Goal: Information Seeking & Learning: Learn about a topic

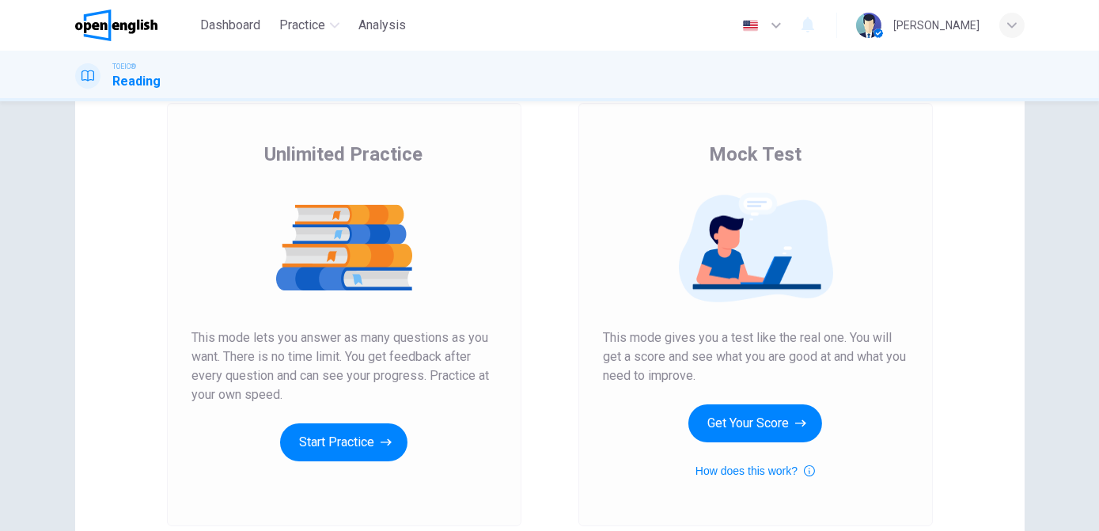
scroll to position [97, 0]
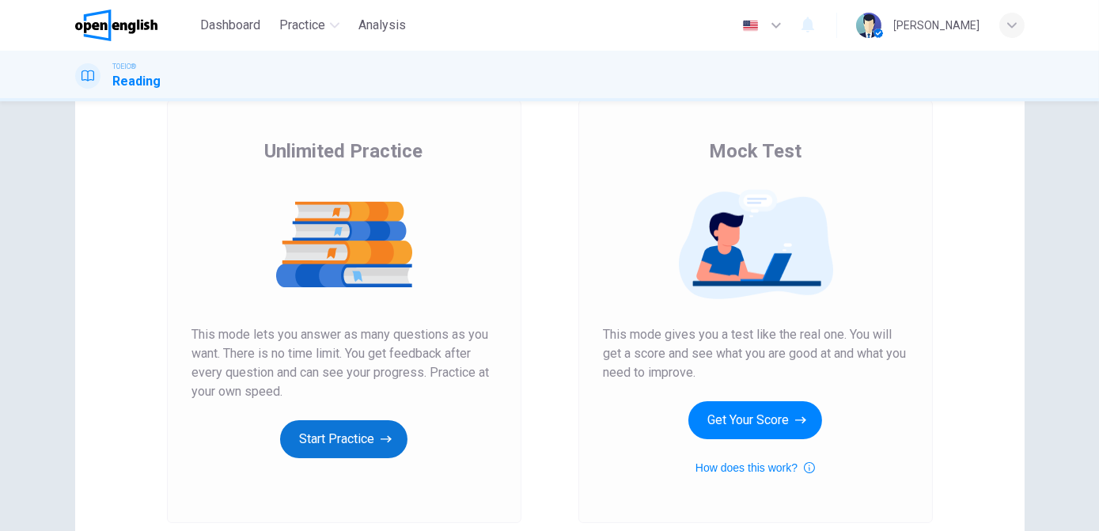
click at [337, 429] on button "Start Practice" at bounding box center [343, 439] width 127 height 38
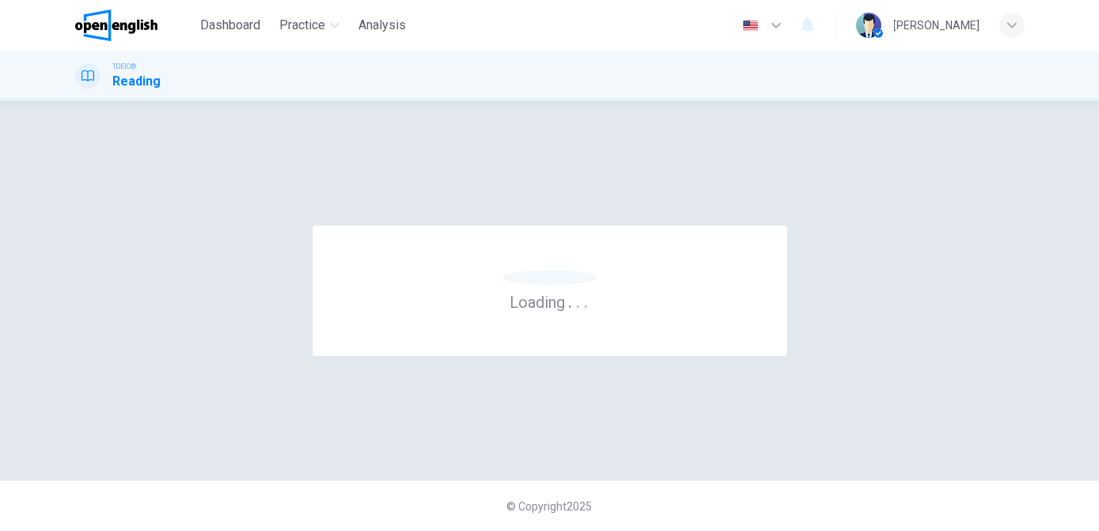
scroll to position [0, 0]
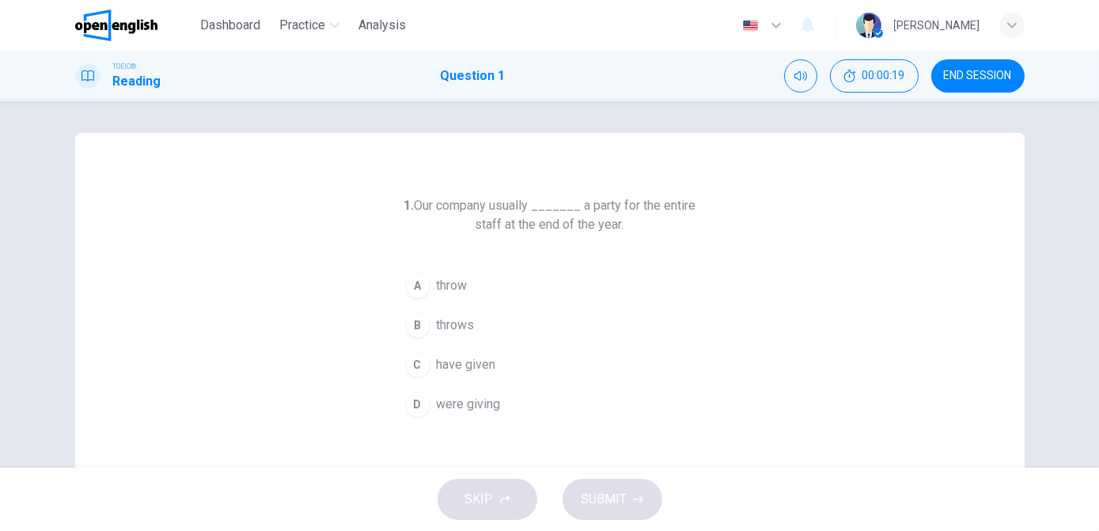
click at [494, 222] on h6 "1. Our company usually _______ a party for the entire staff at the end of the y…" at bounding box center [550, 215] width 304 height 38
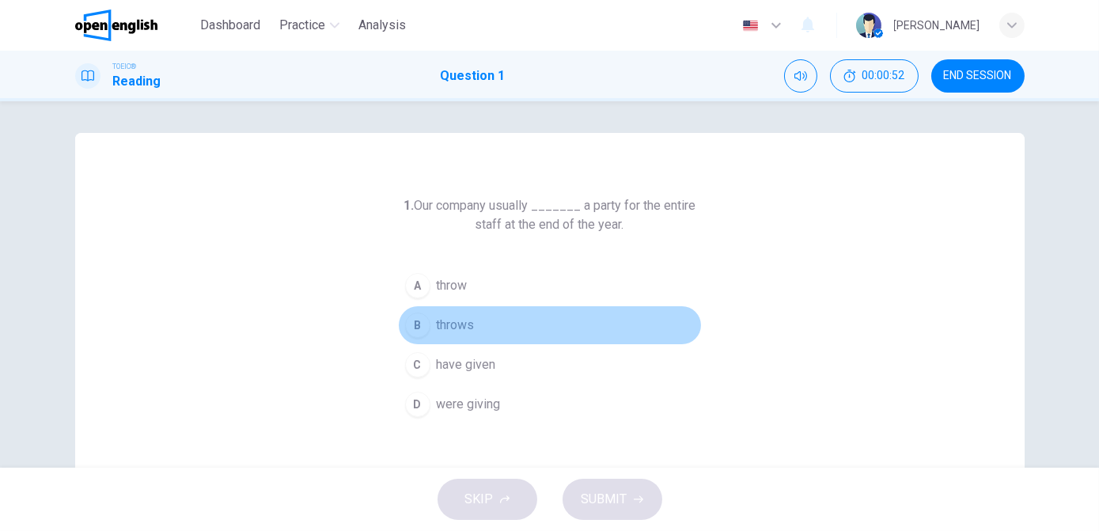
click at [419, 327] on div "B" at bounding box center [417, 325] width 25 height 25
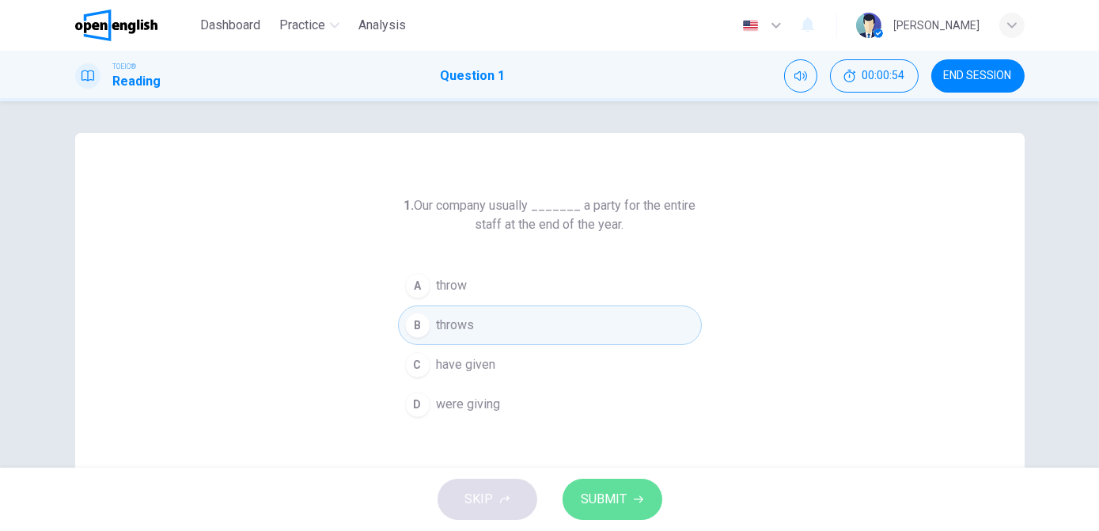
click at [586, 492] on span "SUBMIT" at bounding box center [605, 499] width 46 height 22
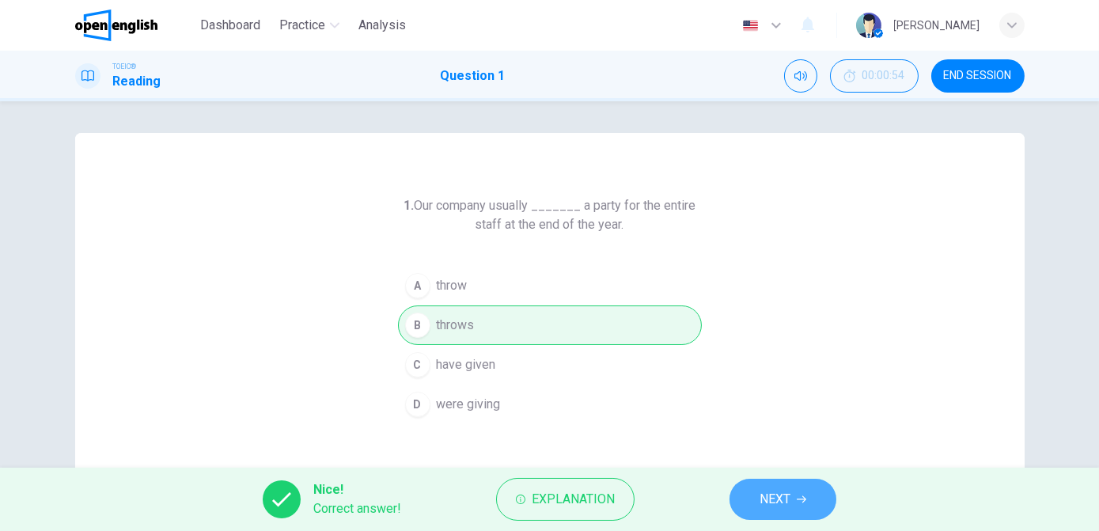
click at [789, 506] on span "NEXT" at bounding box center [775, 499] width 31 height 22
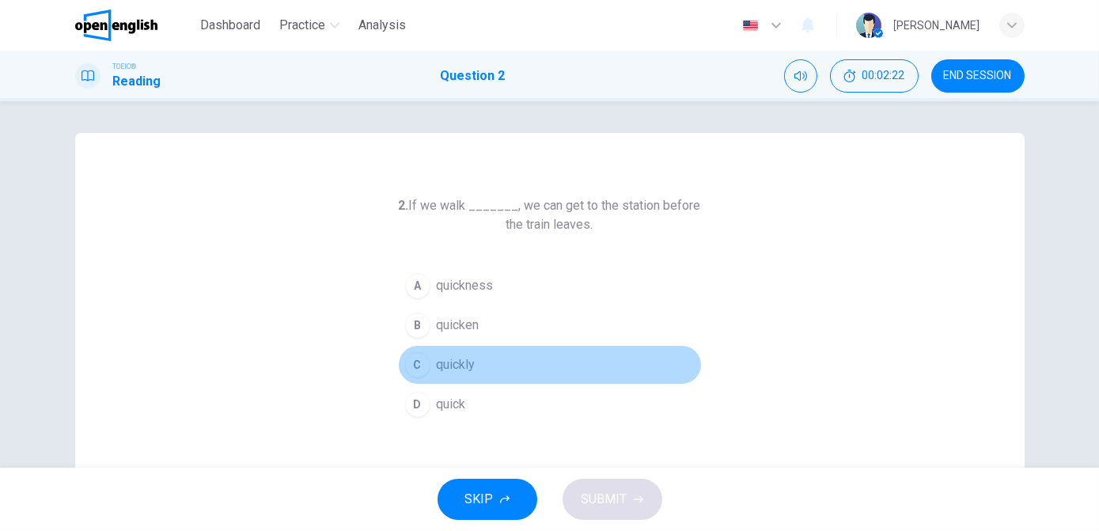
click at [423, 358] on div "C" at bounding box center [417, 364] width 25 height 25
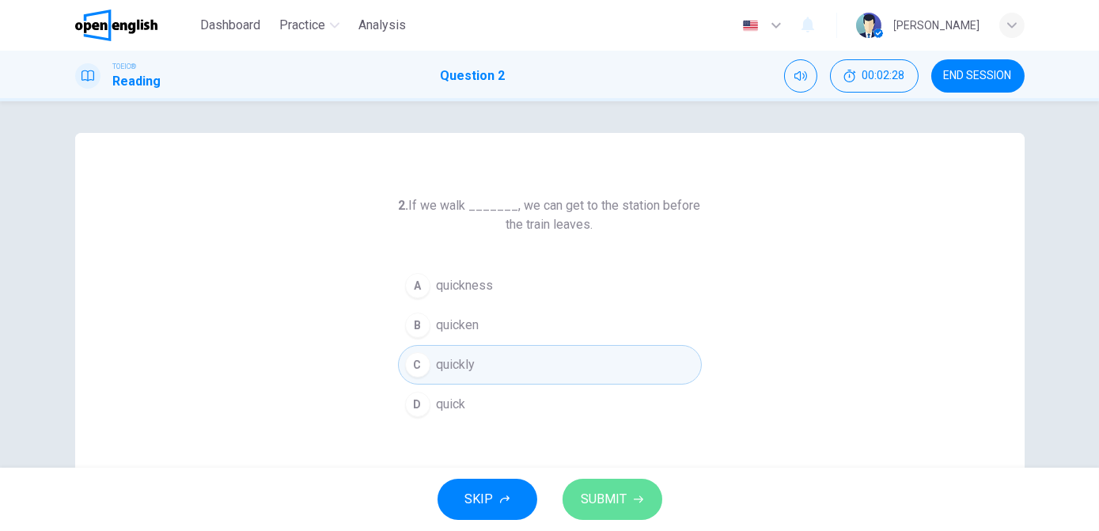
click at [611, 493] on span "SUBMIT" at bounding box center [605, 499] width 46 height 22
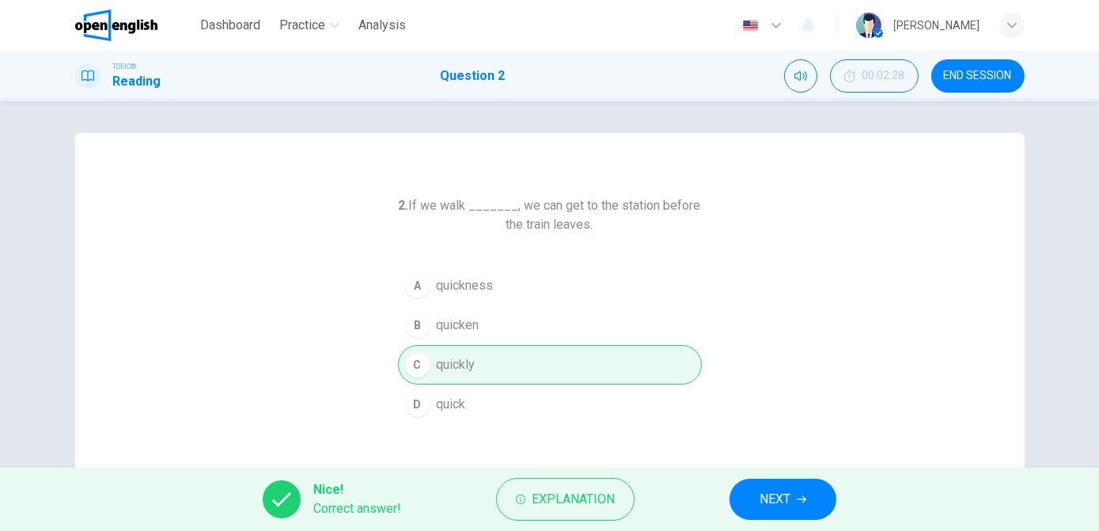
click at [758, 499] on button "NEXT" at bounding box center [783, 499] width 107 height 41
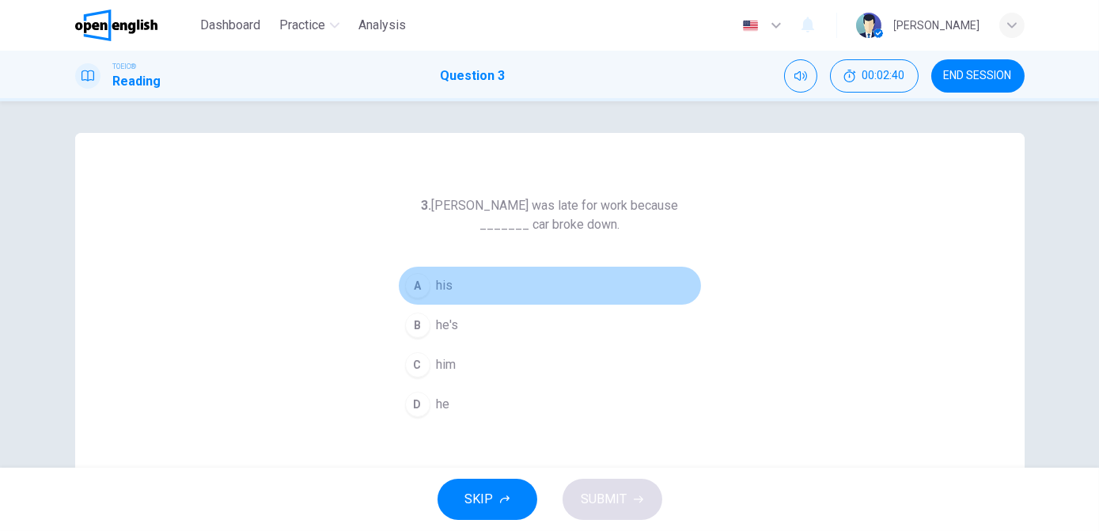
click at [413, 279] on div "A" at bounding box center [417, 285] width 25 height 25
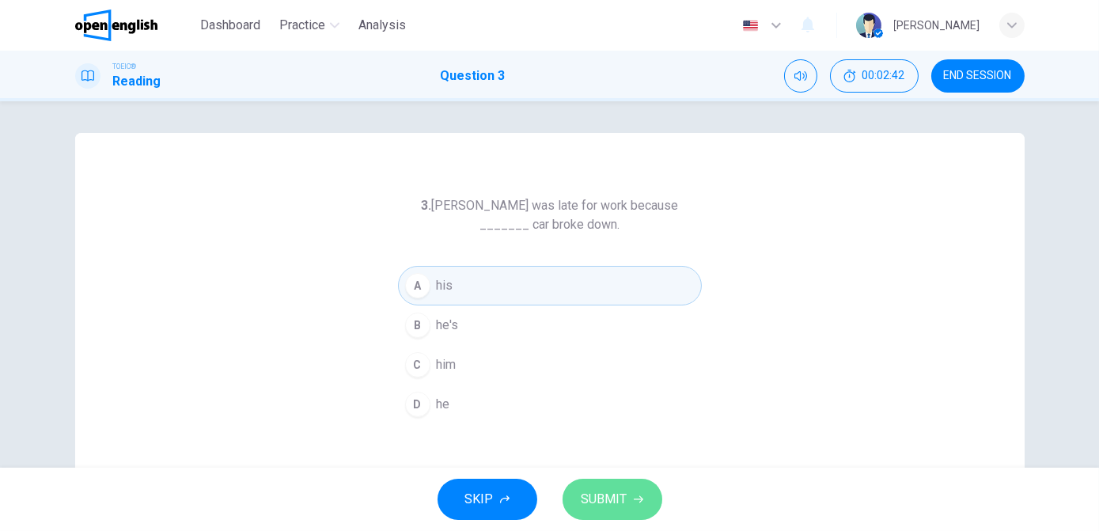
click at [602, 495] on span "SUBMIT" at bounding box center [605, 499] width 46 height 22
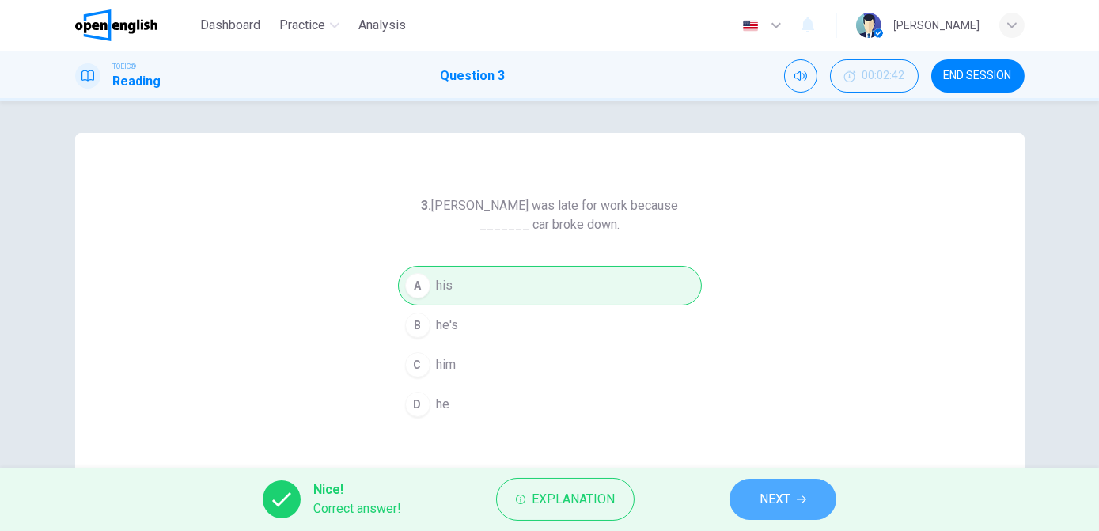
click at [761, 497] on span "NEXT" at bounding box center [775, 499] width 31 height 22
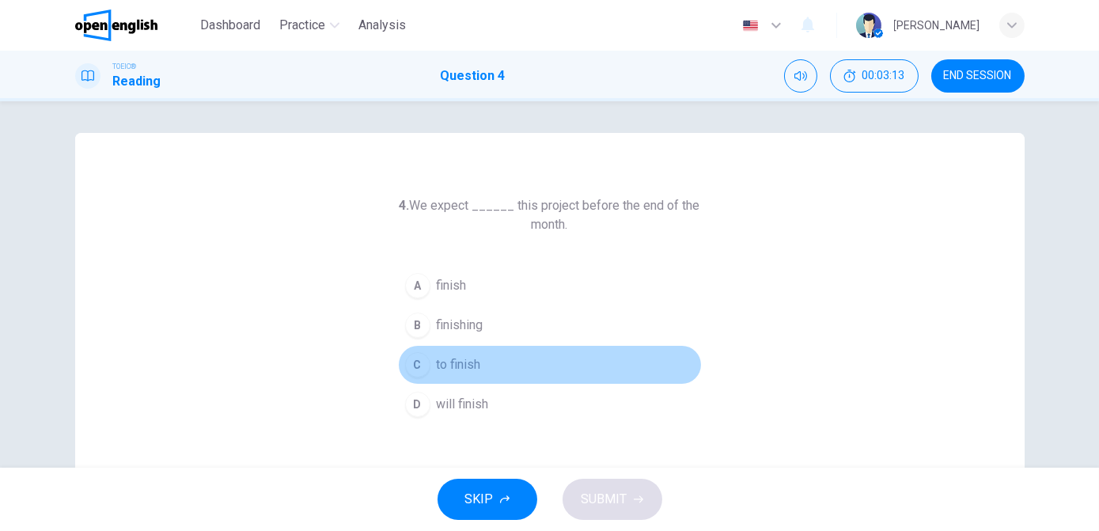
click at [444, 371] on span "to finish" at bounding box center [459, 364] width 44 height 19
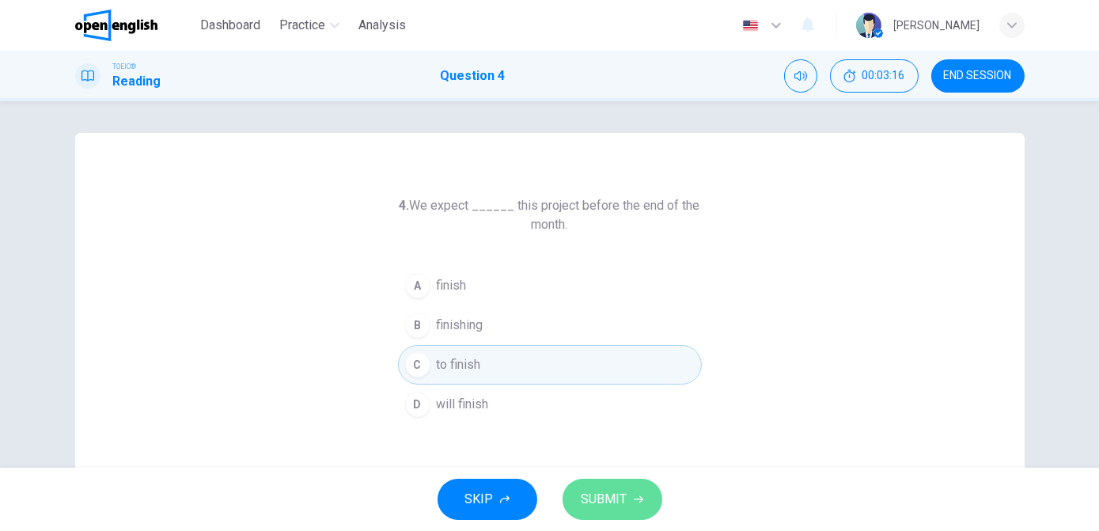
click at [604, 495] on span "SUBMIT" at bounding box center [605, 499] width 46 height 22
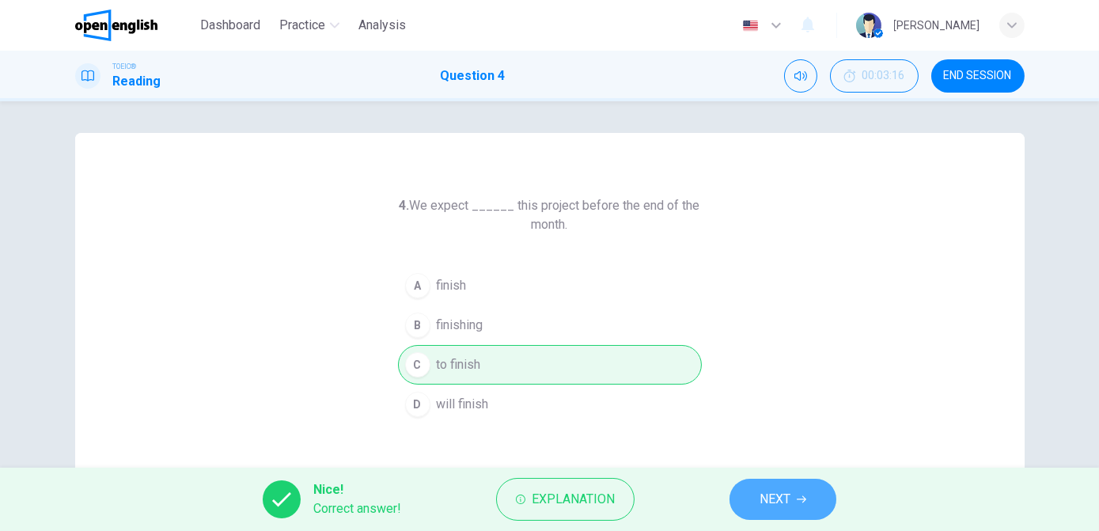
click at [765, 492] on span "NEXT" at bounding box center [775, 499] width 31 height 22
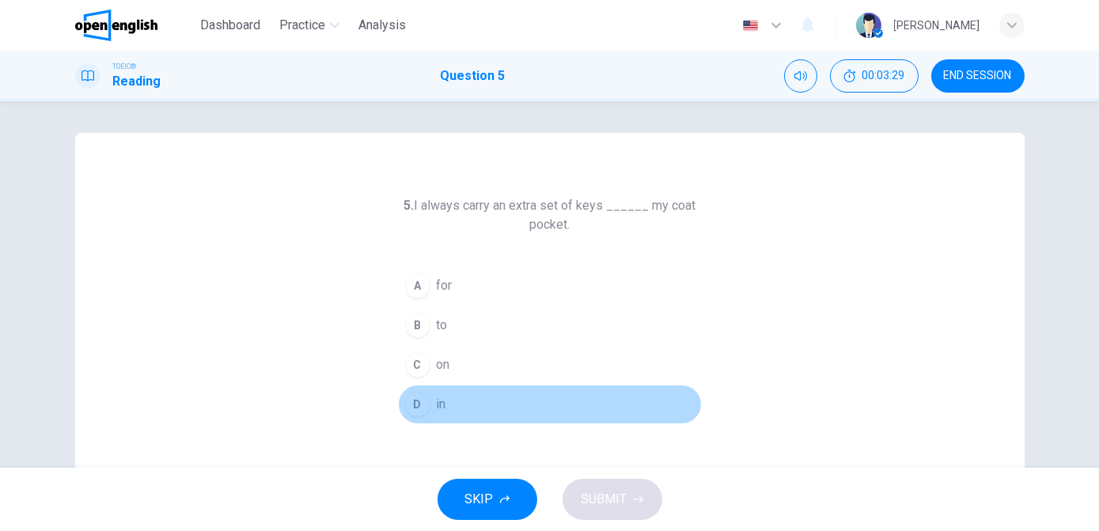
click at [411, 402] on div "D" at bounding box center [417, 404] width 25 height 25
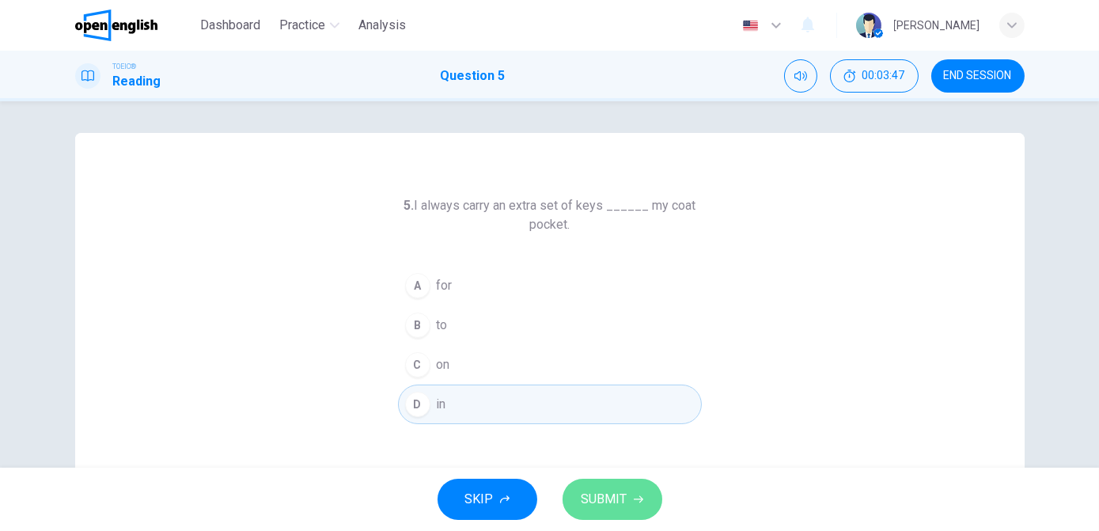
click at [623, 491] on span "SUBMIT" at bounding box center [605, 499] width 46 height 22
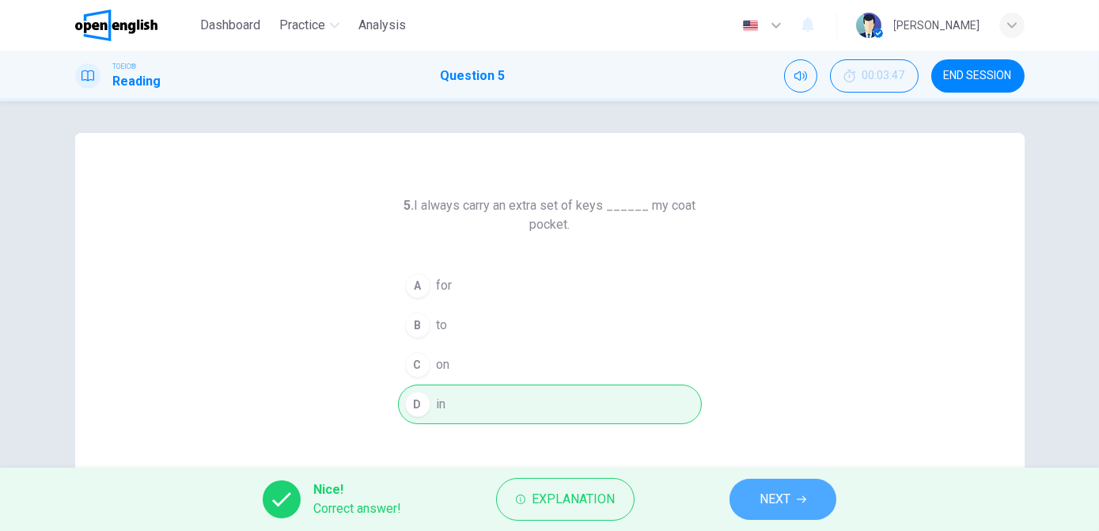
click at [779, 508] on span "NEXT" at bounding box center [775, 499] width 31 height 22
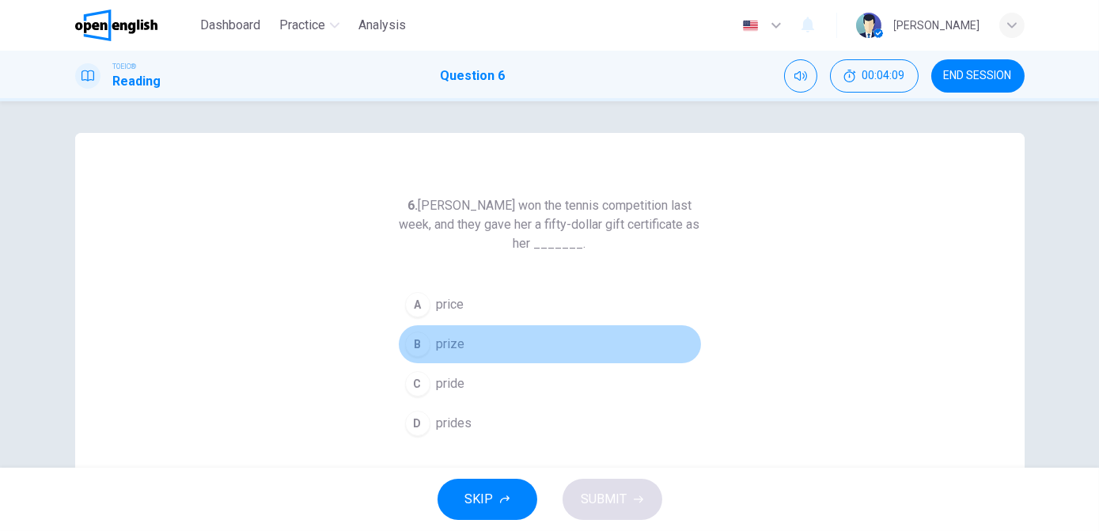
click at [457, 341] on span "prize" at bounding box center [451, 344] width 28 height 19
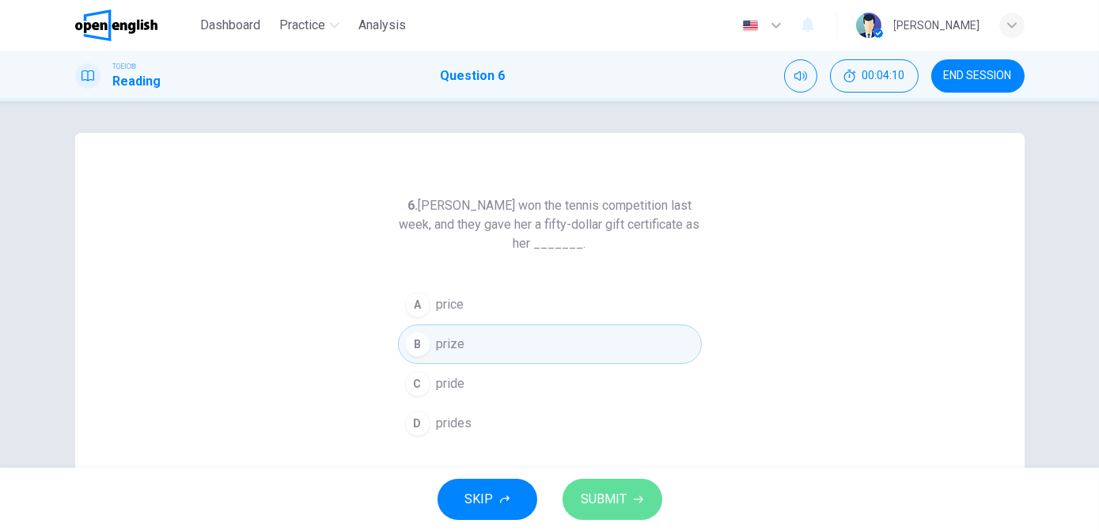
click at [622, 495] on span "SUBMIT" at bounding box center [605, 499] width 46 height 22
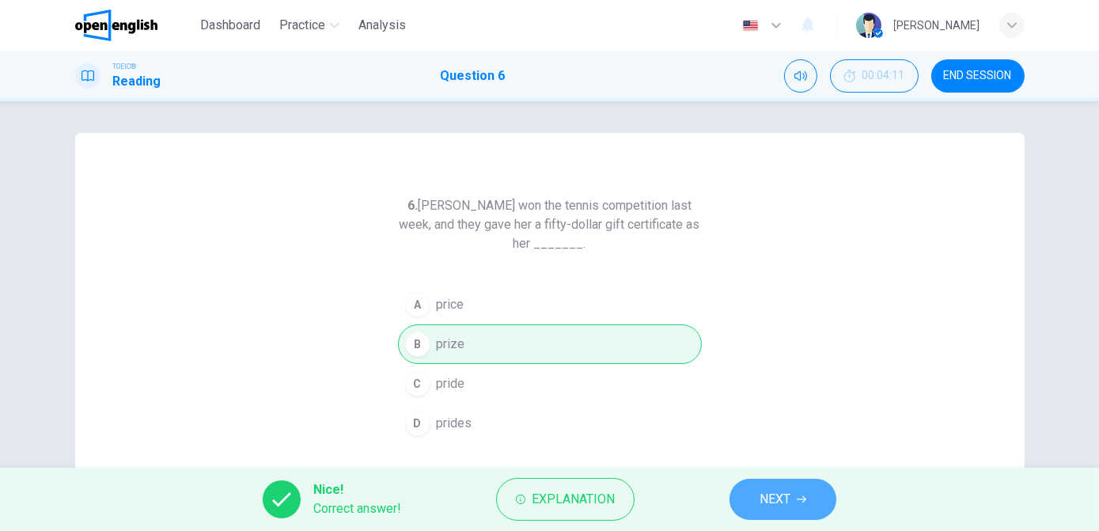
click at [780, 492] on span "NEXT" at bounding box center [775, 499] width 31 height 22
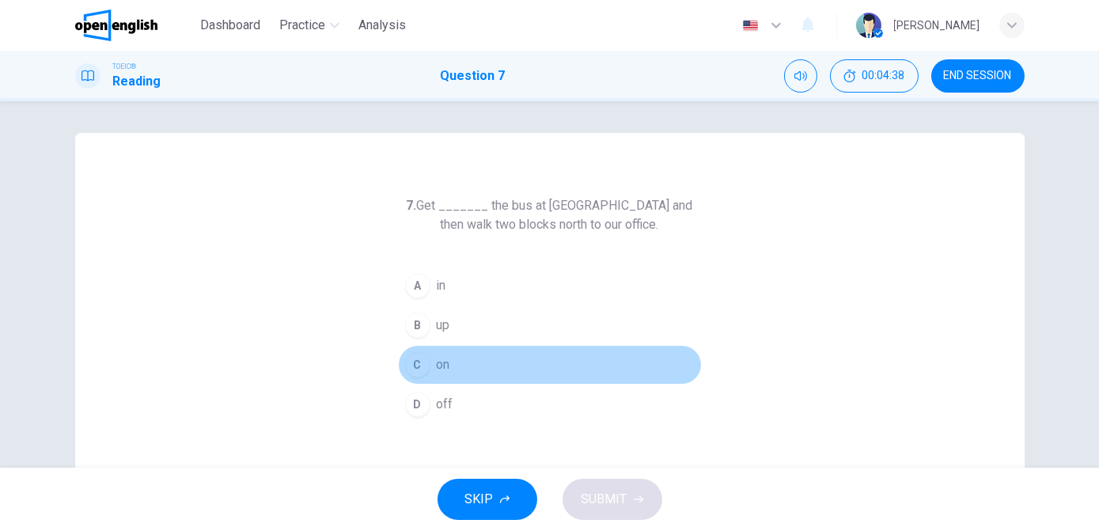
click at [414, 366] on div "C" at bounding box center [417, 364] width 25 height 25
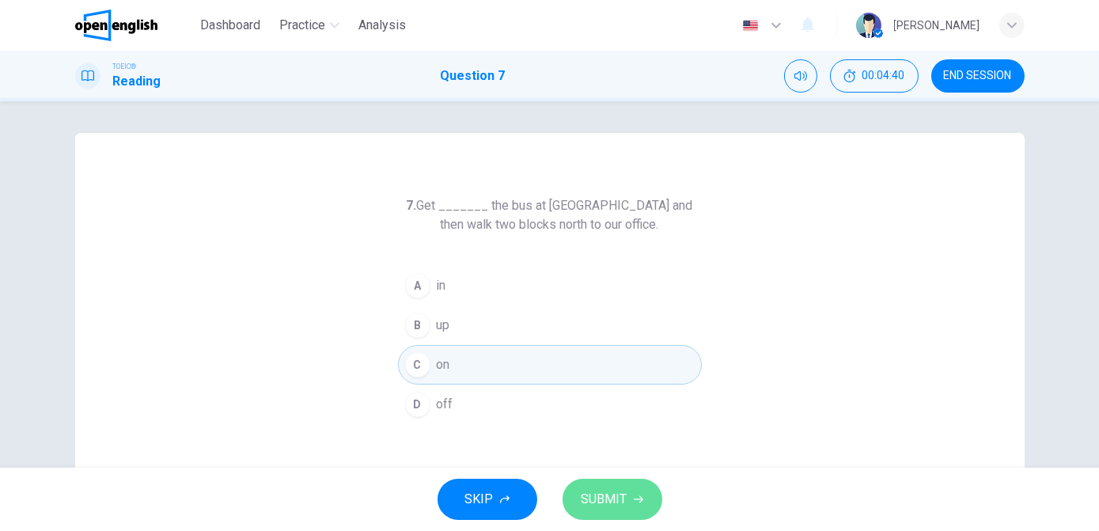
click at [599, 494] on span "SUBMIT" at bounding box center [605, 499] width 46 height 22
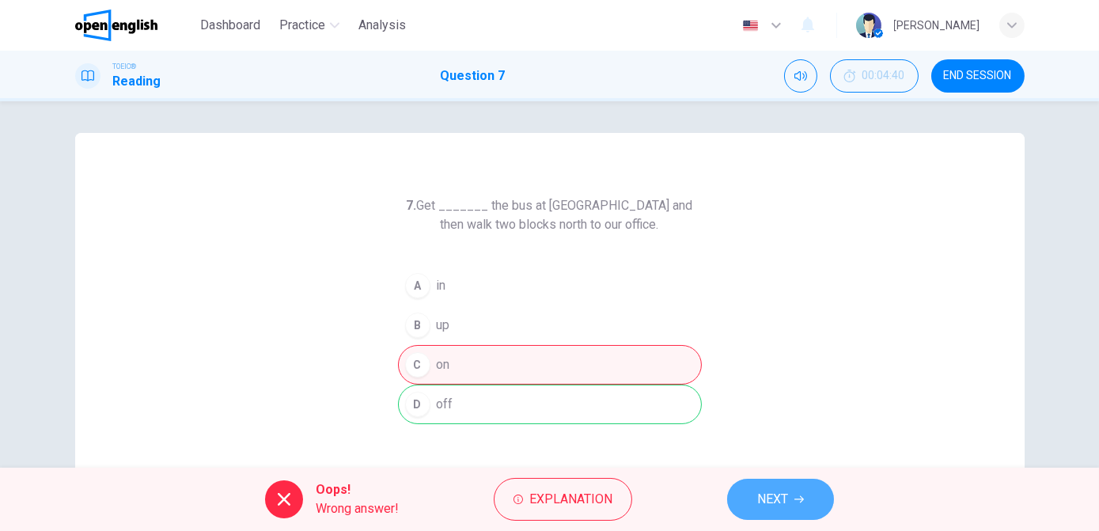
click at [753, 496] on button "NEXT" at bounding box center [780, 499] width 107 height 41
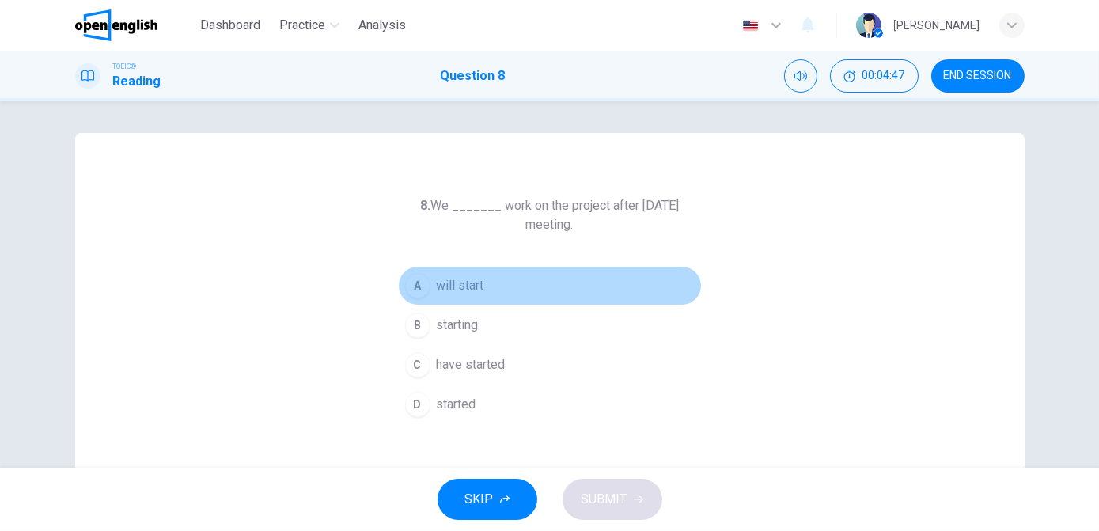
click at [483, 290] on button "A will start" at bounding box center [550, 286] width 304 height 40
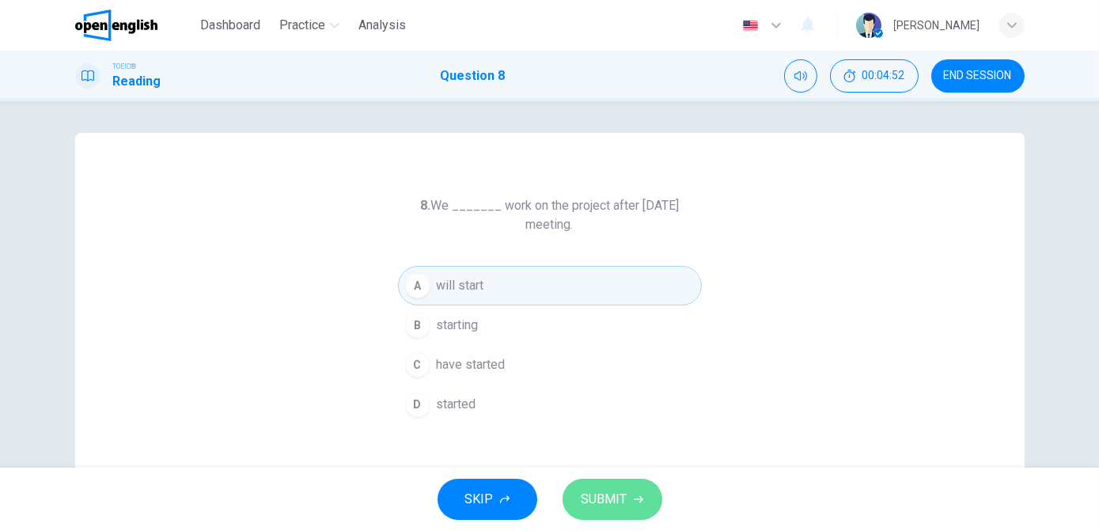
click at [612, 496] on span "SUBMIT" at bounding box center [605, 499] width 46 height 22
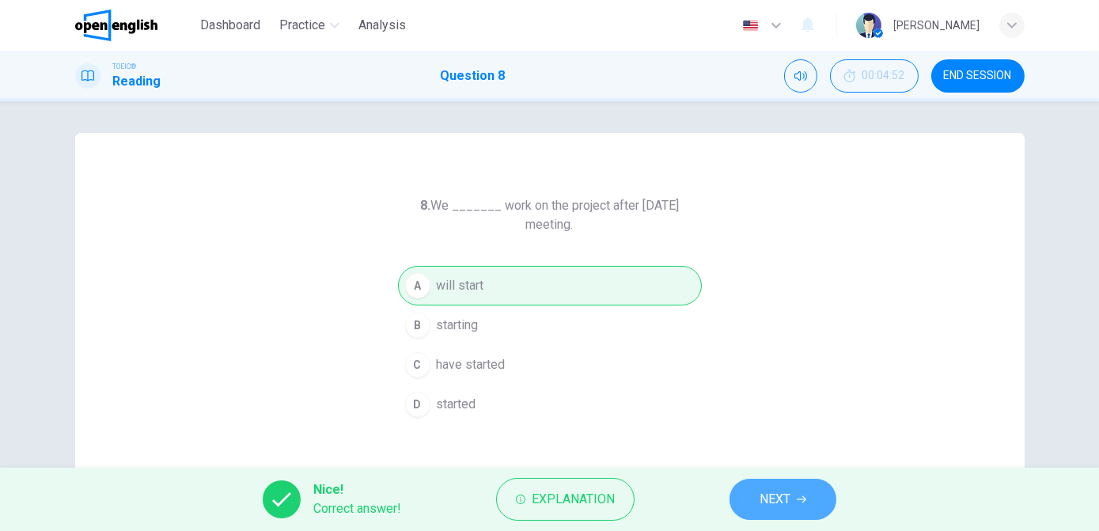
click at [792, 498] on button "NEXT" at bounding box center [783, 499] width 107 height 41
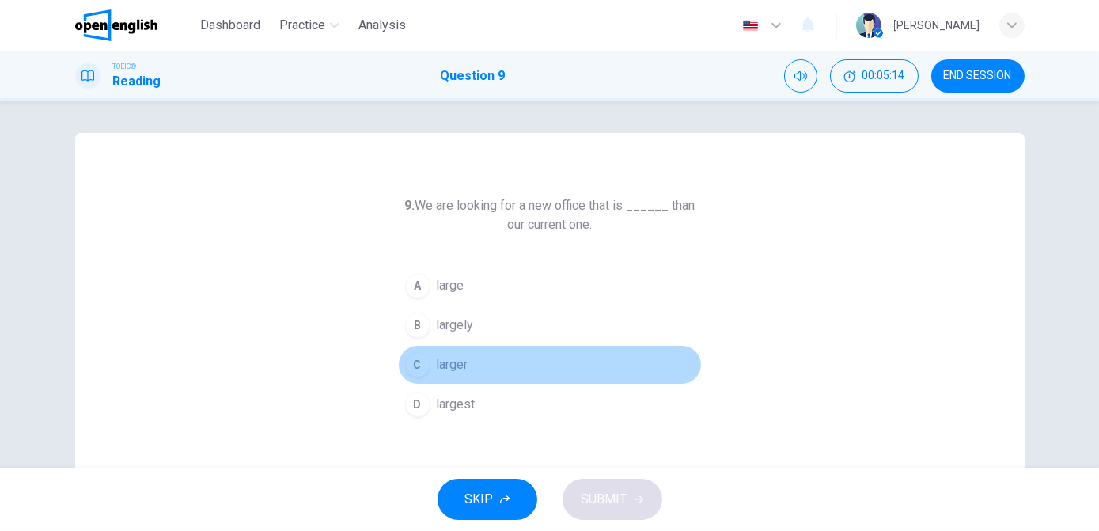
click at [441, 366] on span "larger" at bounding box center [453, 364] width 32 height 19
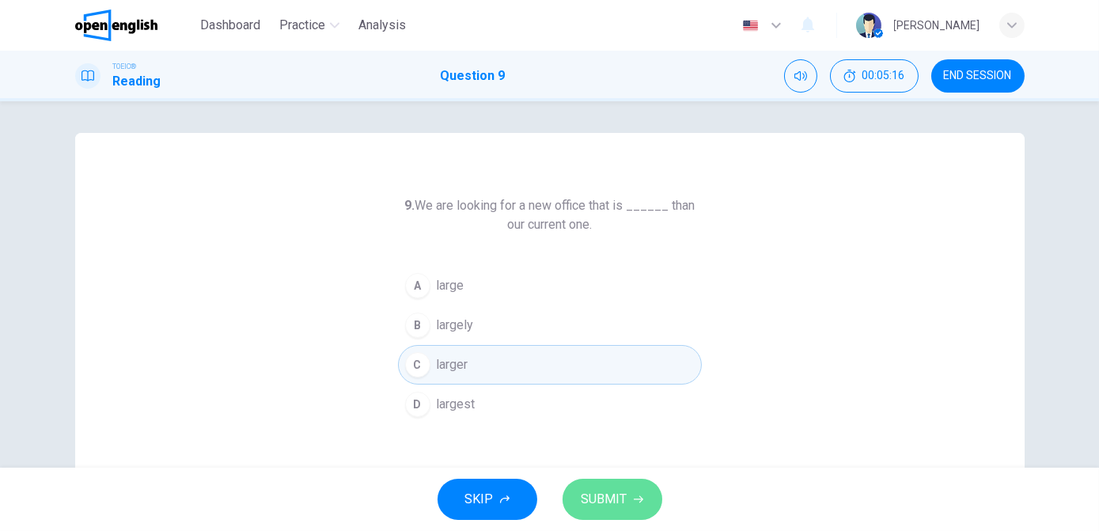
click at [608, 492] on span "SUBMIT" at bounding box center [605, 499] width 46 height 22
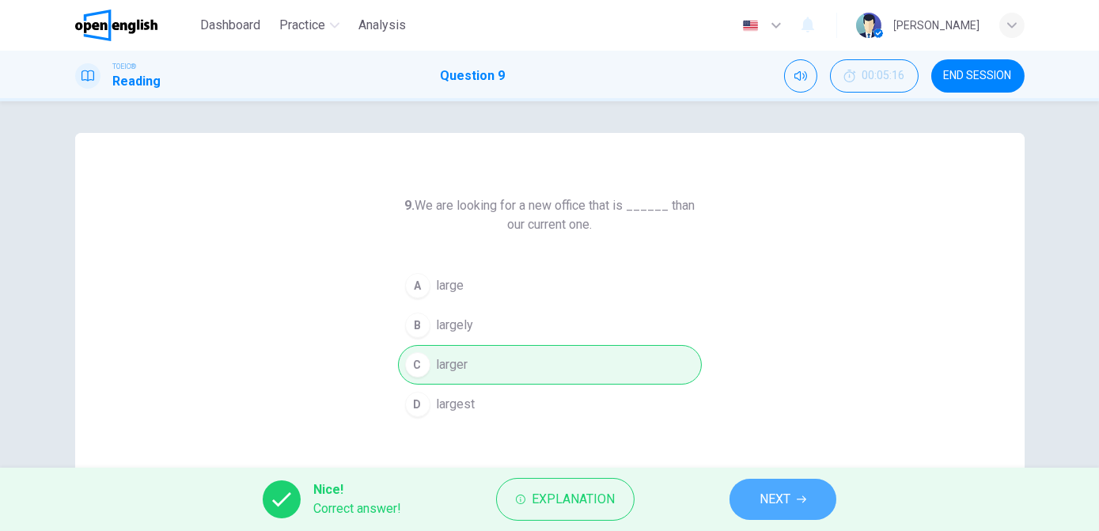
click at [768, 505] on span "NEXT" at bounding box center [775, 499] width 31 height 22
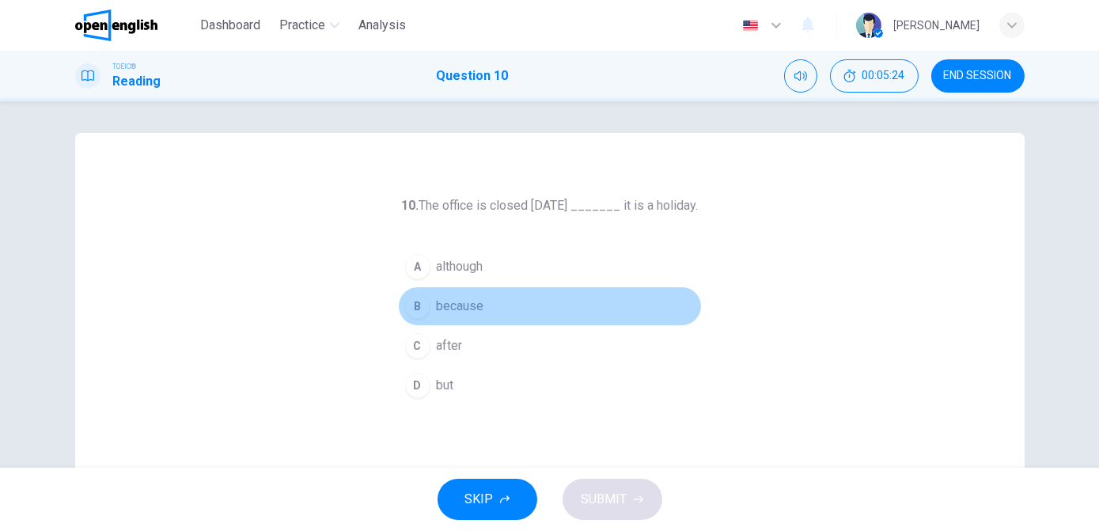
click at [454, 309] on span "because" at bounding box center [460, 306] width 47 height 19
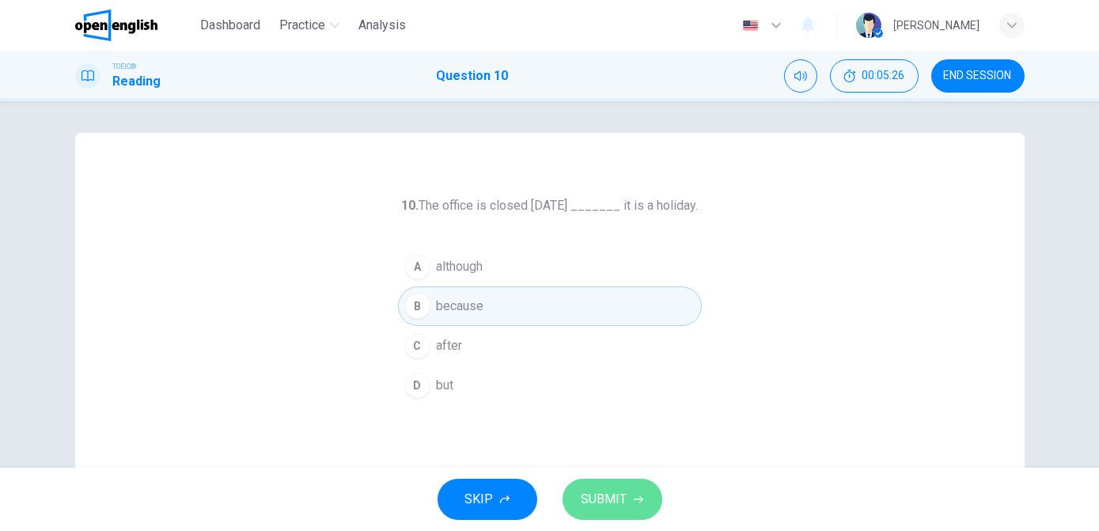
click at [620, 494] on span "SUBMIT" at bounding box center [605, 499] width 46 height 22
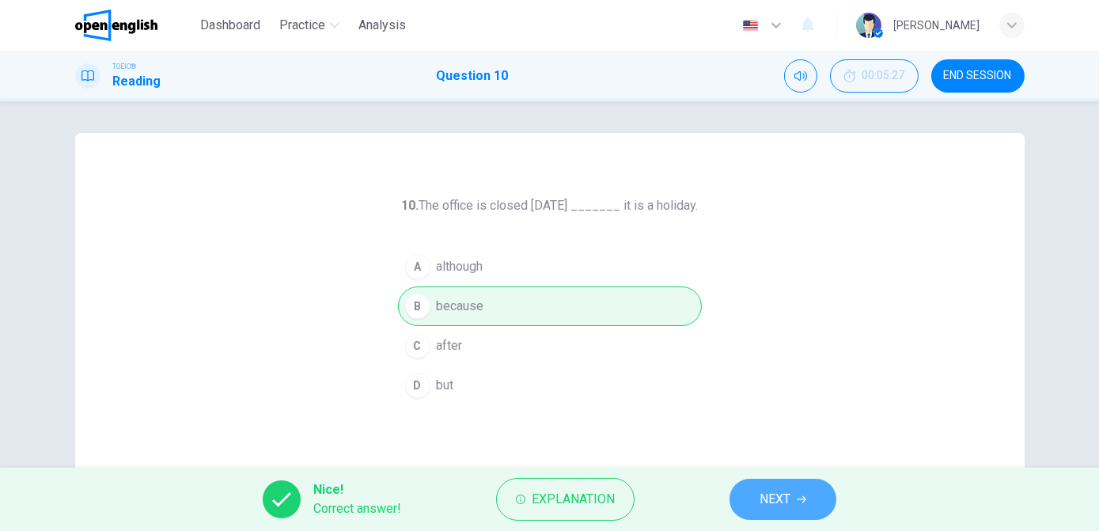
click at [779, 498] on span "NEXT" at bounding box center [775, 499] width 31 height 22
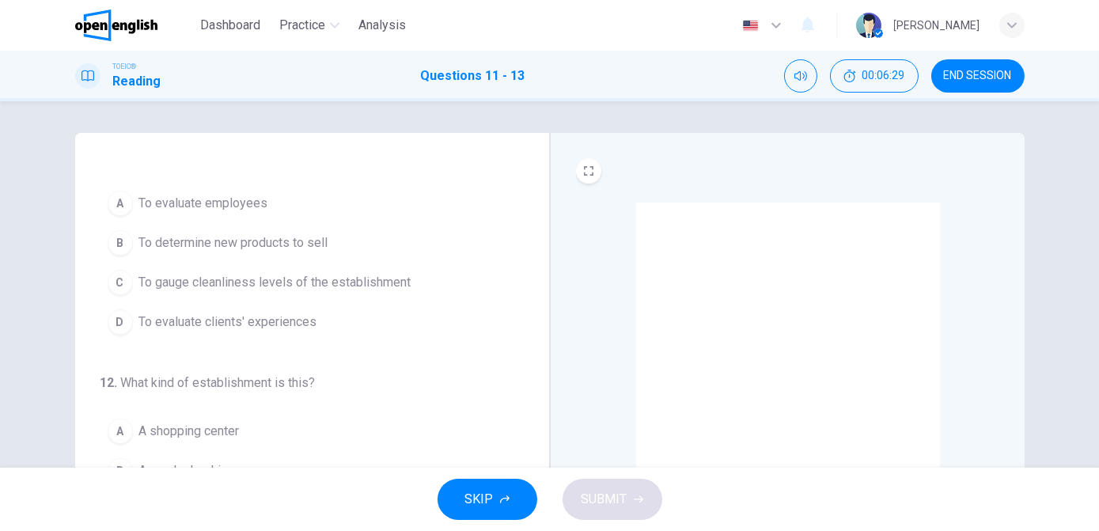
scroll to position [20, 0]
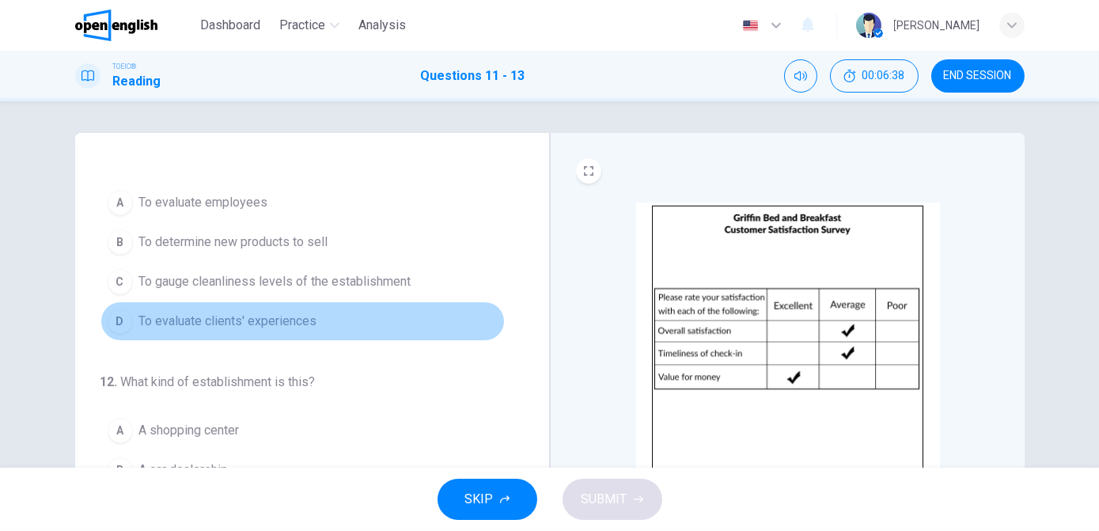
click at [321, 321] on button "D To evaluate clients' experiences" at bounding box center [303, 322] width 404 height 40
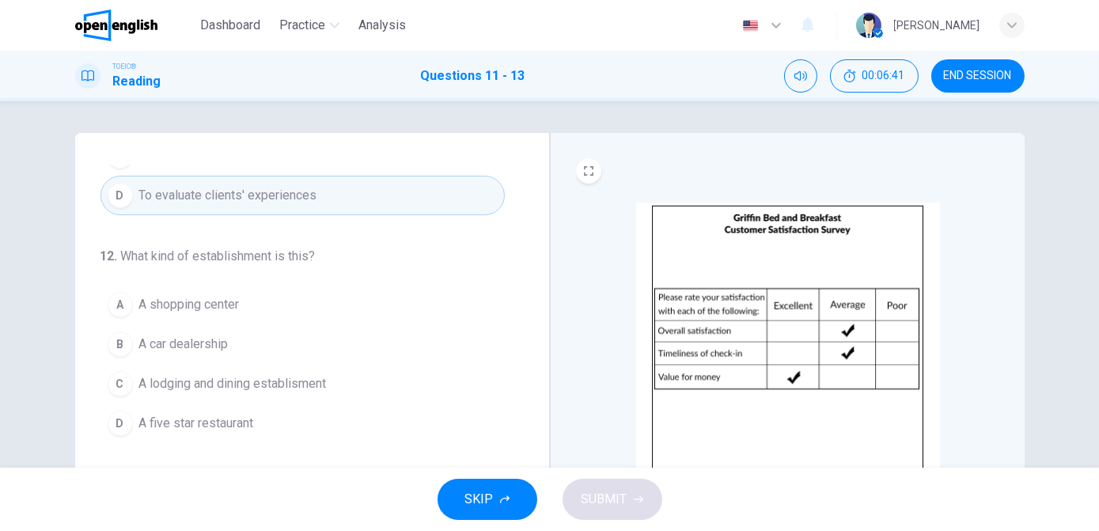
scroll to position [149, 0]
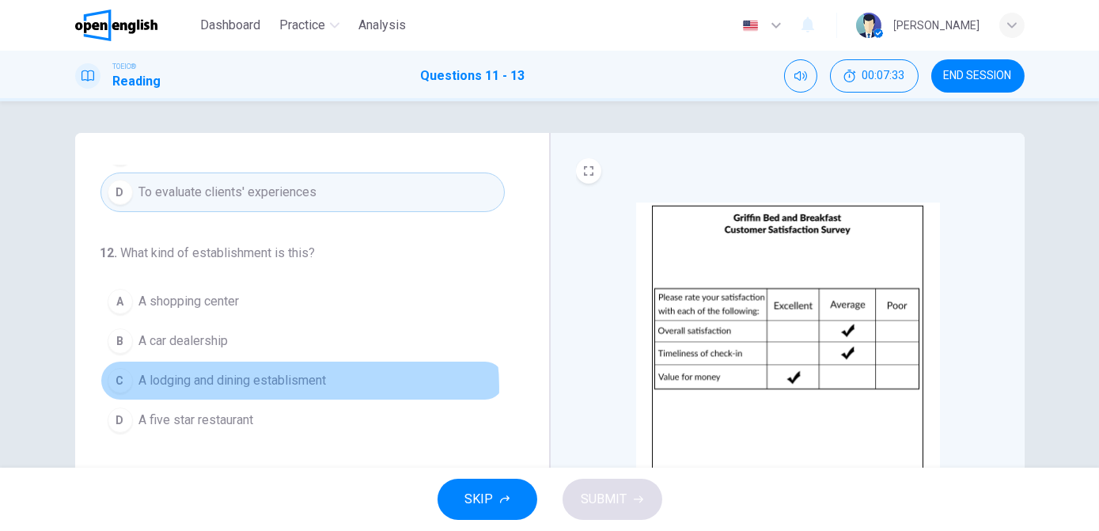
click at [291, 384] on span "A lodging and dining establisment" at bounding box center [233, 380] width 188 height 19
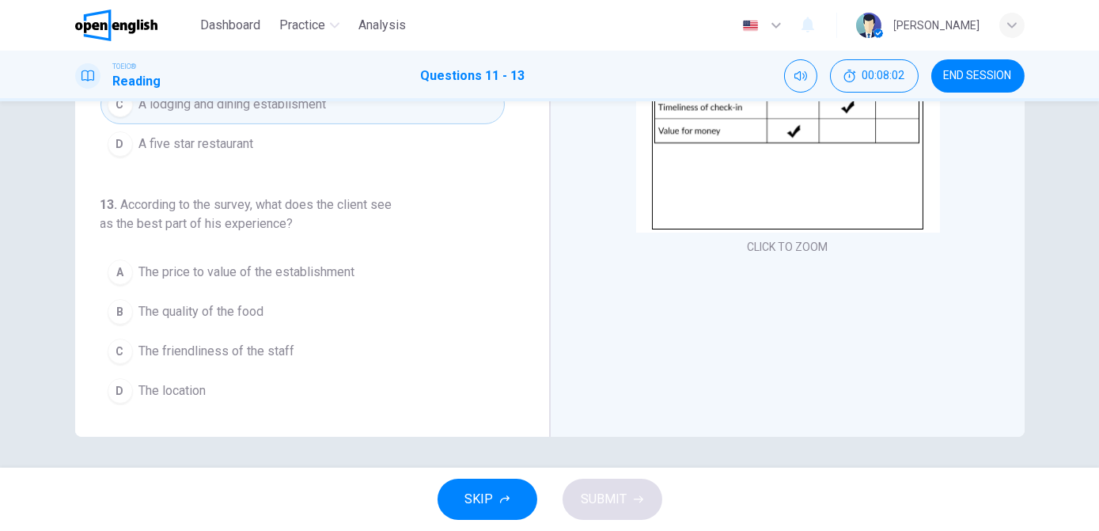
scroll to position [247, 0]
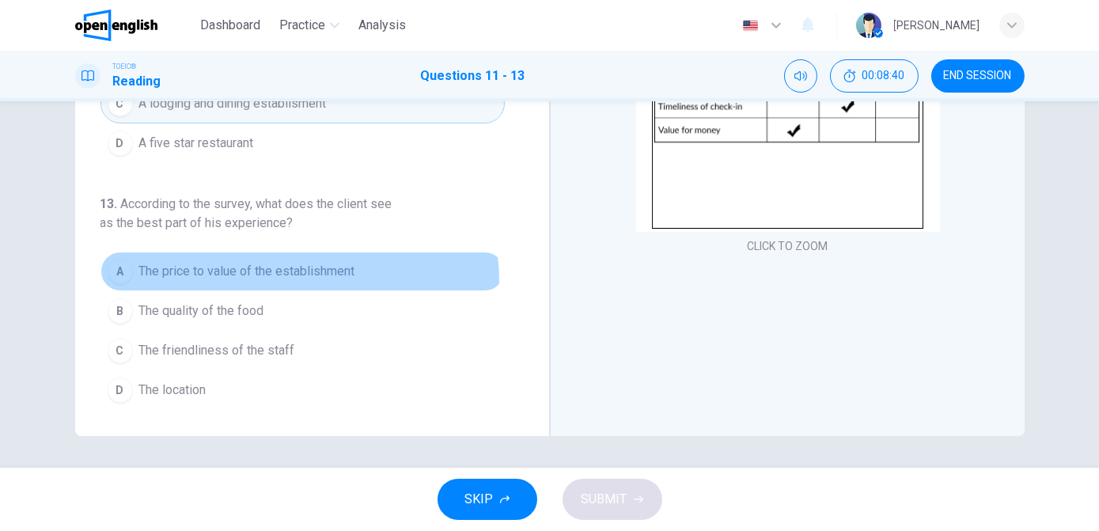
click at [292, 277] on button "A The price to value of the establishment" at bounding box center [303, 272] width 404 height 40
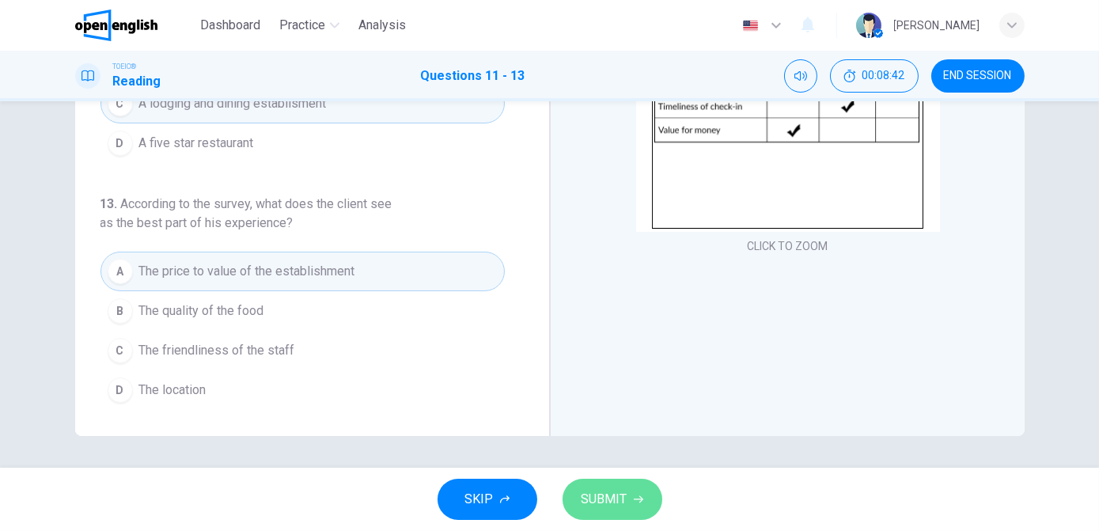
click at [594, 512] on button "SUBMIT" at bounding box center [613, 499] width 100 height 41
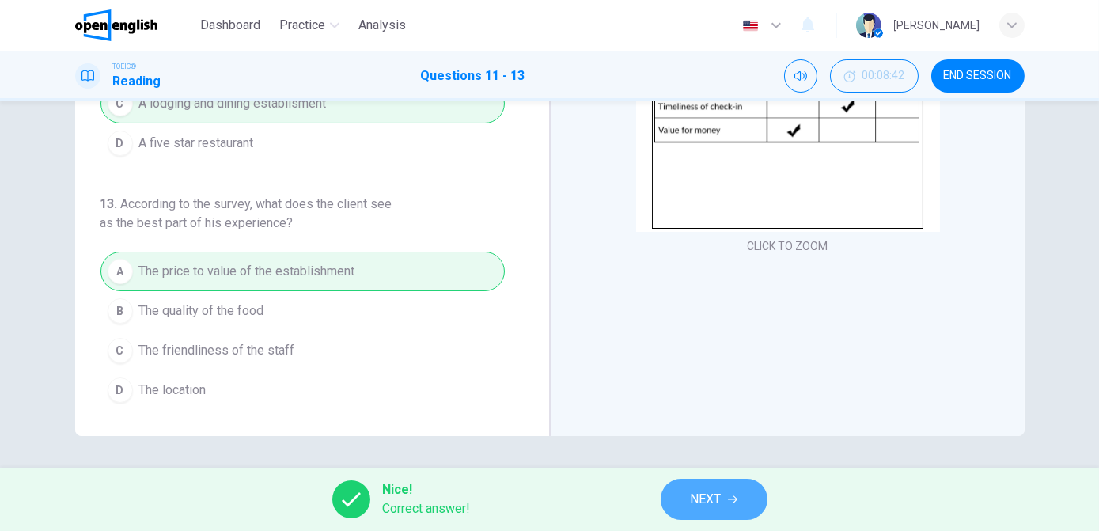
click at [732, 496] on icon "button" at bounding box center [732, 499] width 9 height 9
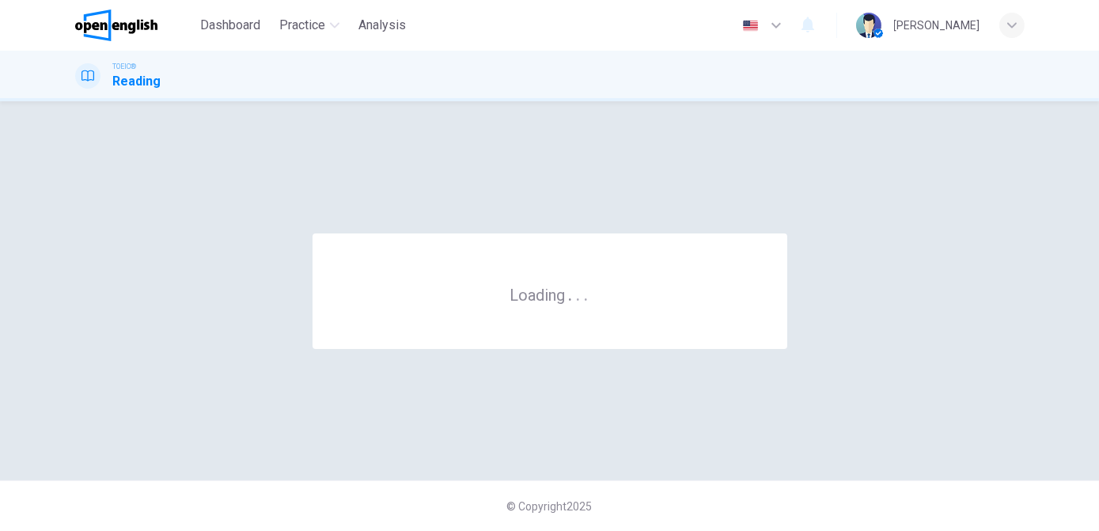
scroll to position [0, 0]
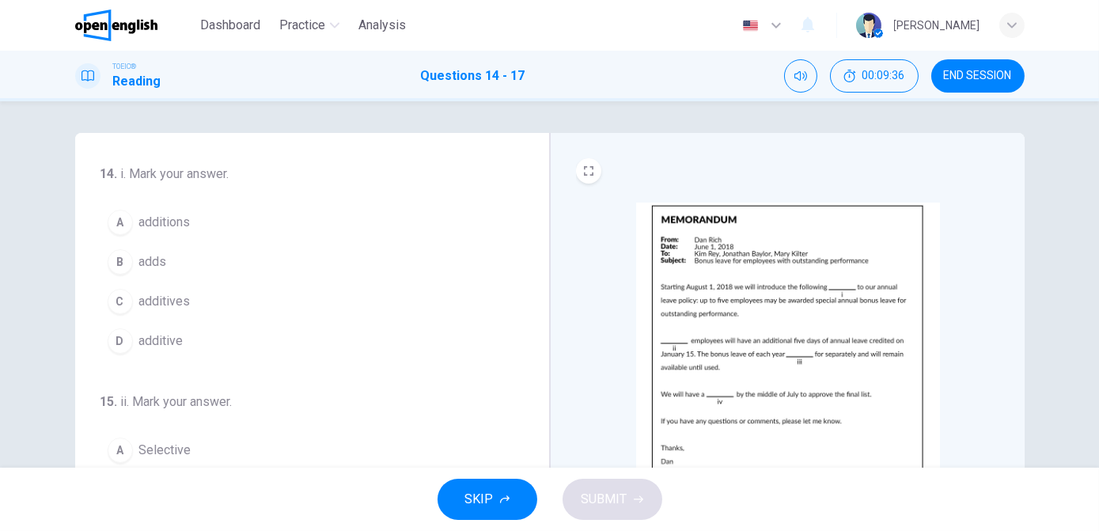
click at [154, 218] on span "additions" at bounding box center [164, 222] width 51 height 19
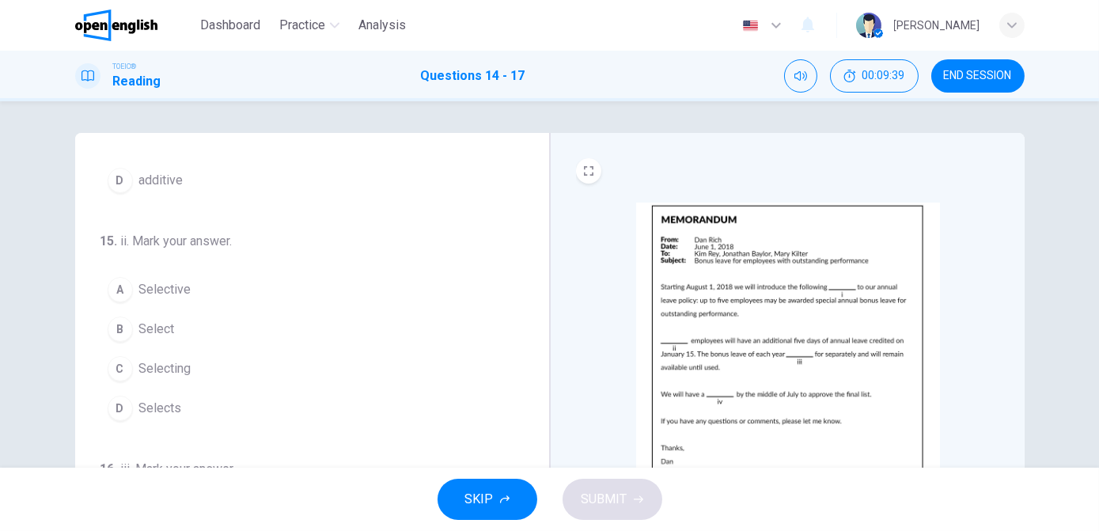
scroll to position [162, 0]
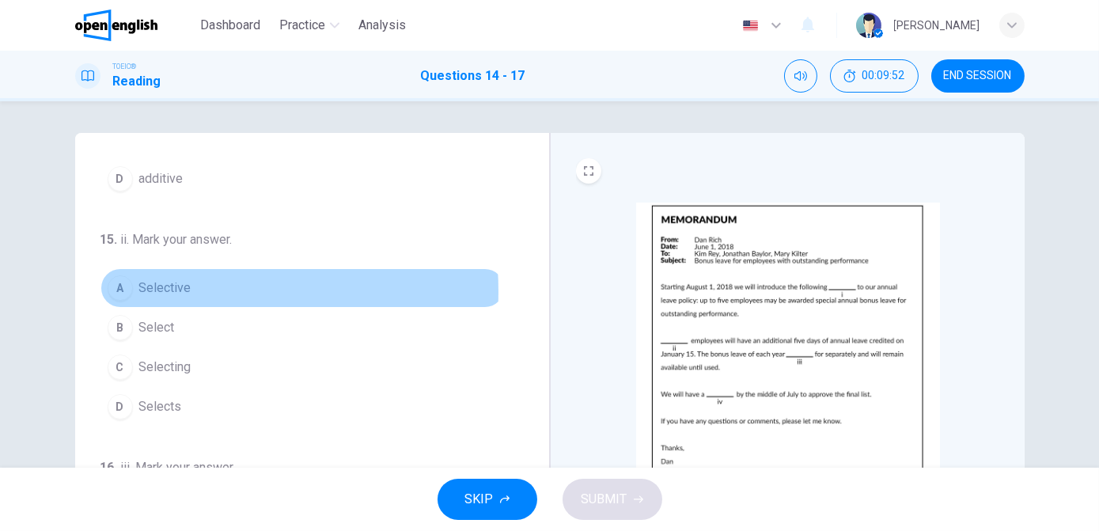
click at [160, 289] on span "Selective" at bounding box center [165, 288] width 52 height 19
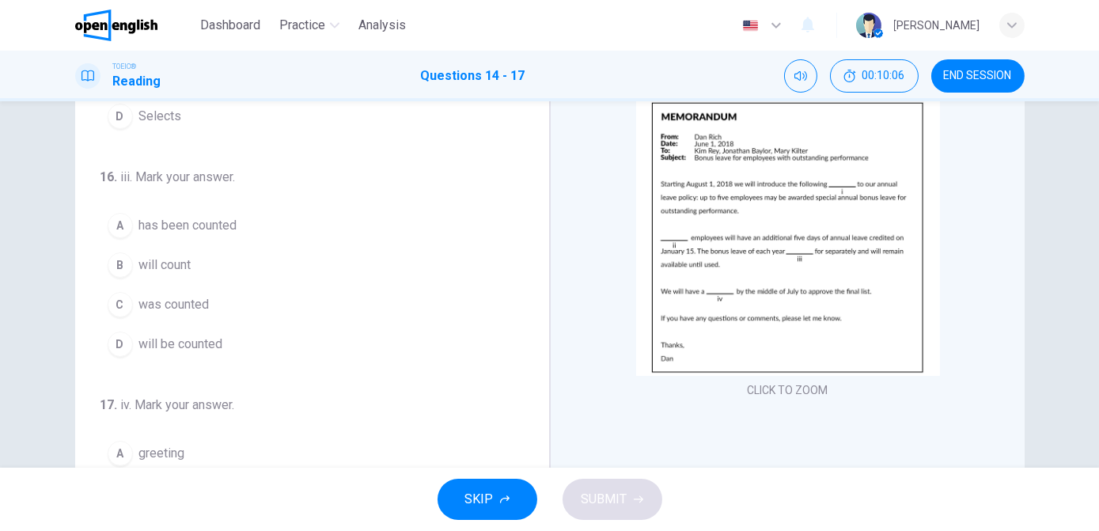
scroll to position [346, 0]
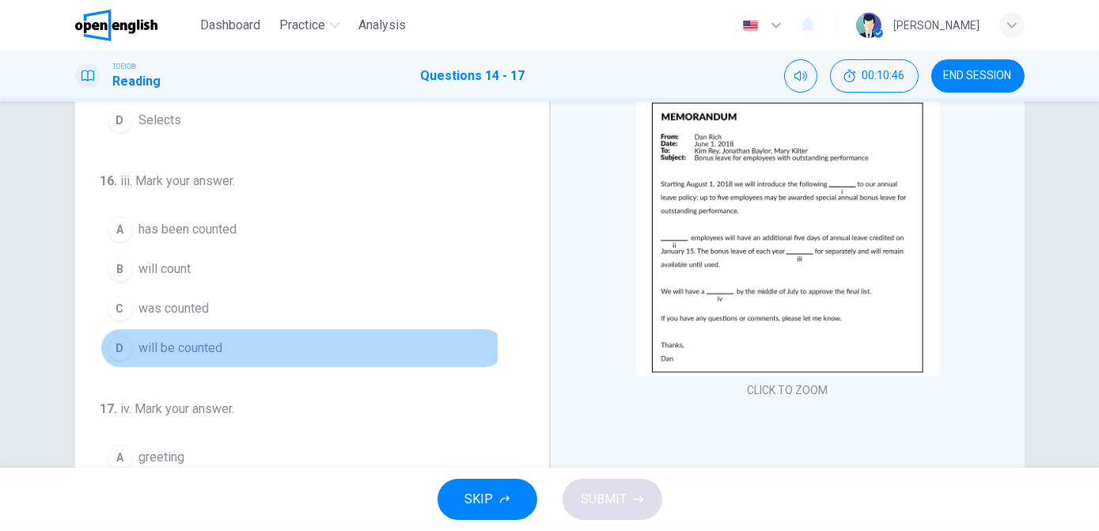
click at [128, 343] on button "D will be counted" at bounding box center [303, 348] width 404 height 40
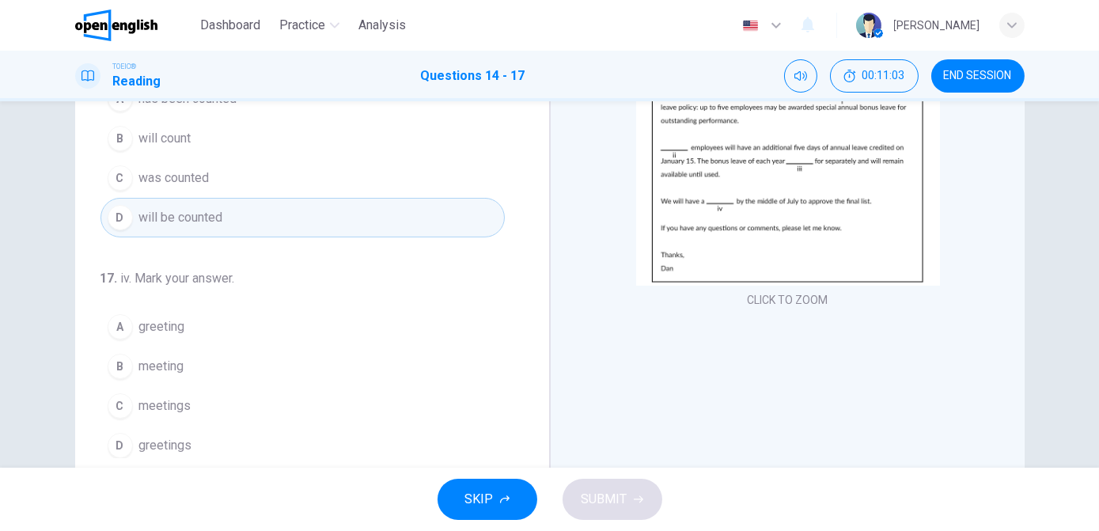
scroll to position [210, 0]
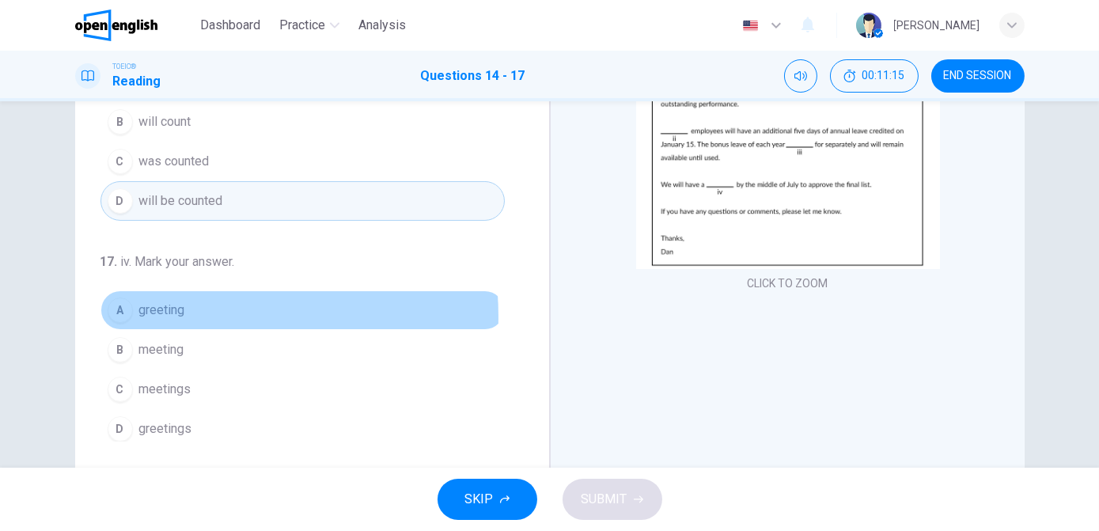
click at [175, 311] on span "greeting" at bounding box center [162, 310] width 46 height 19
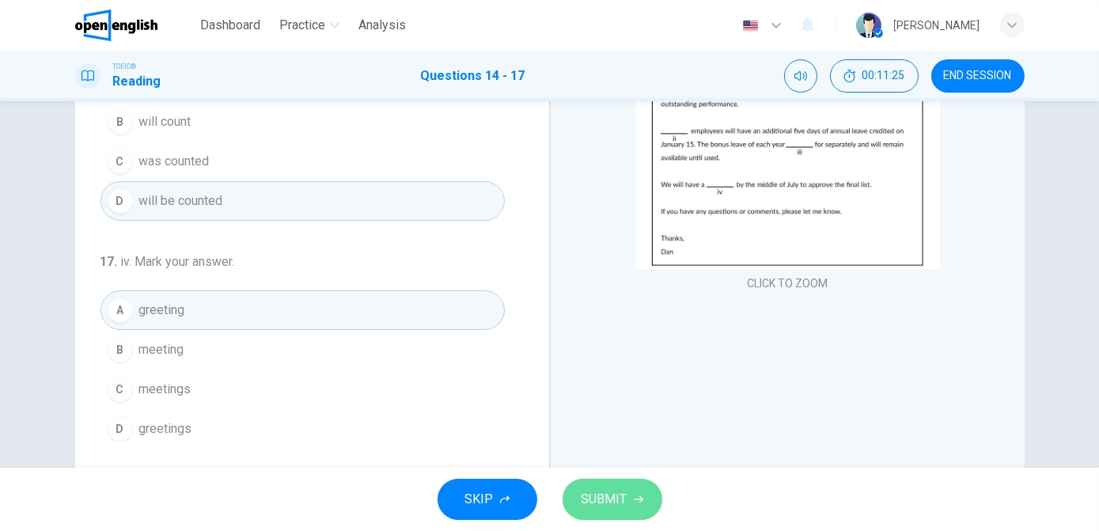
click at [597, 495] on span "SUBMIT" at bounding box center [605, 499] width 46 height 22
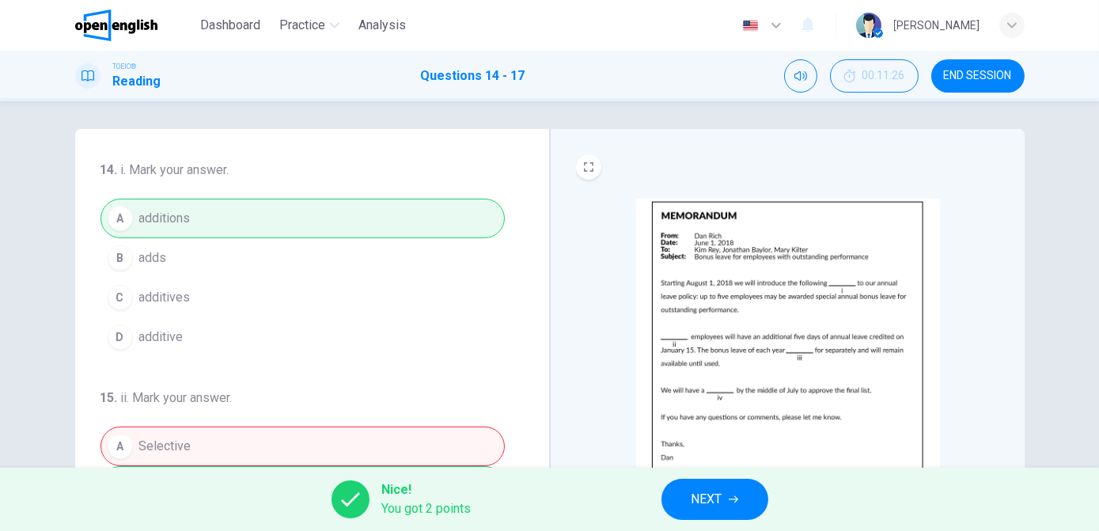
scroll to position [0, 0]
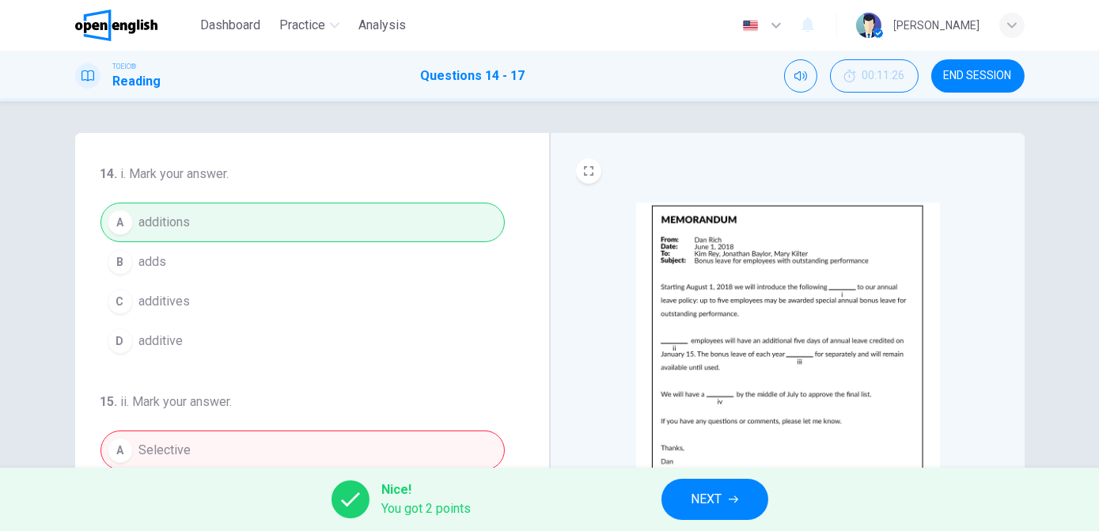
click at [708, 507] on span "NEXT" at bounding box center [707, 499] width 31 height 22
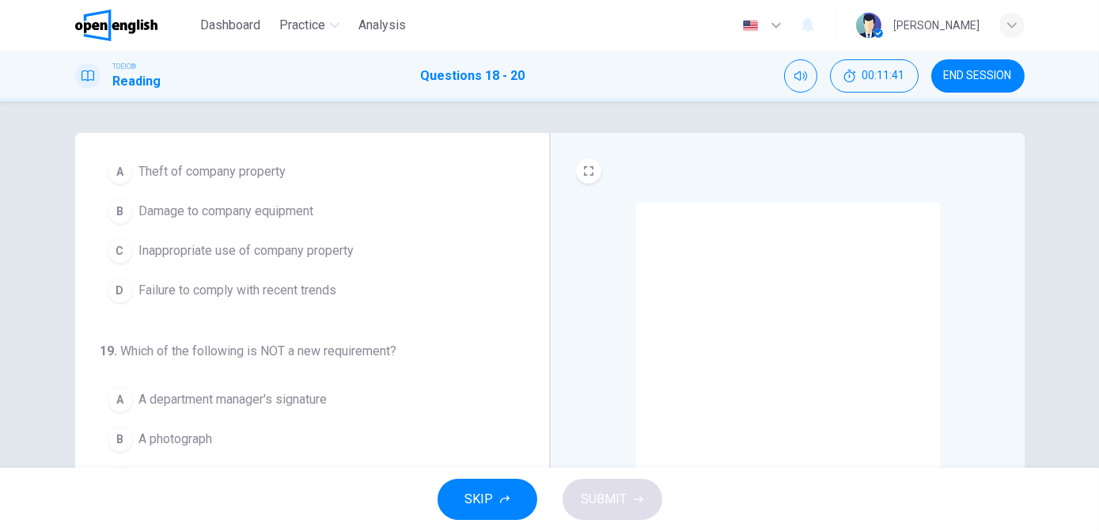
scroll to position [49, 0]
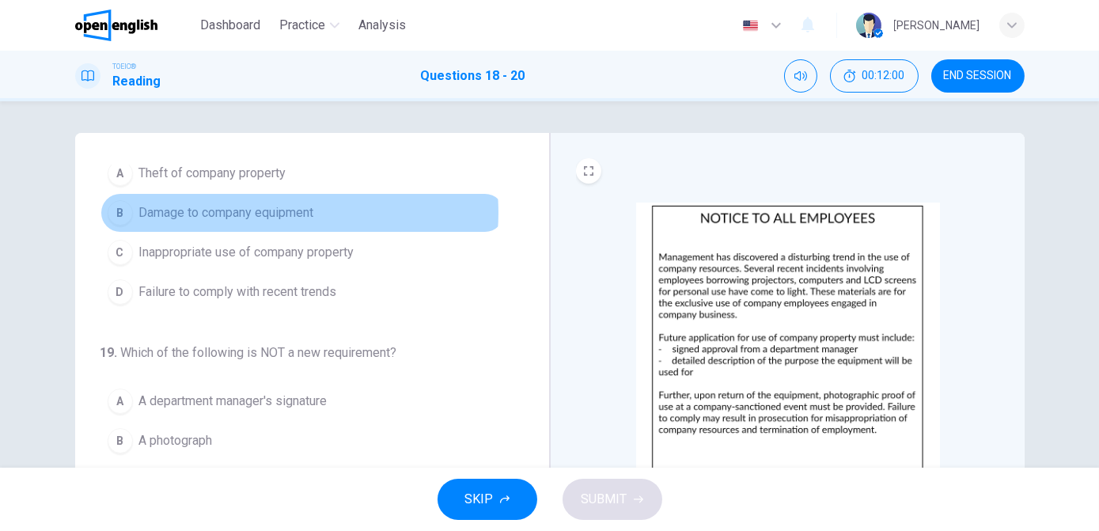
click at [266, 212] on span "Damage to company equipment" at bounding box center [226, 212] width 175 height 19
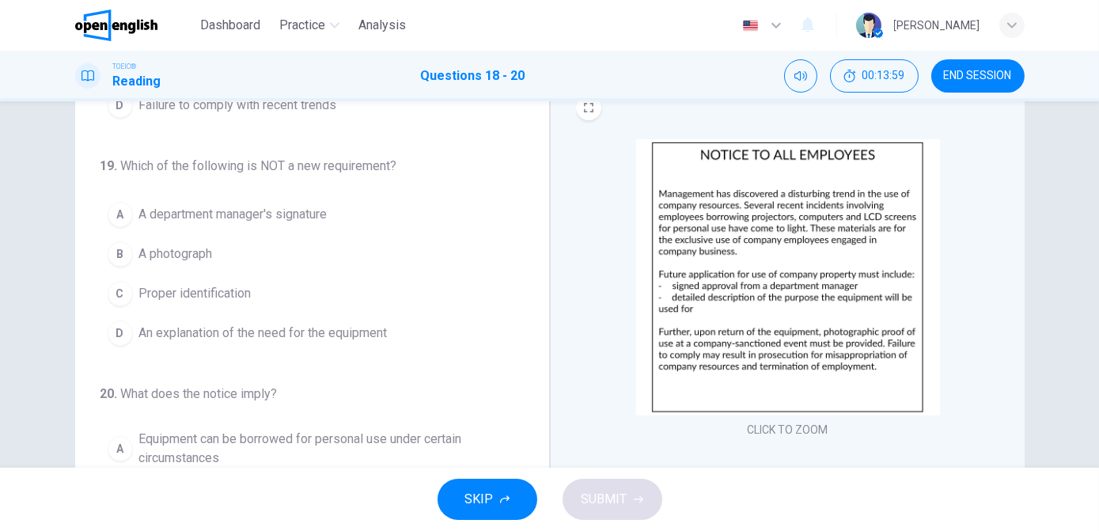
scroll to position [63, 0]
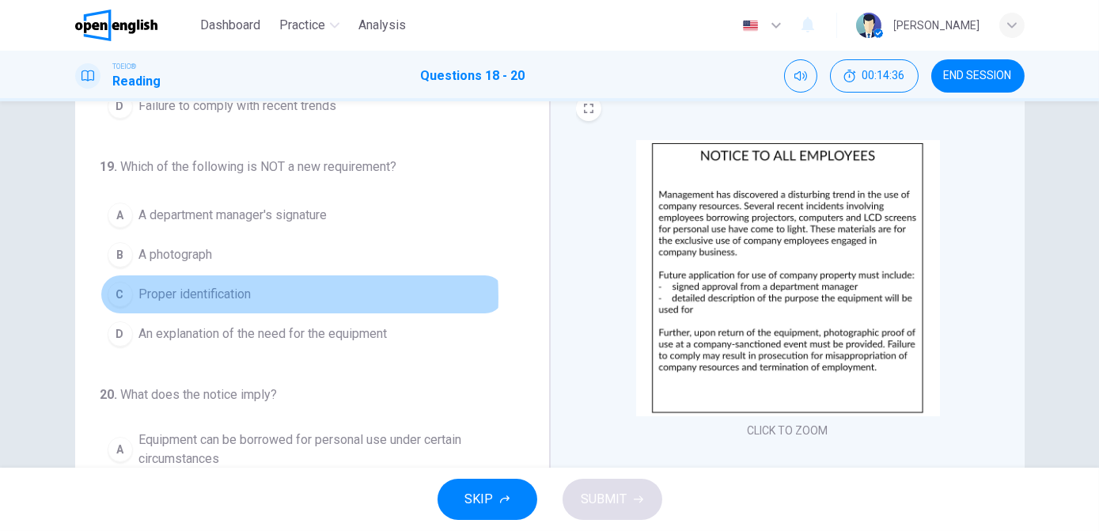
click at [211, 294] on span "Proper identification" at bounding box center [195, 294] width 112 height 19
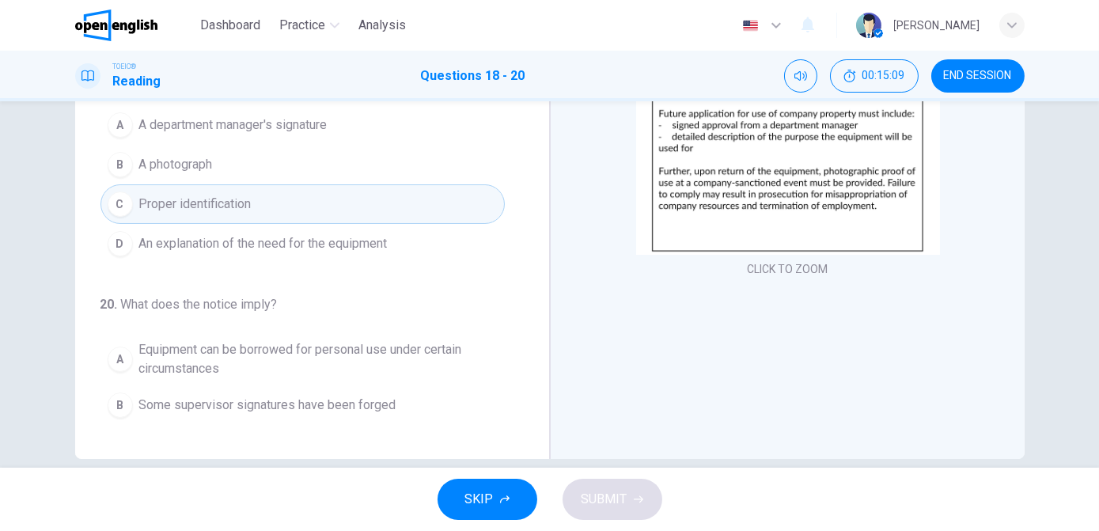
scroll to position [98, 0]
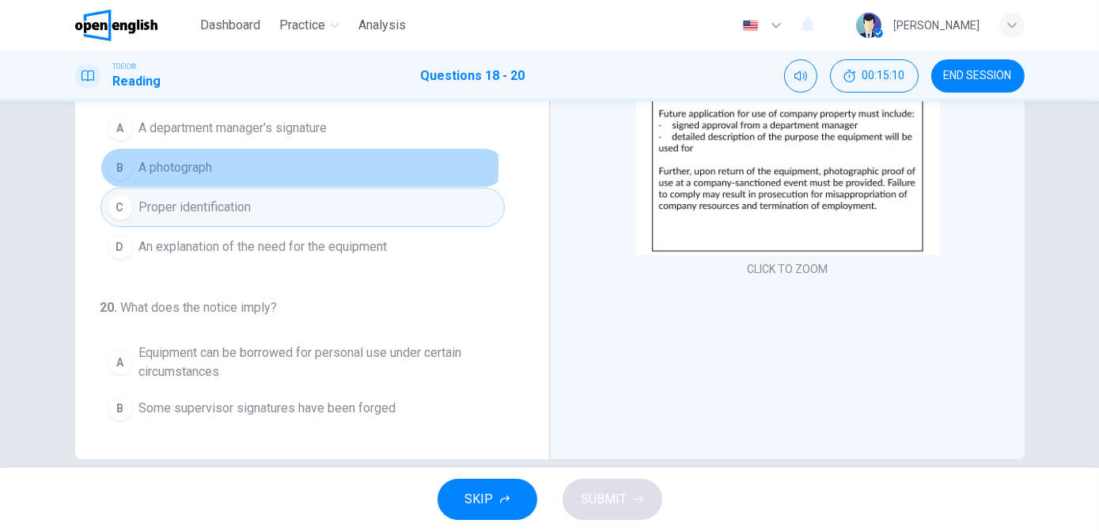
click at [208, 162] on span "A photograph" at bounding box center [176, 167] width 74 height 19
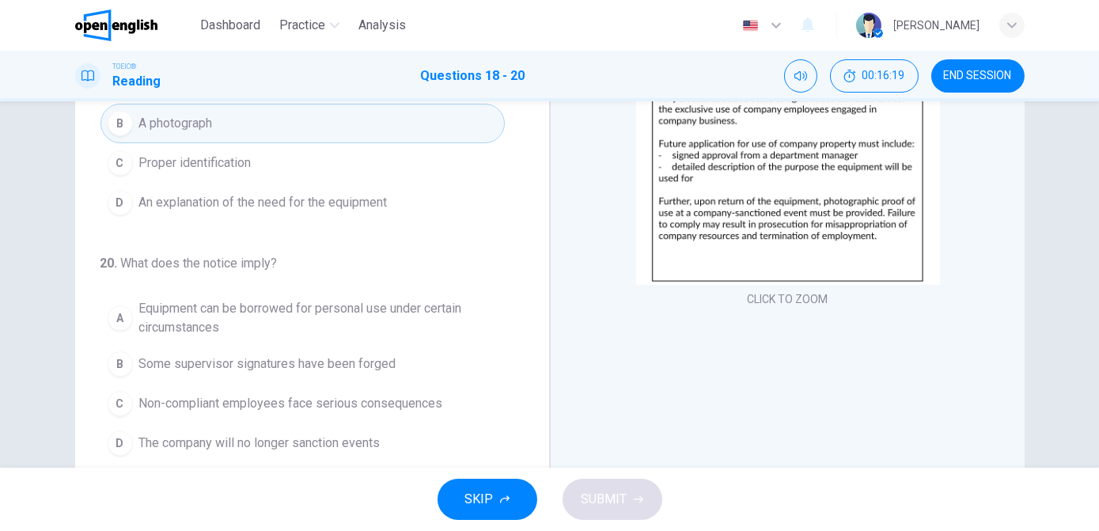
scroll to position [192, 0]
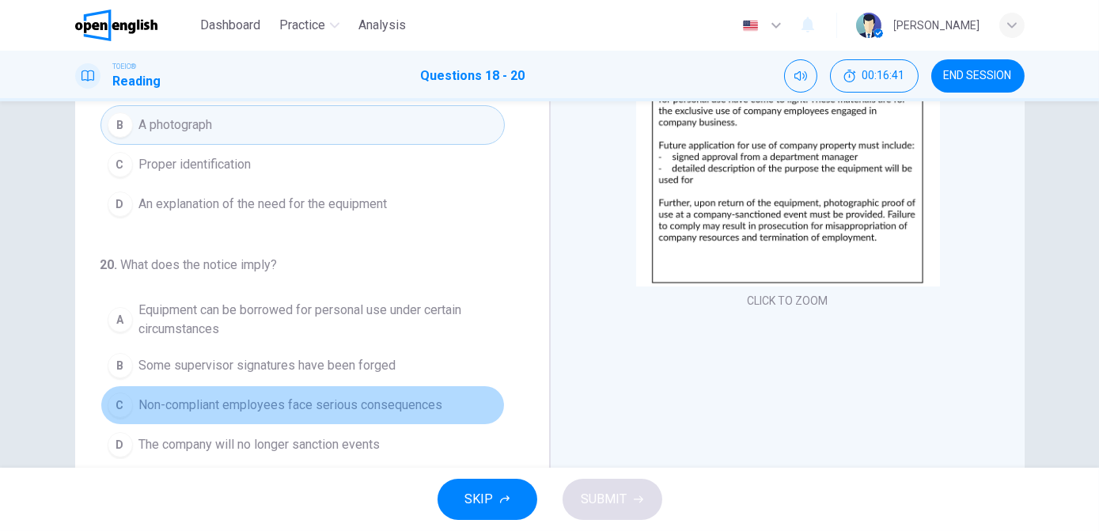
click at [327, 404] on span "Non-compliant employees face serious consequences" at bounding box center [291, 405] width 304 height 19
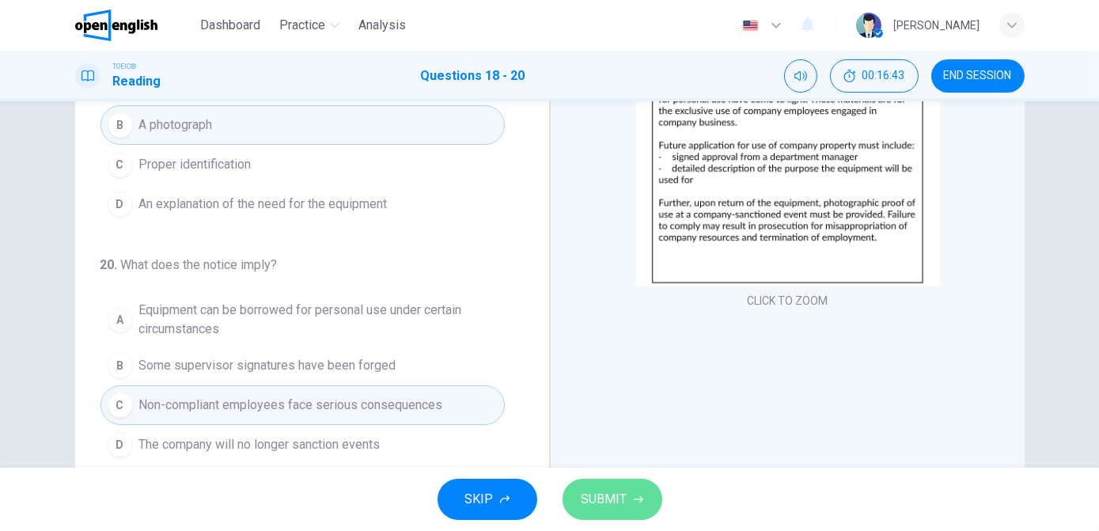
click at [615, 493] on span "SUBMIT" at bounding box center [605, 499] width 46 height 22
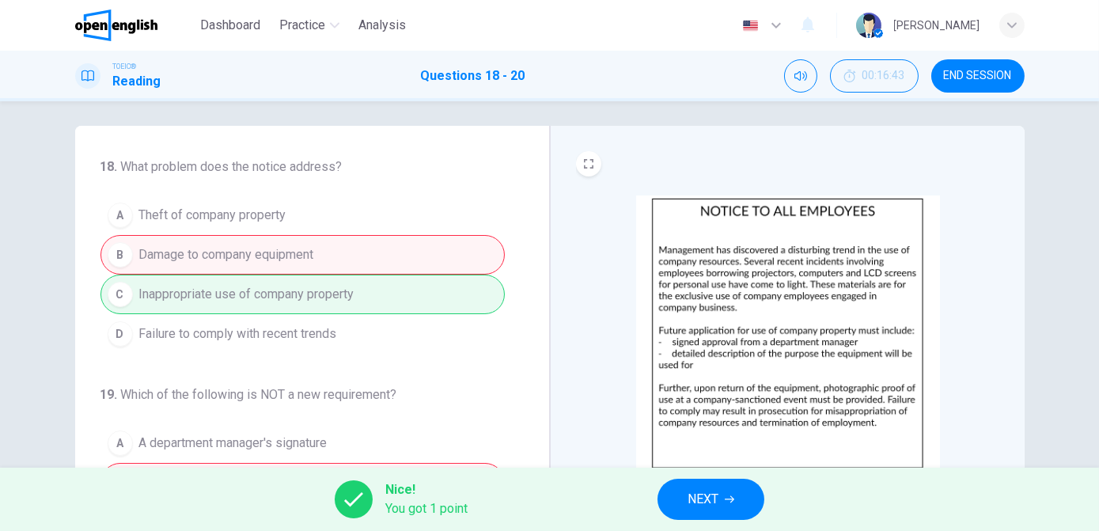
scroll to position [6, 0]
click at [715, 508] on span "NEXT" at bounding box center [703, 499] width 31 height 22
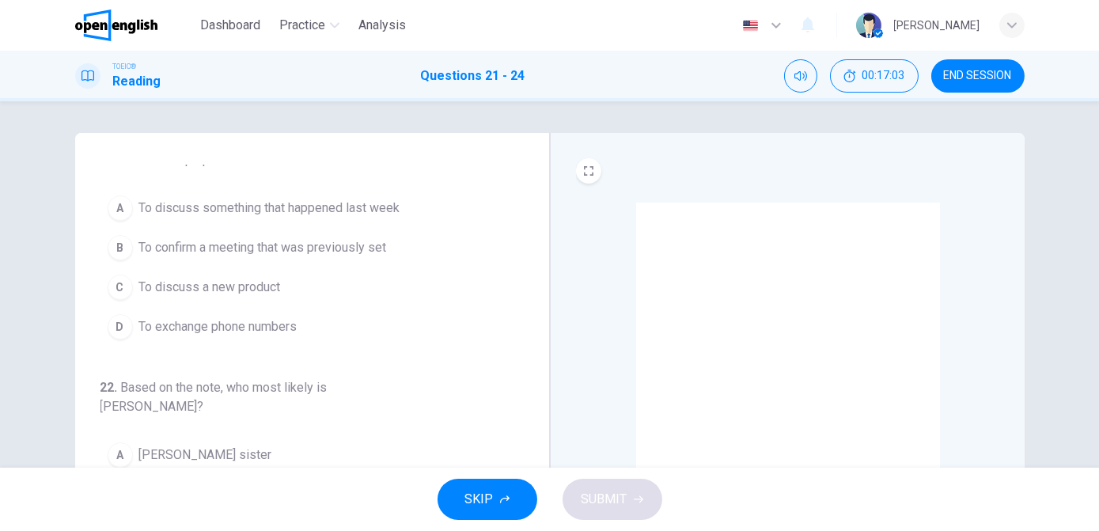
scroll to position [14, 0]
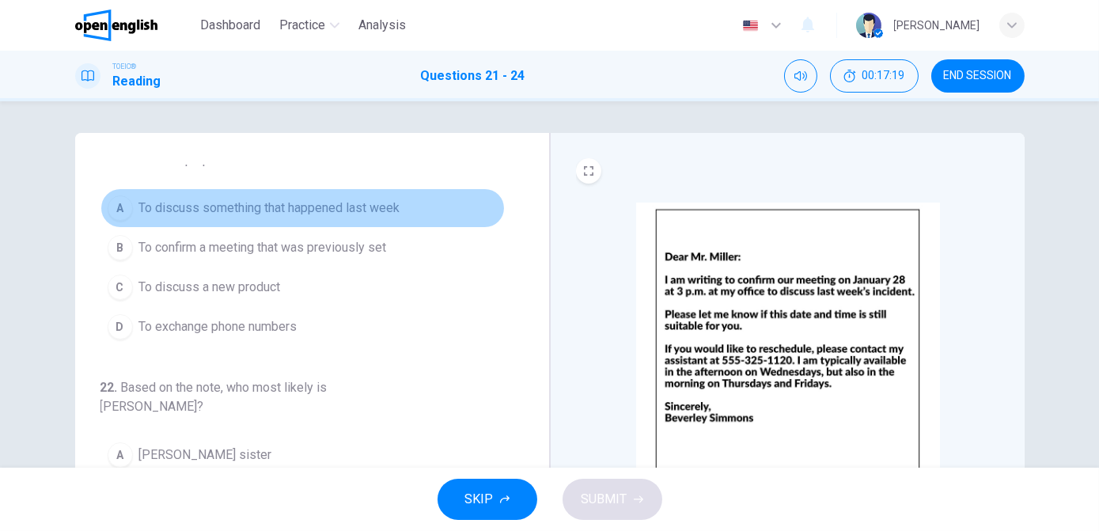
click at [387, 199] on span "To discuss something that happened last week" at bounding box center [269, 208] width 261 height 19
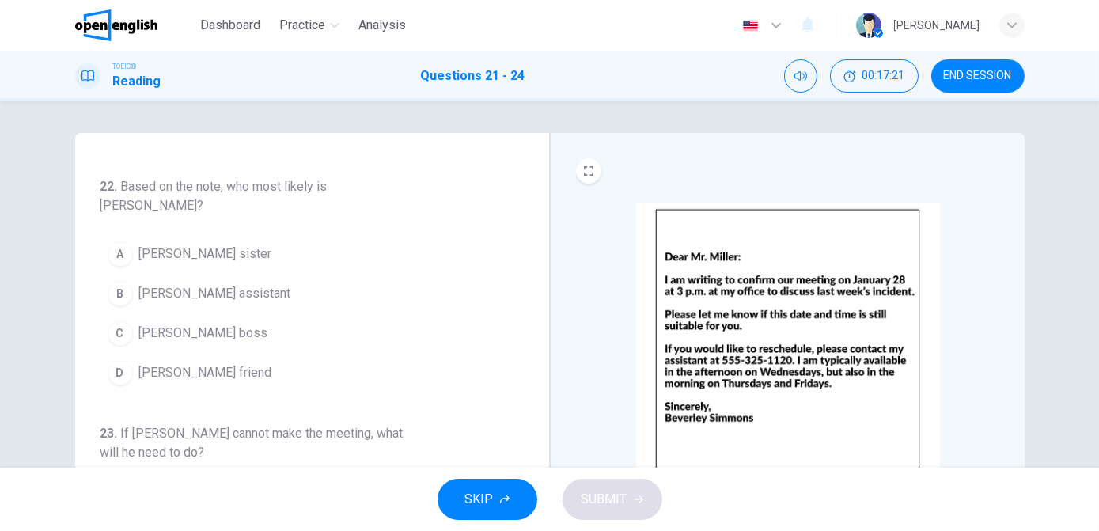
scroll to position [216, 0]
click at [213, 283] on span "[PERSON_NAME] assistant" at bounding box center [215, 292] width 152 height 19
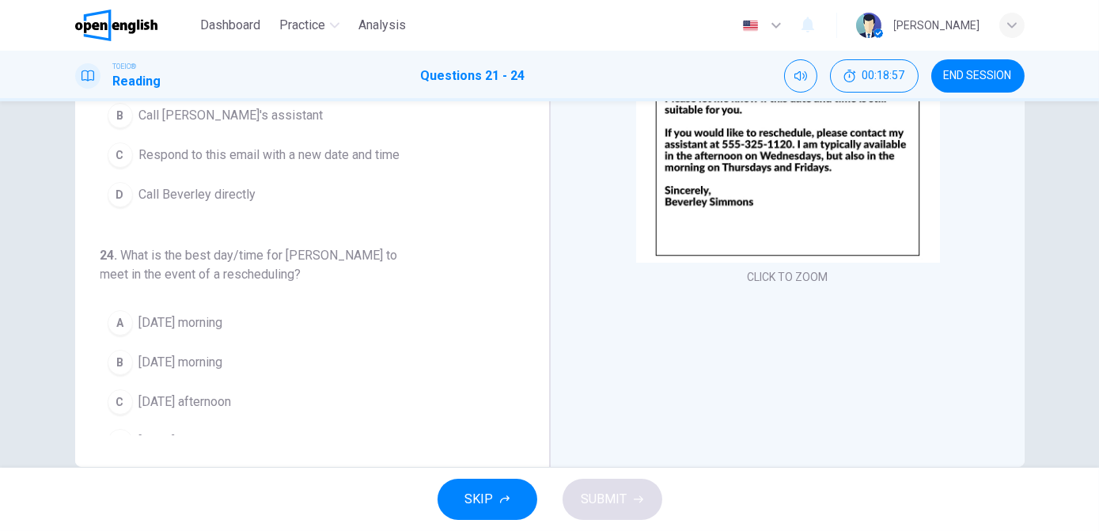
scroll to position [217, 0]
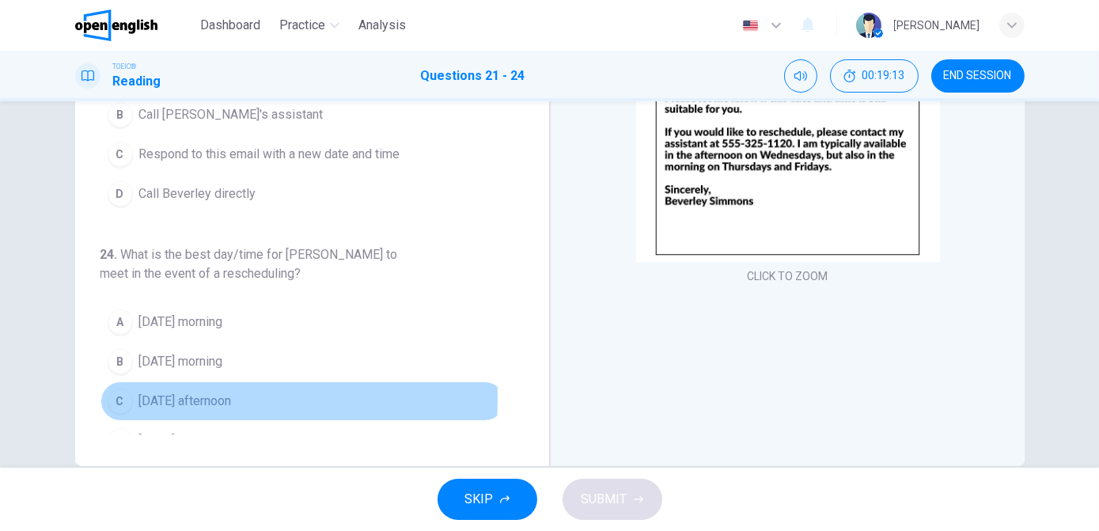
click at [114, 389] on div "C" at bounding box center [120, 401] width 25 height 25
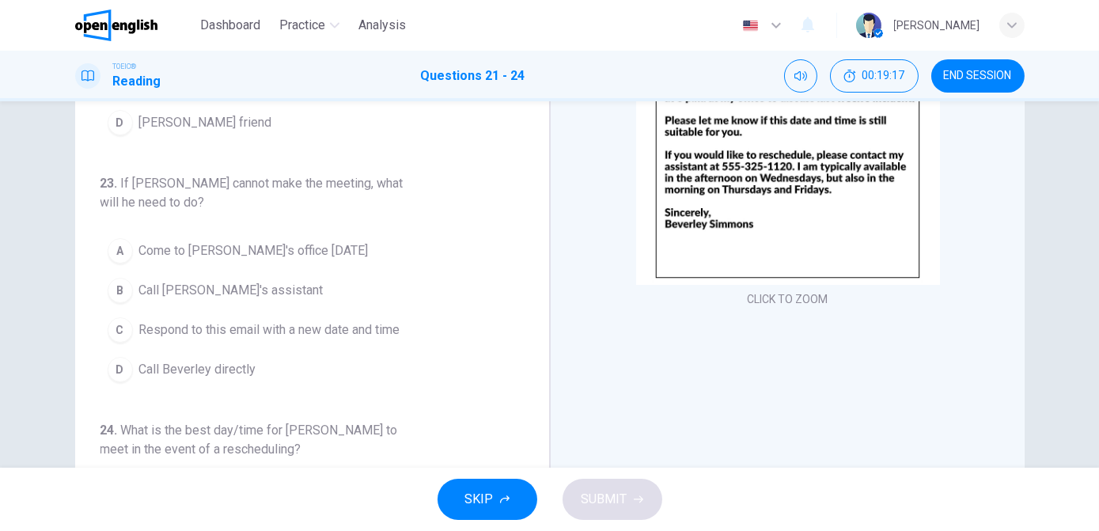
scroll to position [193, 0]
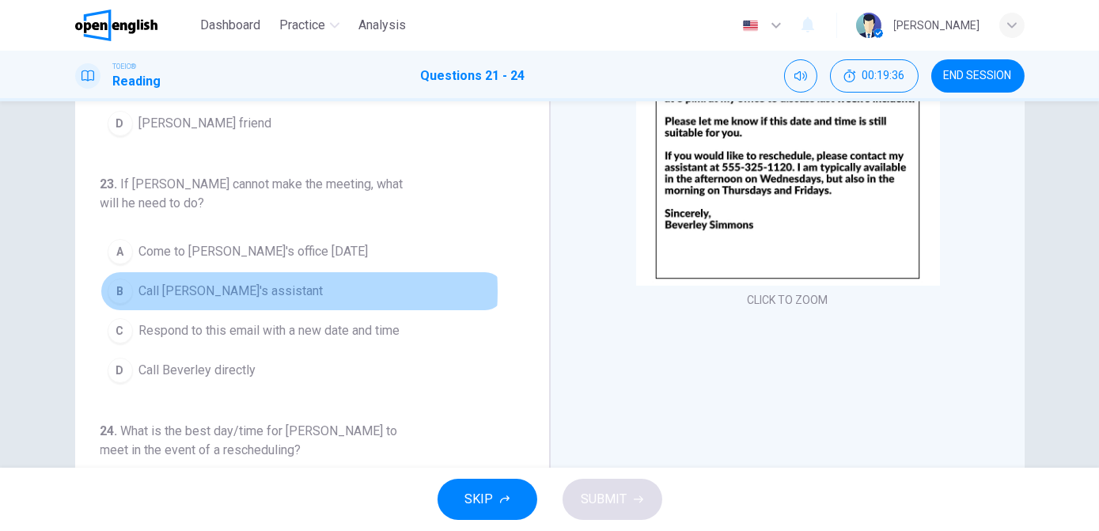
click at [239, 282] on span "Call [PERSON_NAME]'s assistant" at bounding box center [231, 291] width 184 height 19
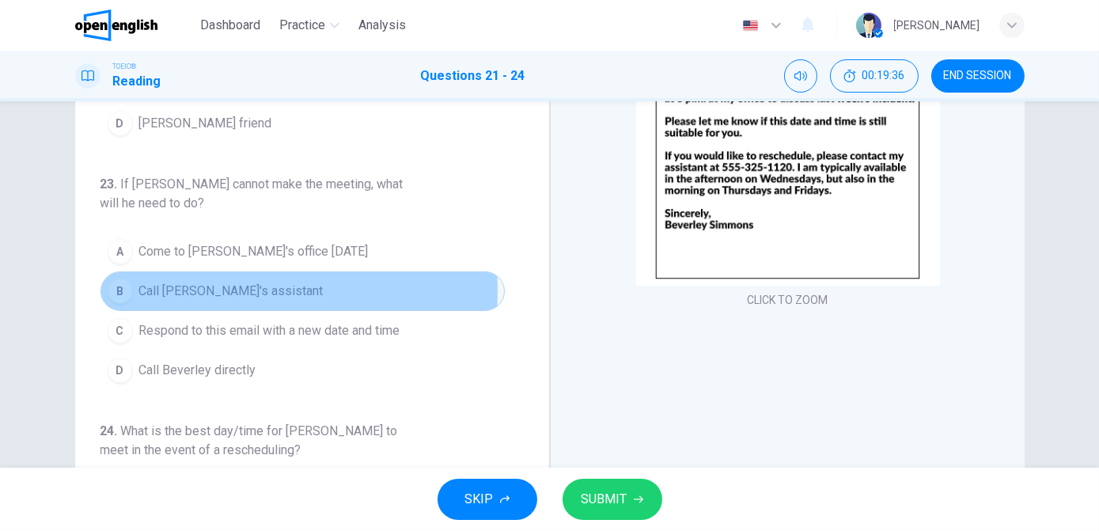
click at [239, 282] on span "Call [PERSON_NAME]'s assistant" at bounding box center [231, 291] width 184 height 19
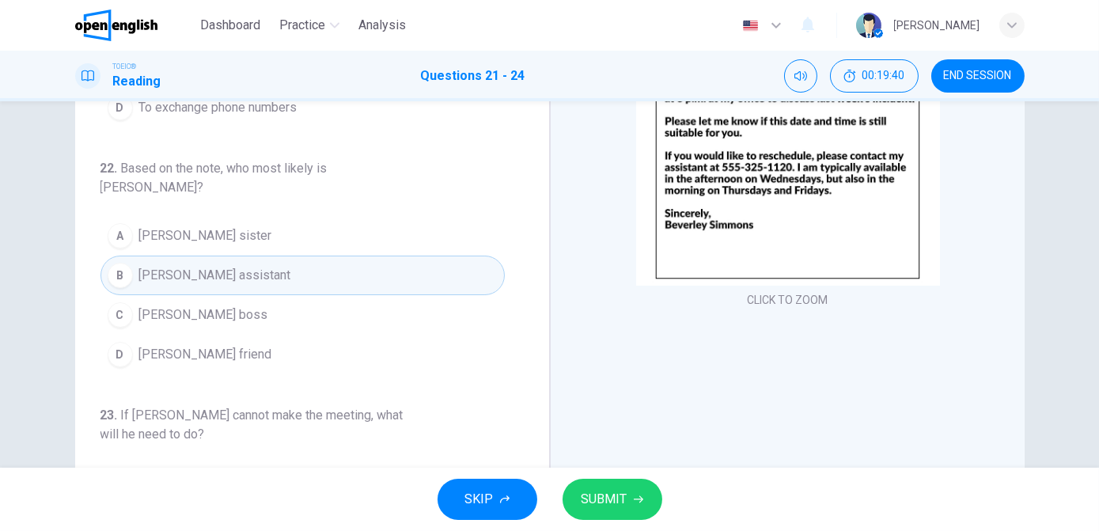
scroll to position [0, 0]
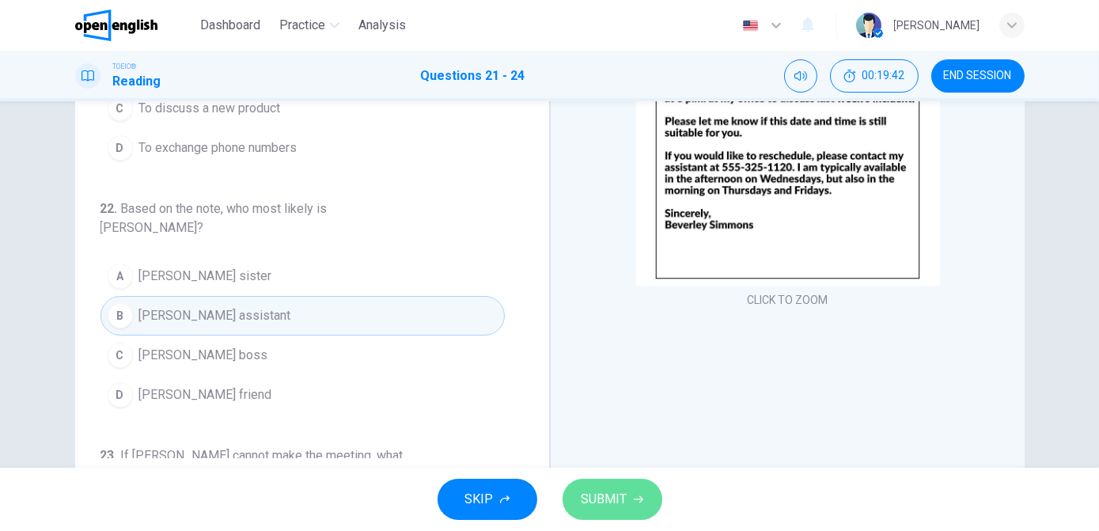
click at [606, 500] on span "SUBMIT" at bounding box center [605, 499] width 46 height 22
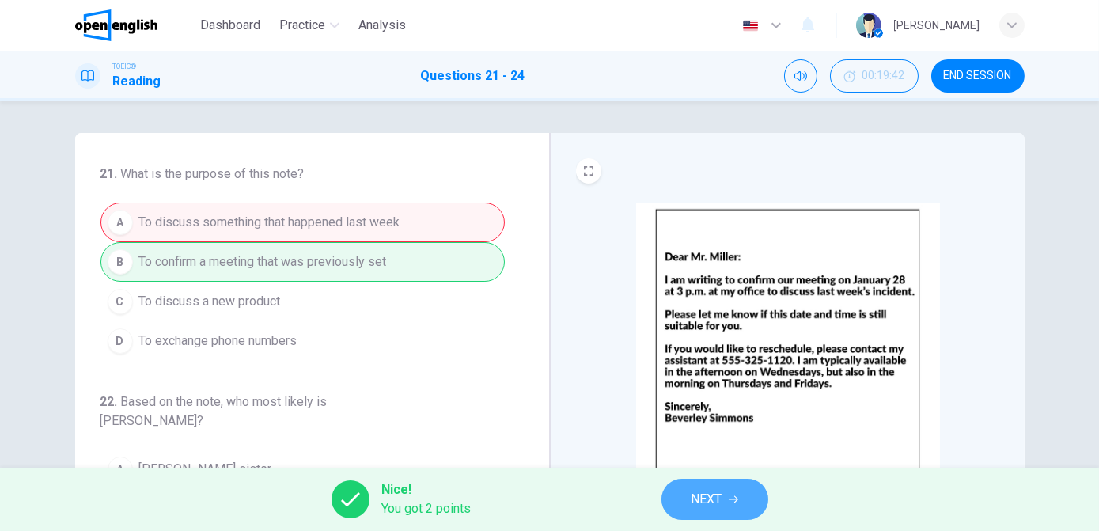
click at [735, 499] on icon "button" at bounding box center [733, 499] width 9 height 7
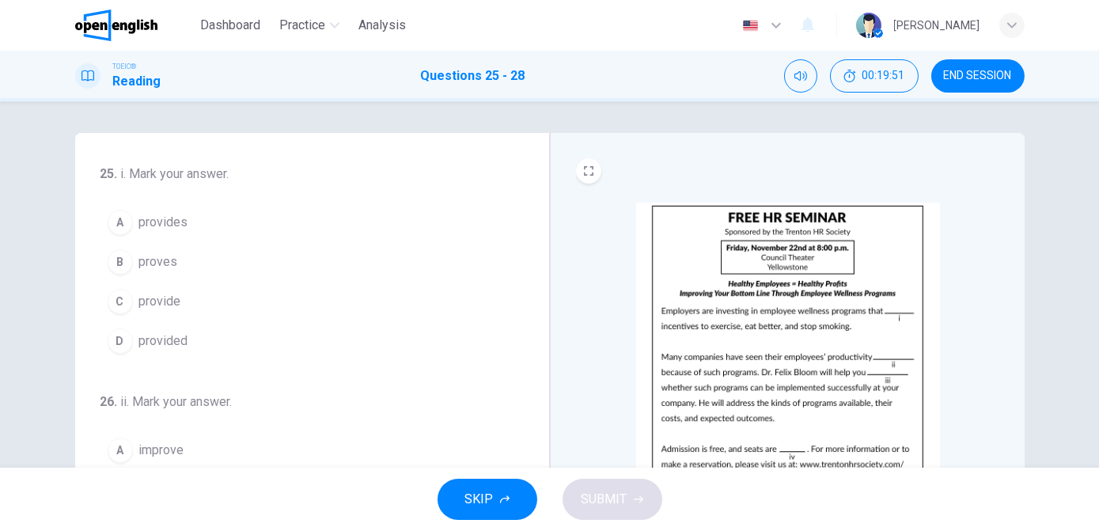
click at [116, 258] on div "B" at bounding box center [120, 261] width 25 height 25
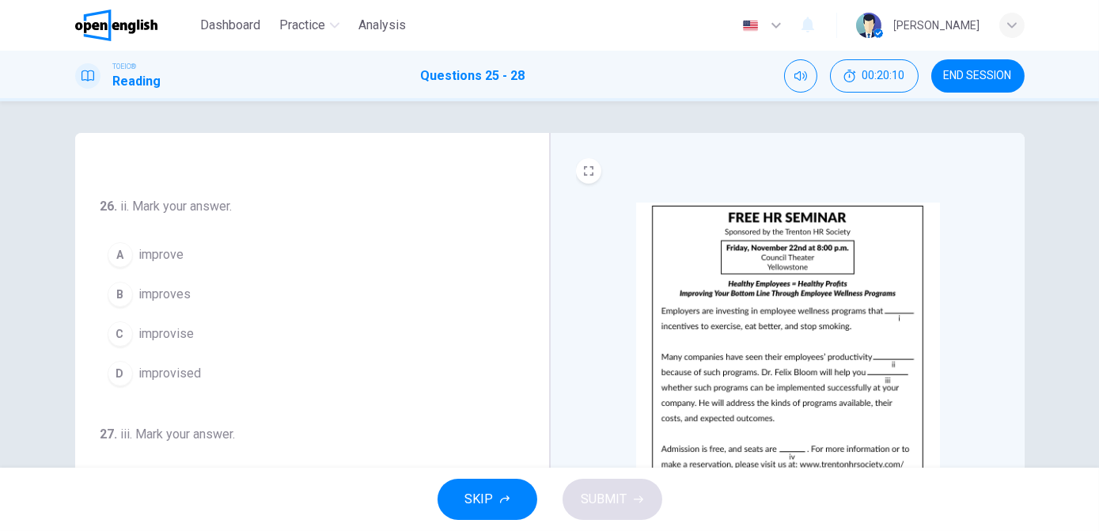
scroll to position [195, 0]
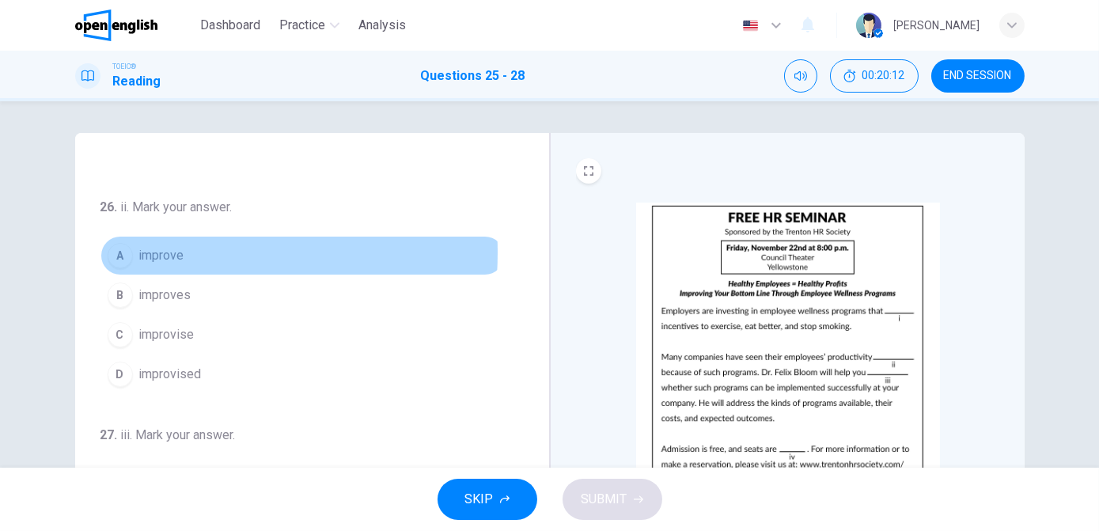
click at [117, 250] on div "A" at bounding box center [120, 255] width 25 height 25
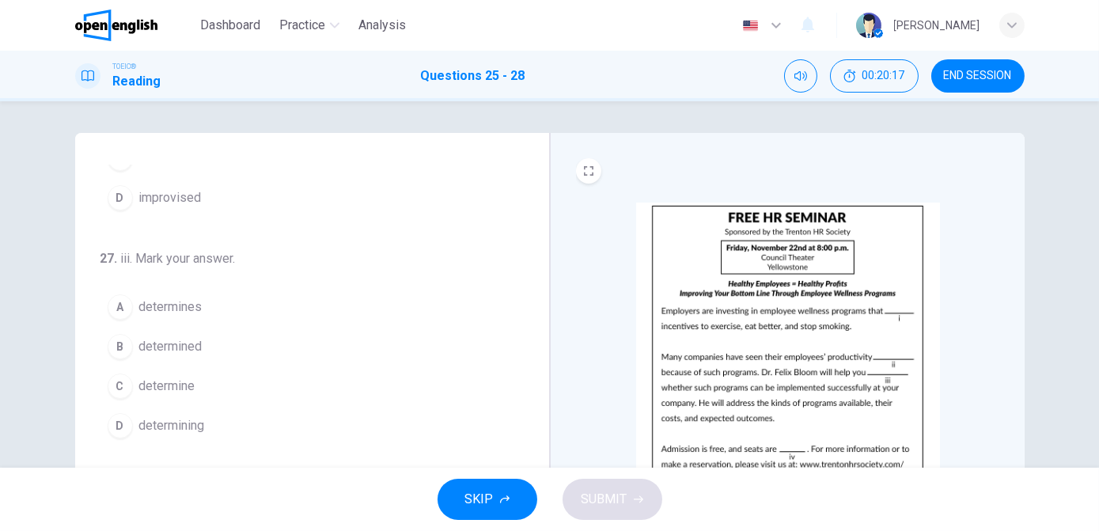
scroll to position [374, 0]
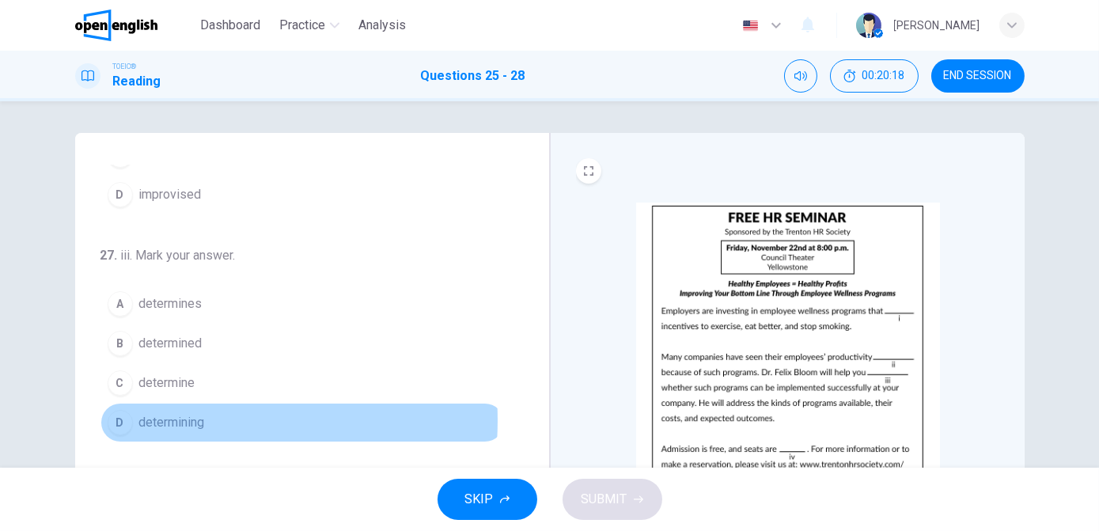
click at [175, 415] on span "determining" at bounding box center [172, 422] width 66 height 19
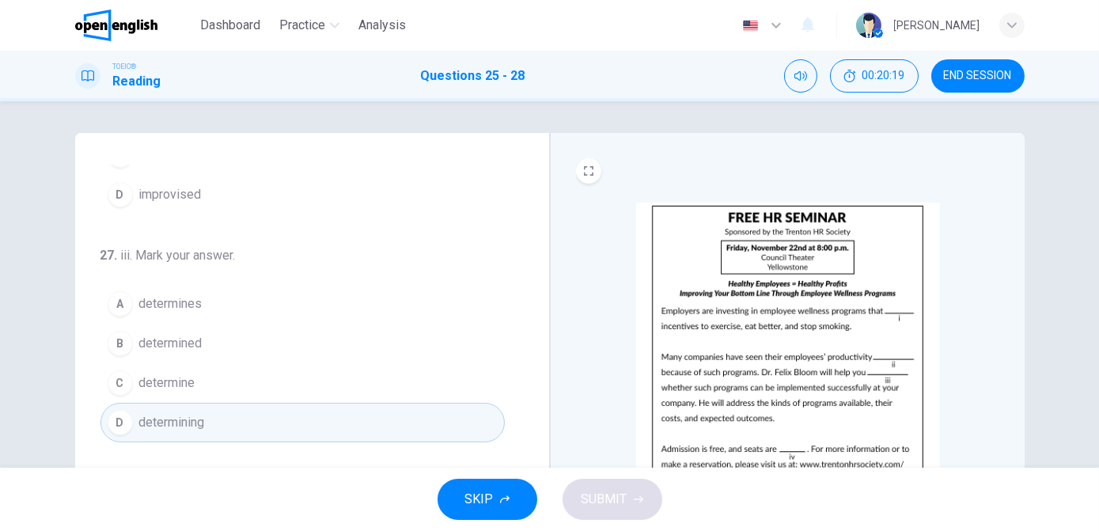
scroll to position [386, 0]
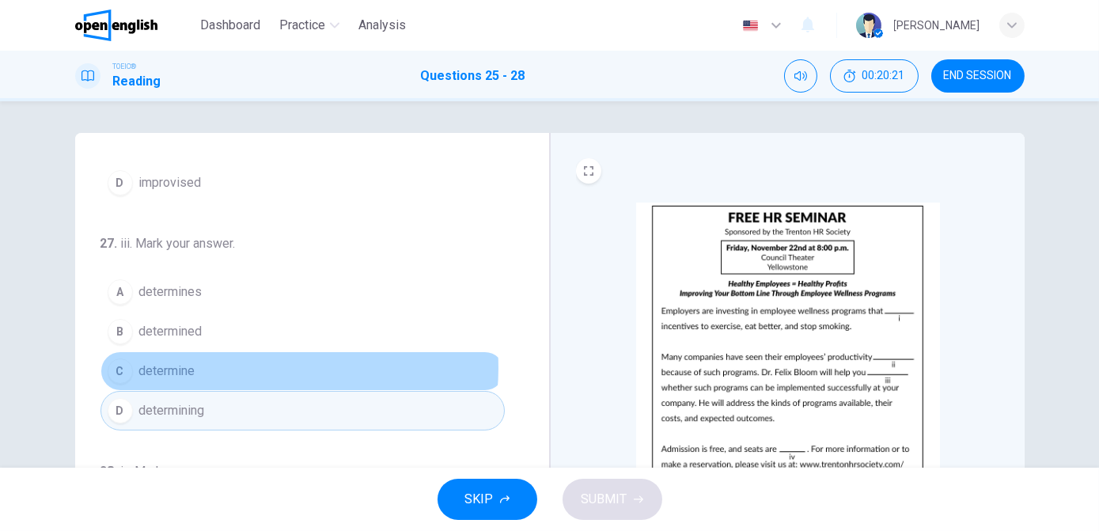
click at [255, 363] on button "C determine" at bounding box center [303, 371] width 404 height 40
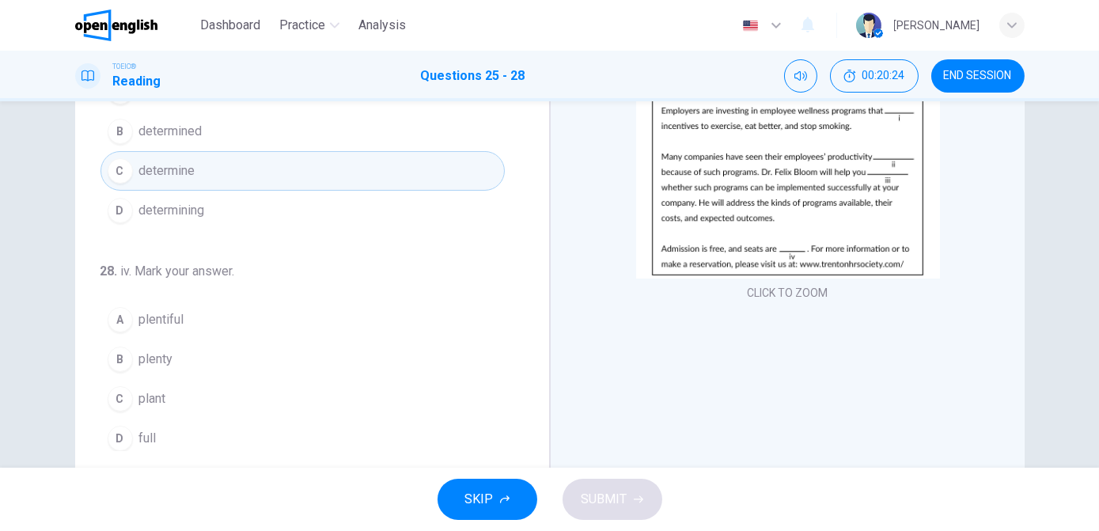
scroll to position [203, 0]
click at [184, 313] on button "A plentiful" at bounding box center [303, 318] width 404 height 40
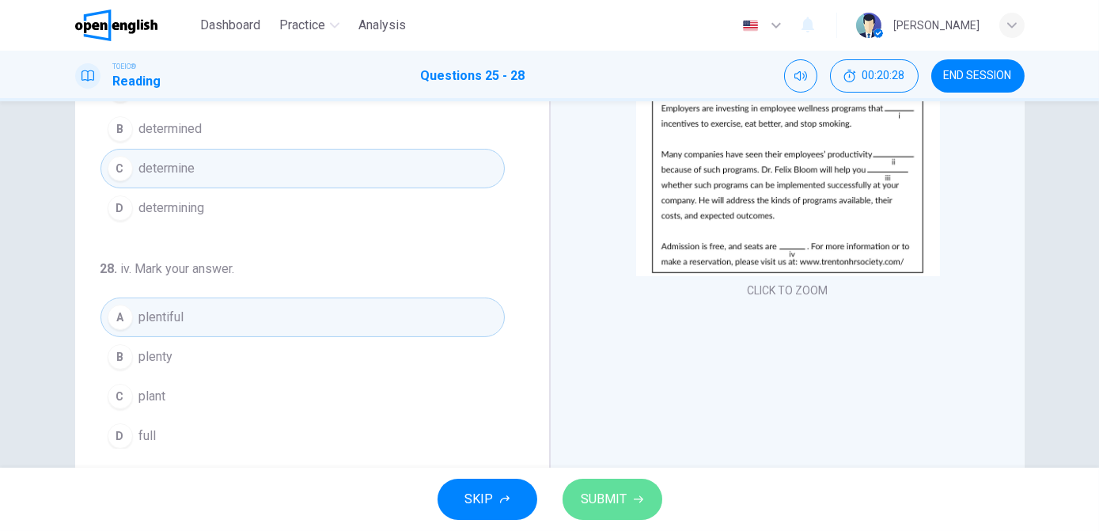
click at [615, 511] on button "SUBMIT" at bounding box center [613, 499] width 100 height 41
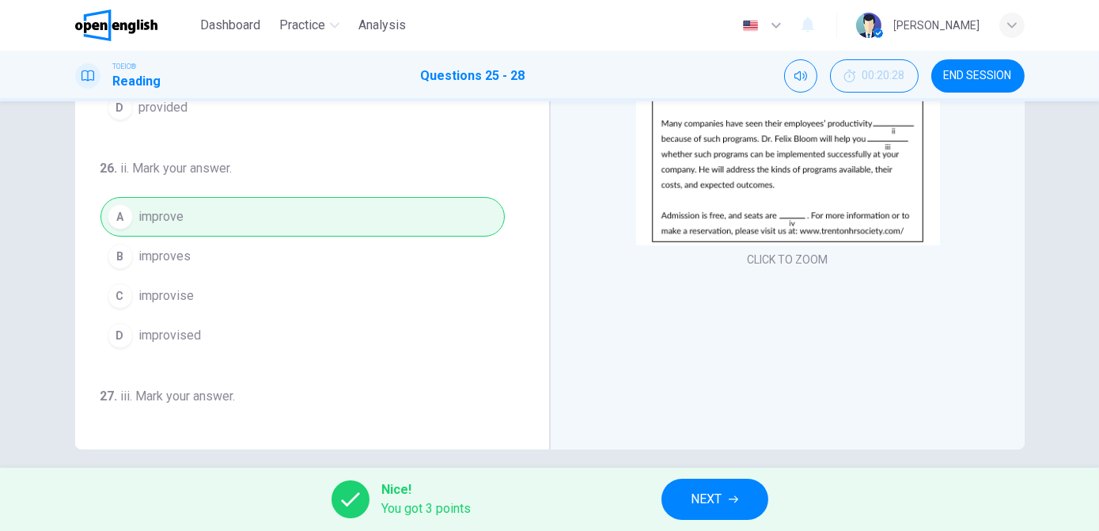
scroll to position [236, 0]
click at [711, 500] on span "NEXT" at bounding box center [707, 499] width 31 height 22
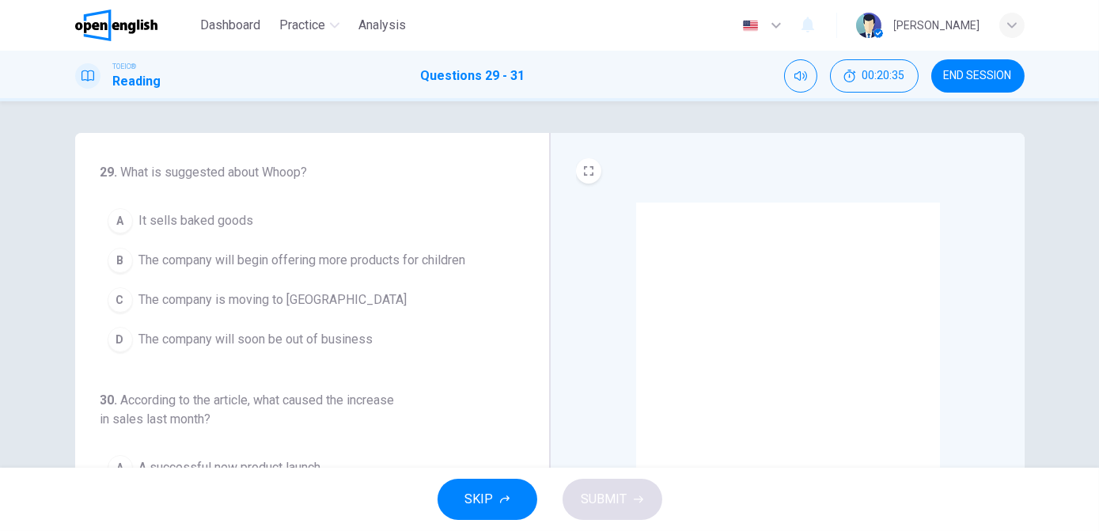
scroll to position [0, 0]
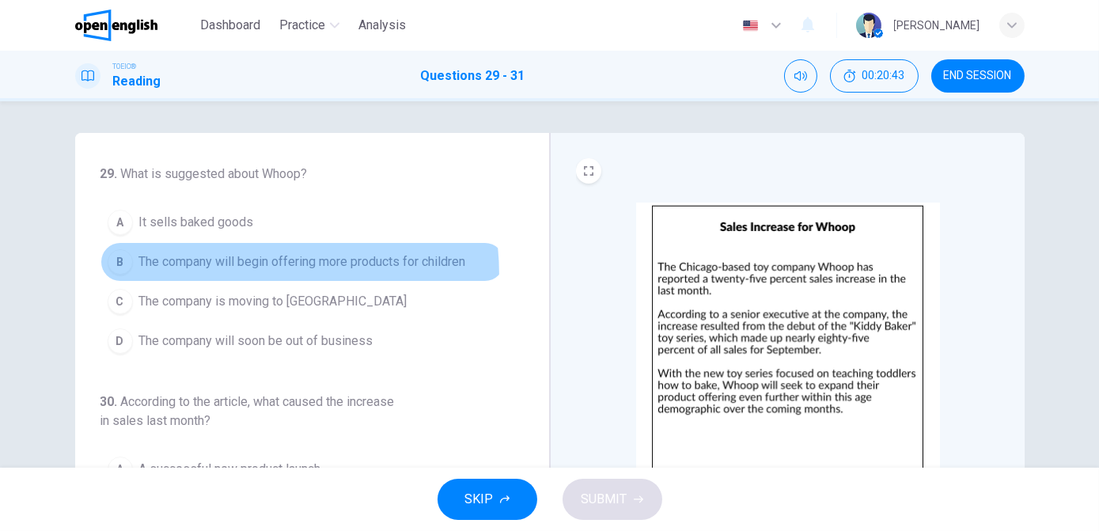
click at [191, 275] on button "B The company will begin offering more products for children" at bounding box center [303, 262] width 404 height 40
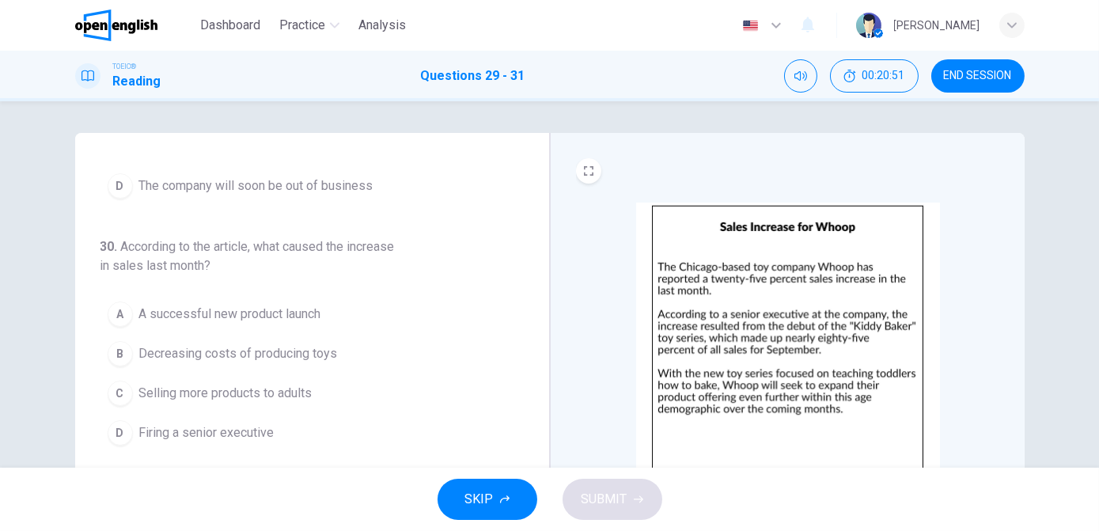
scroll to position [173, 0]
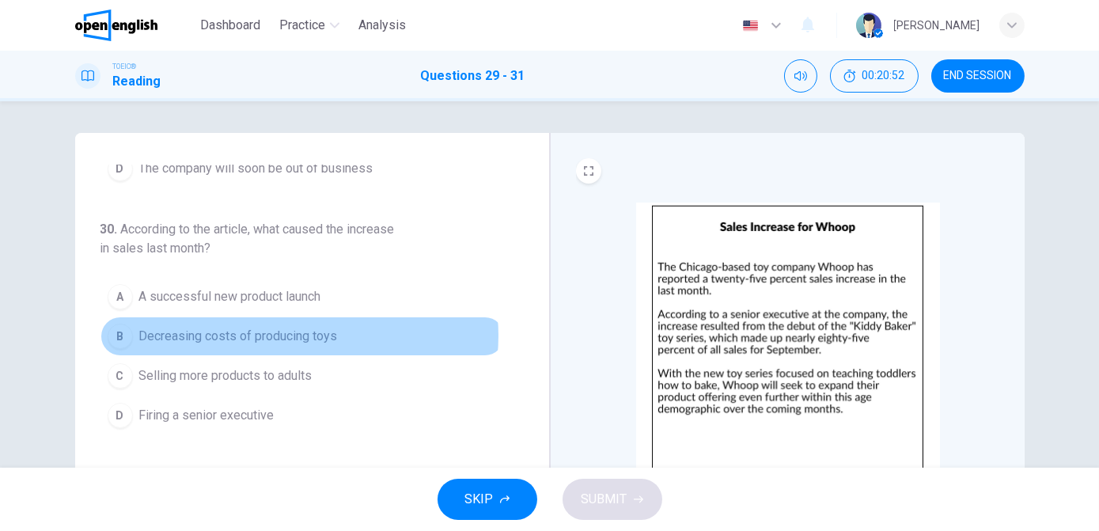
click at [289, 333] on span "Decreasing costs of producing toys" at bounding box center [238, 336] width 199 height 19
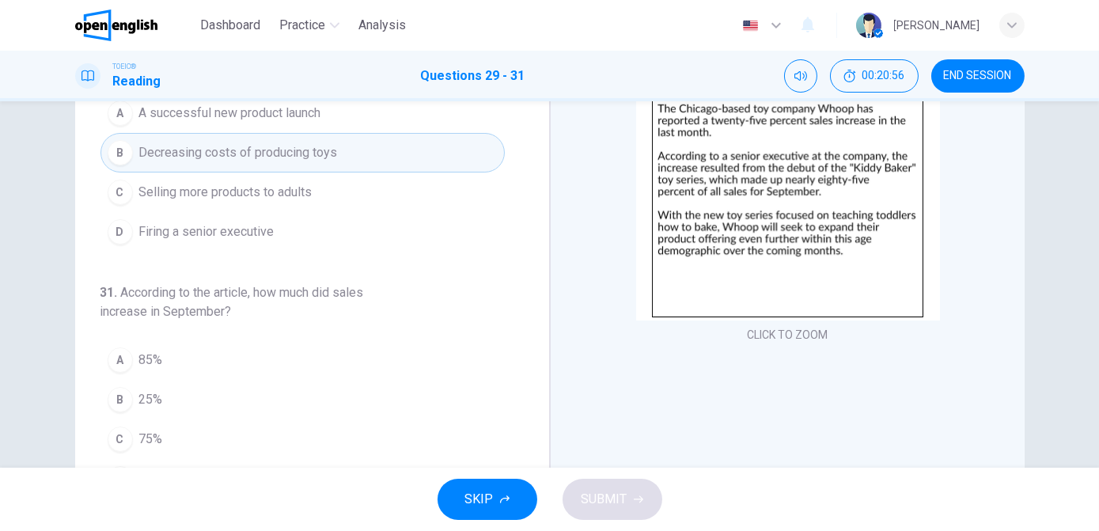
scroll to position [160, 0]
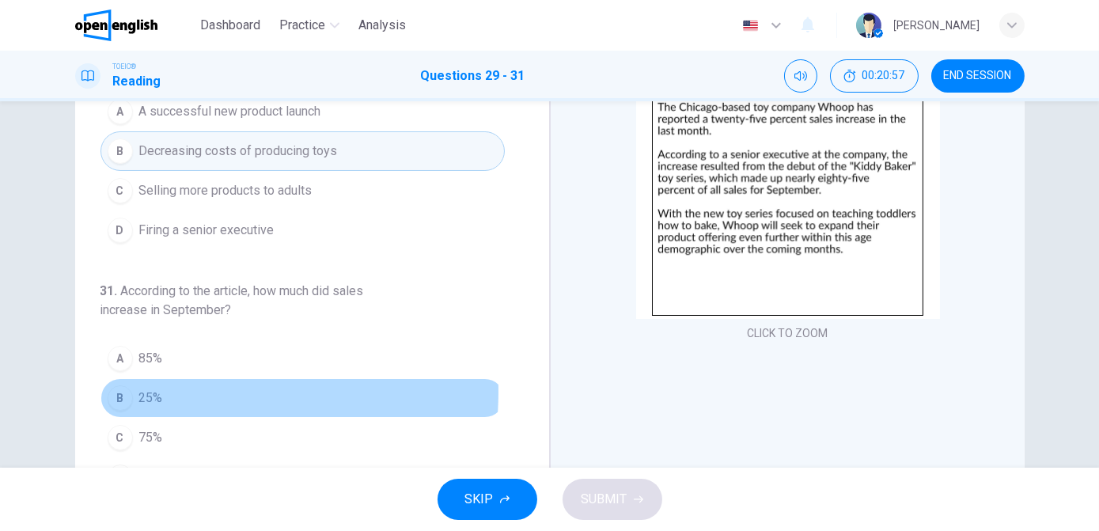
click at [139, 389] on span "25%" at bounding box center [151, 398] width 24 height 19
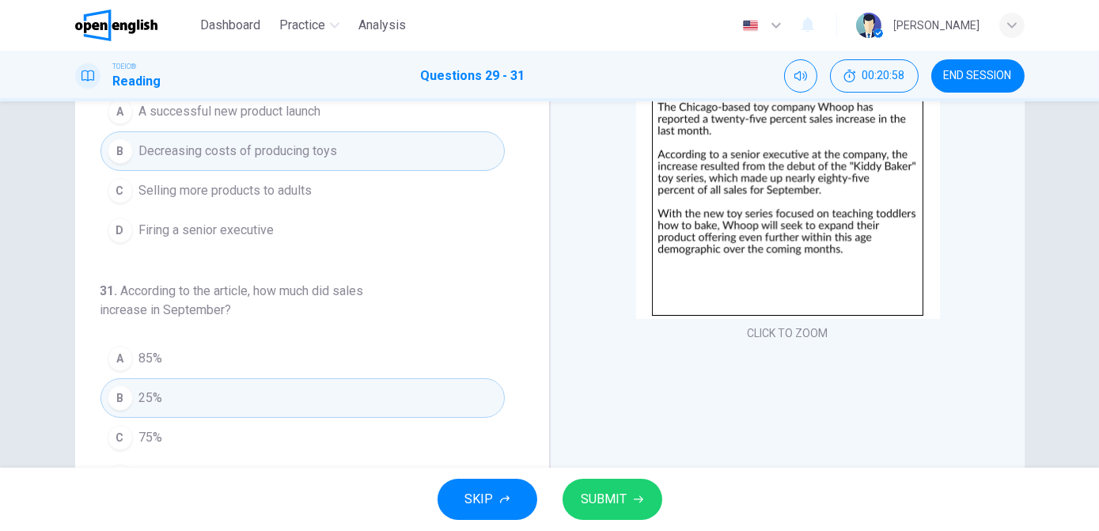
scroll to position [247, 0]
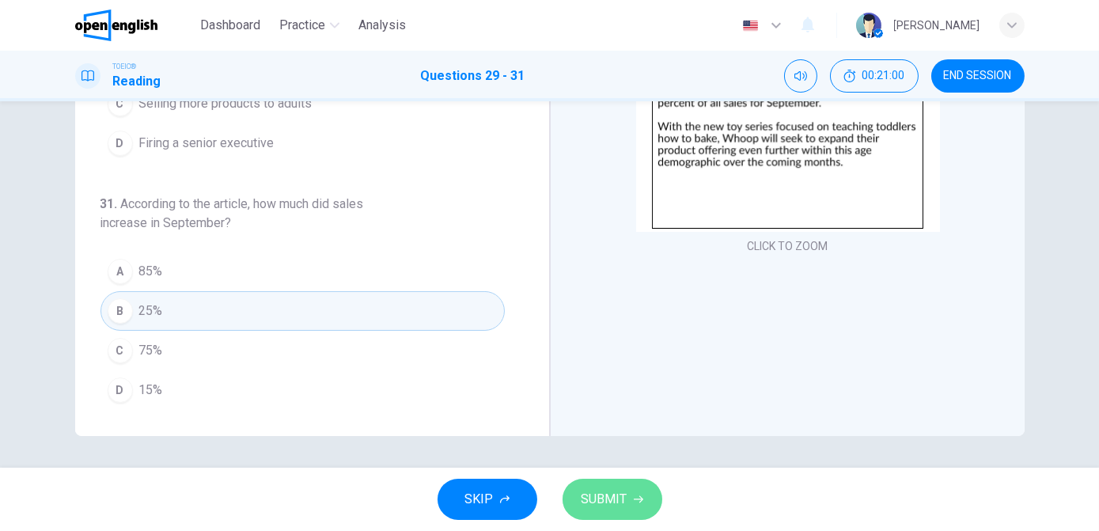
click at [588, 507] on span "SUBMIT" at bounding box center [605, 499] width 46 height 22
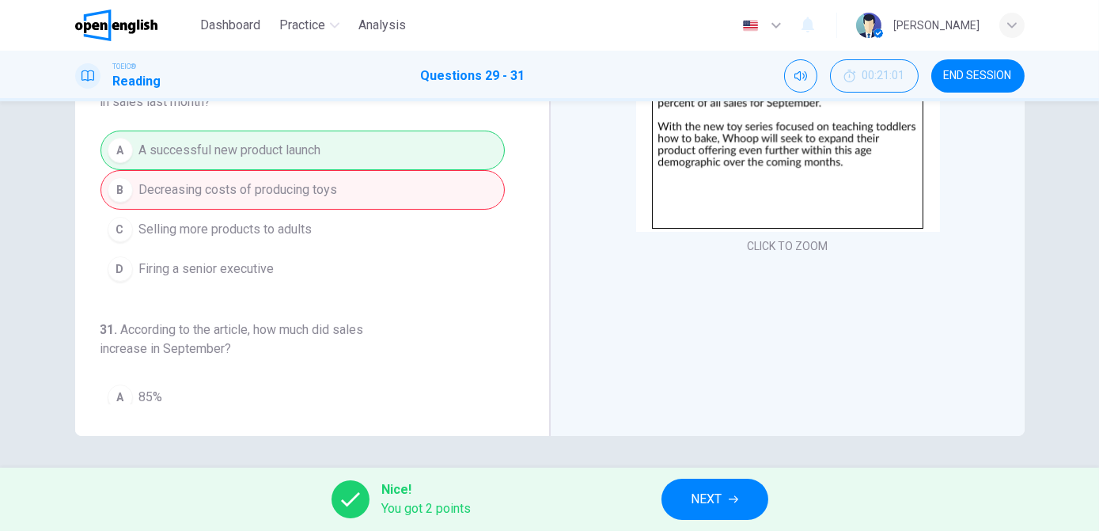
scroll to position [63, 0]
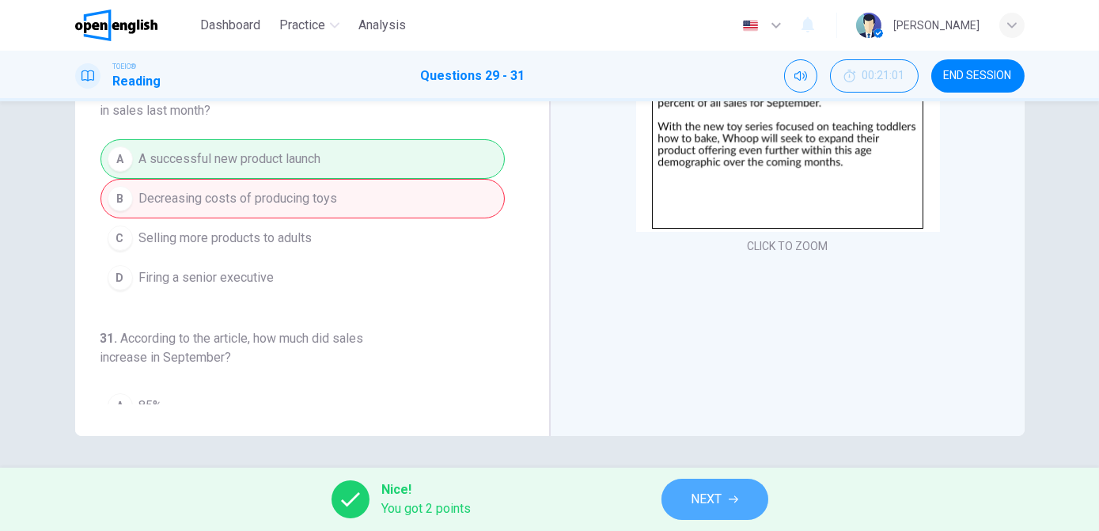
click at [708, 502] on span "NEXT" at bounding box center [707, 499] width 31 height 22
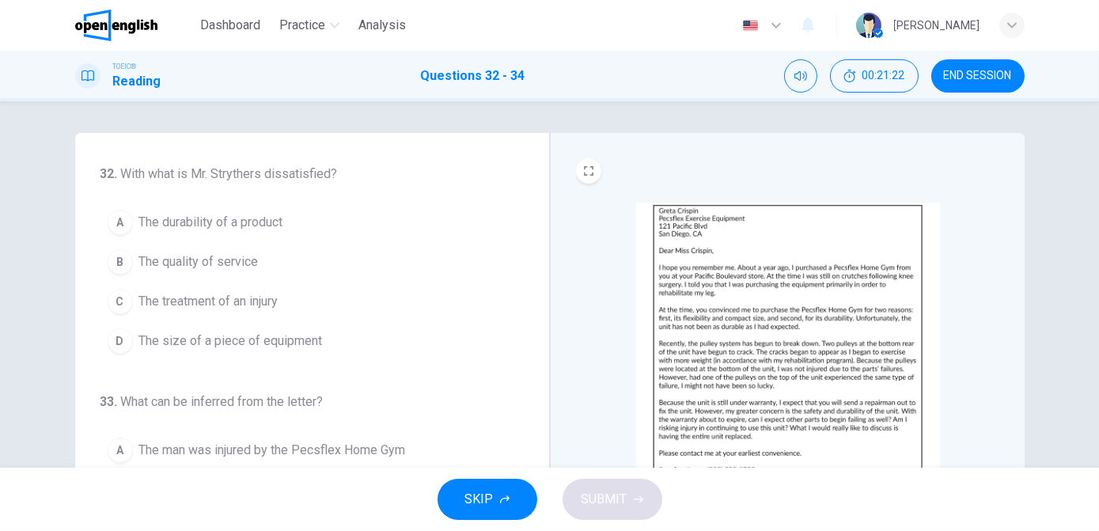
click at [174, 259] on span "The quality of service" at bounding box center [199, 262] width 120 height 19
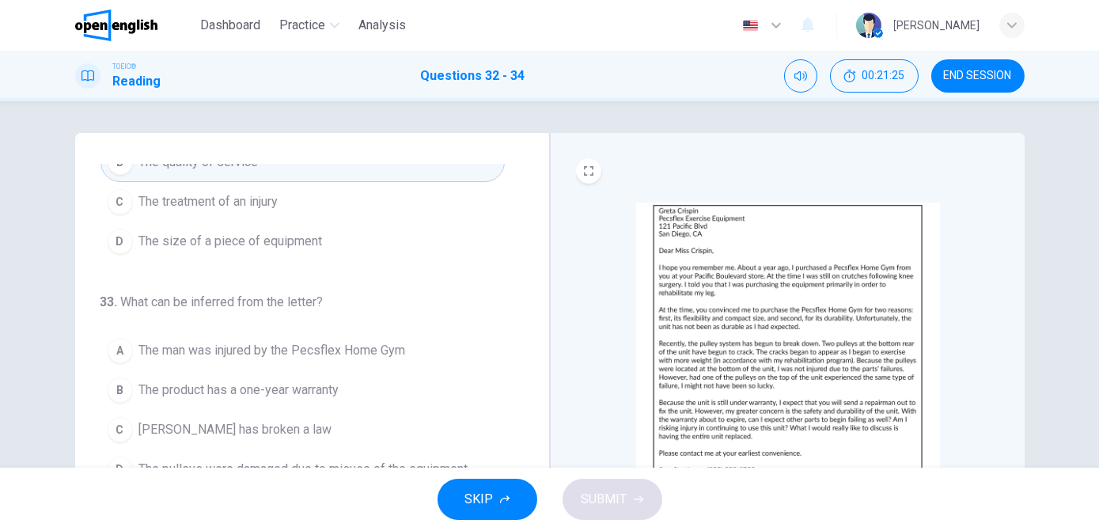
scroll to position [101, 0]
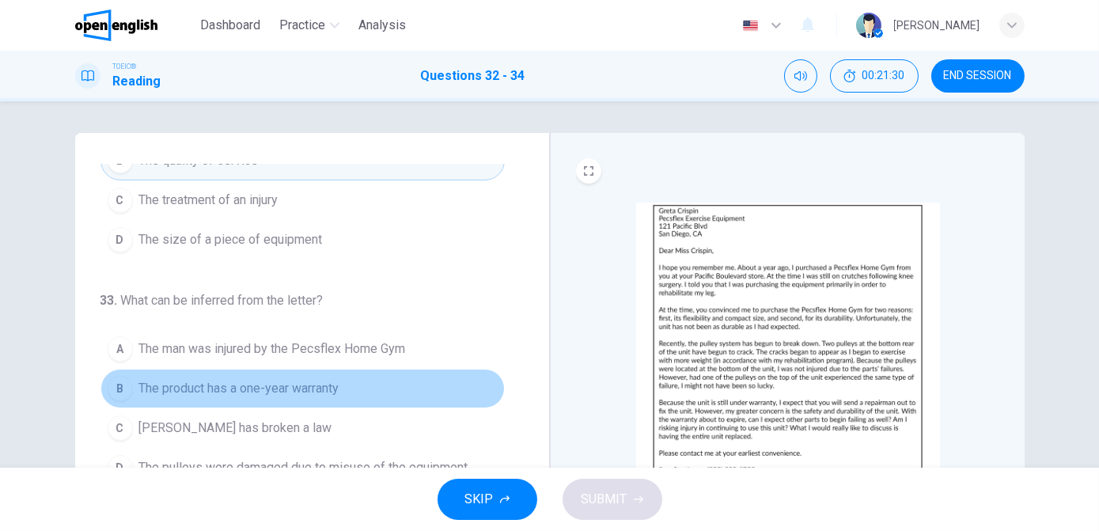
click at [317, 391] on span "The product has a one-year warranty" at bounding box center [239, 388] width 200 height 19
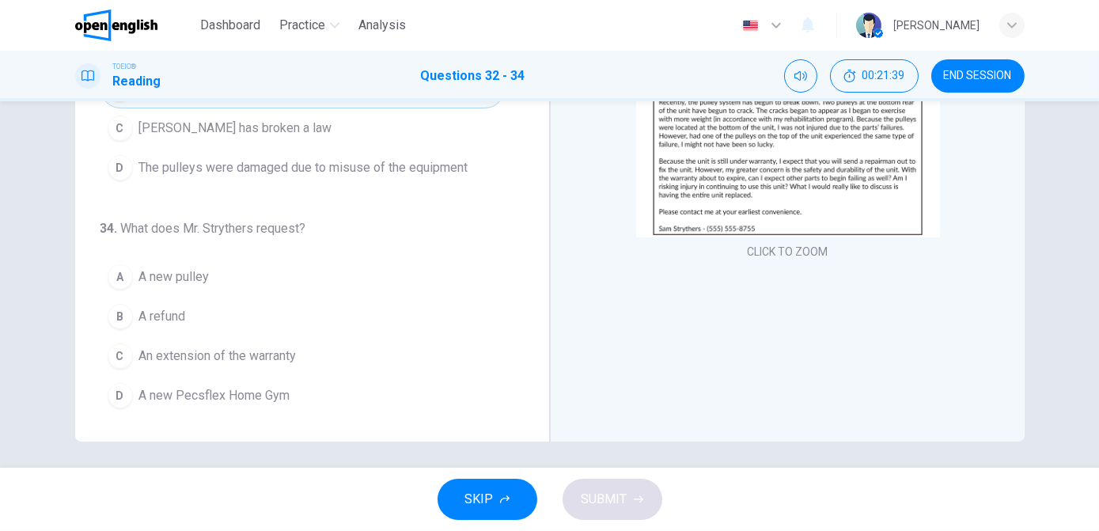
scroll to position [242, 0]
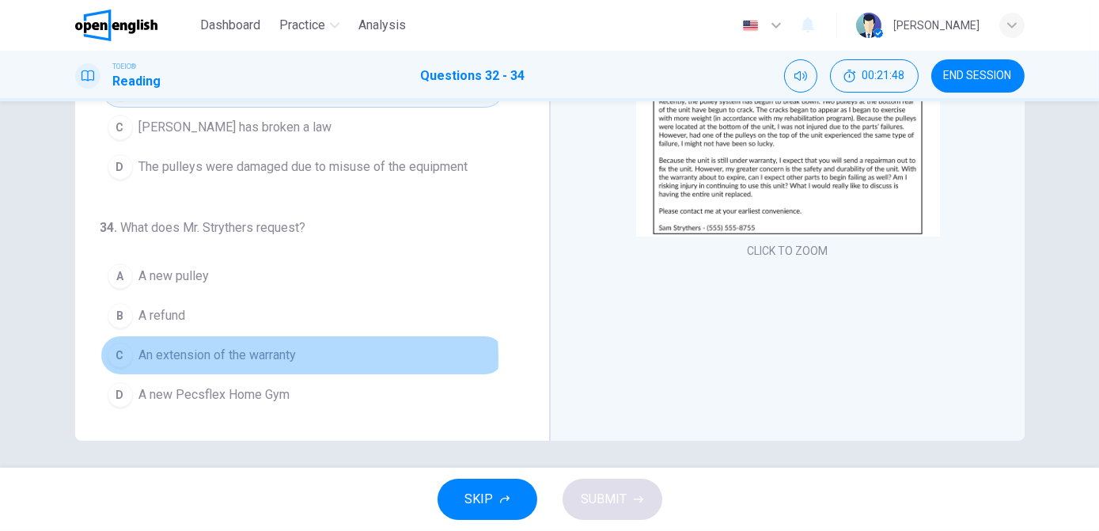
click at [234, 353] on span "An extension of the warranty" at bounding box center [218, 355] width 158 height 19
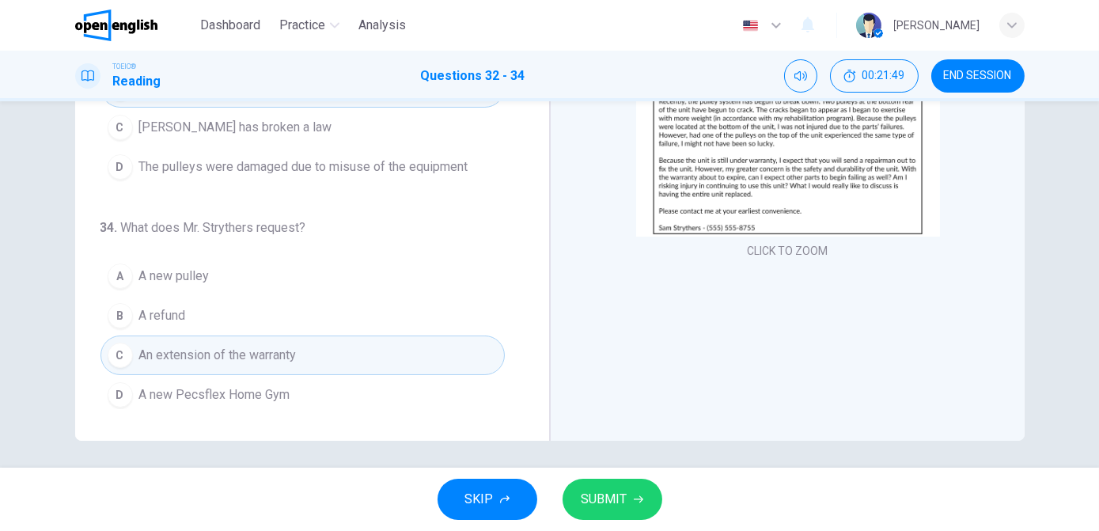
scroll to position [247, 0]
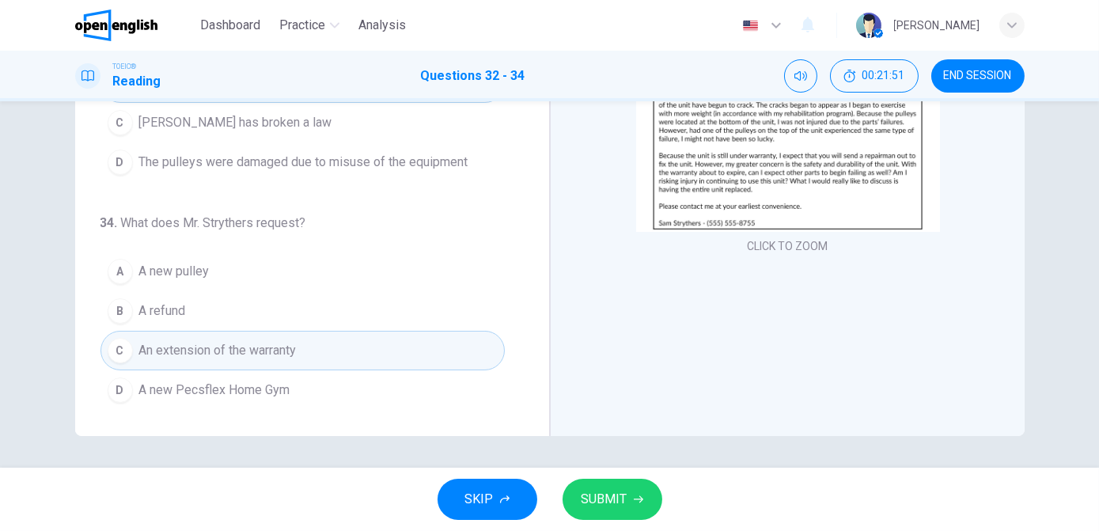
click at [609, 490] on span "SUBMIT" at bounding box center [605, 499] width 46 height 22
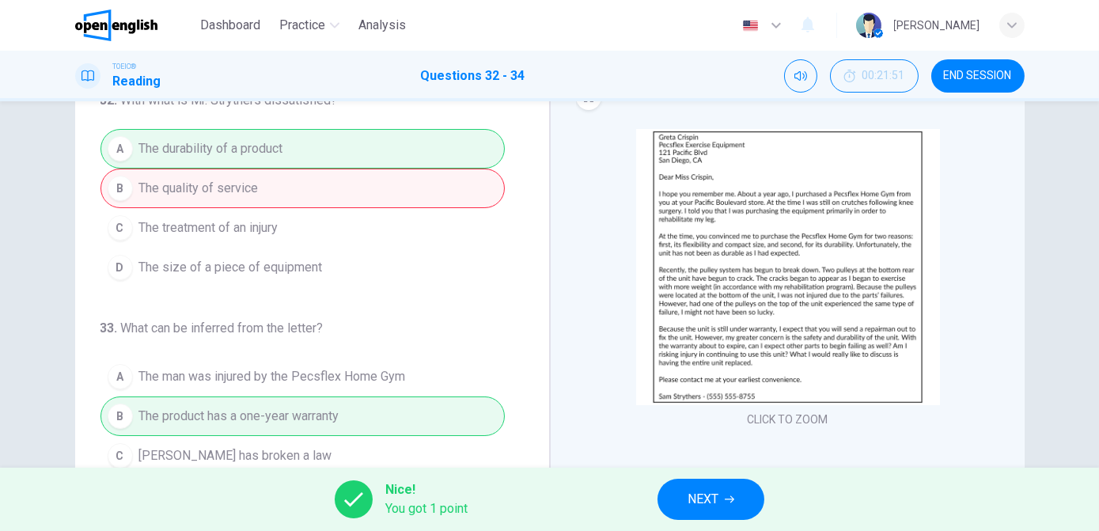
scroll to position [74, 0]
click at [715, 514] on button "NEXT" at bounding box center [711, 499] width 107 height 41
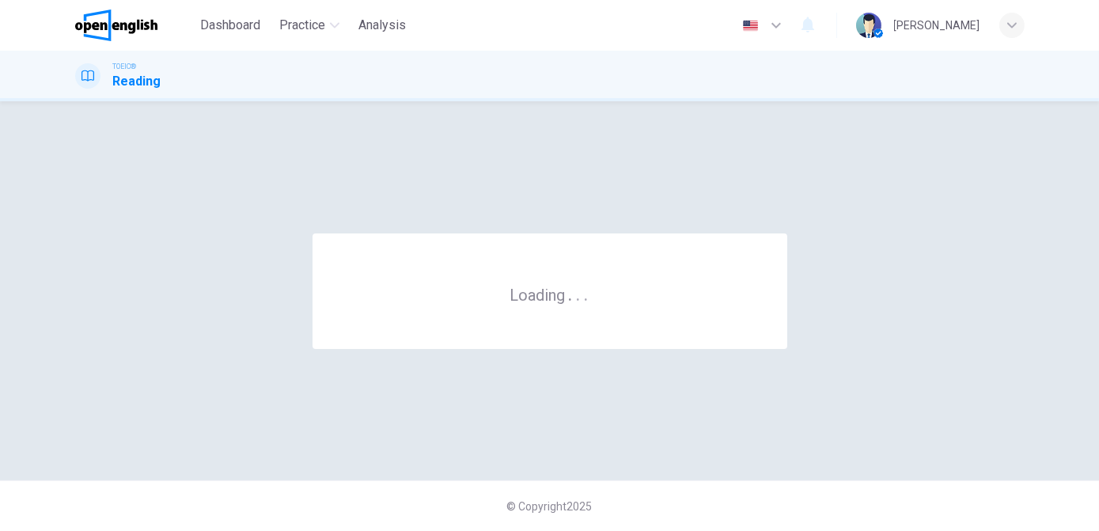
scroll to position [0, 0]
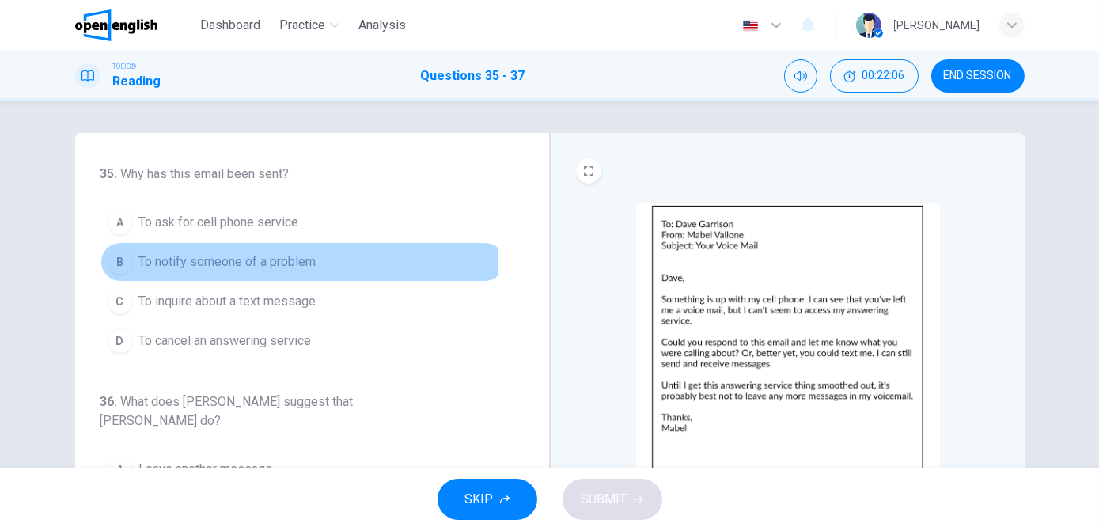
click at [206, 264] on span "To notify someone of a problem" at bounding box center [227, 262] width 177 height 19
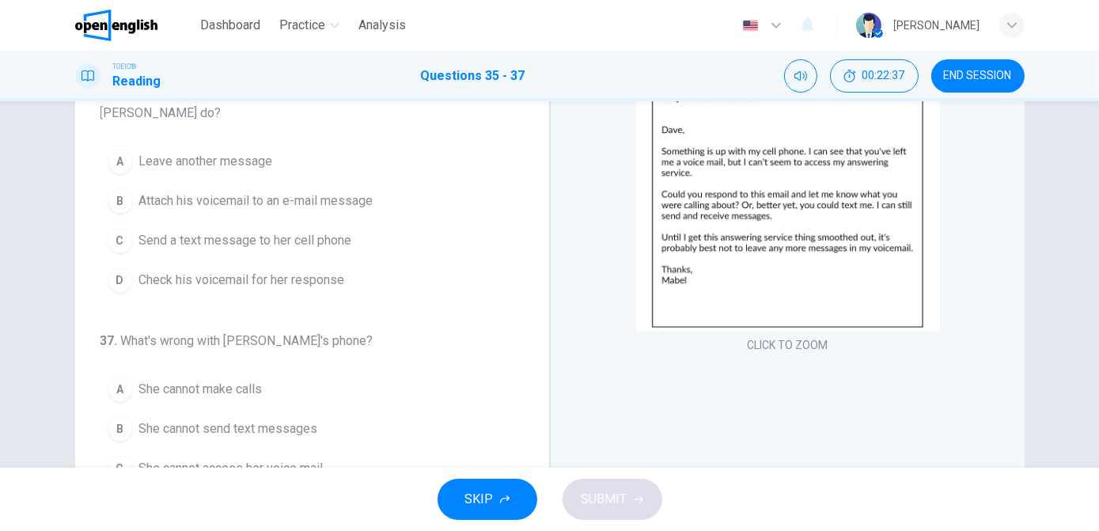
scroll to position [149, 0]
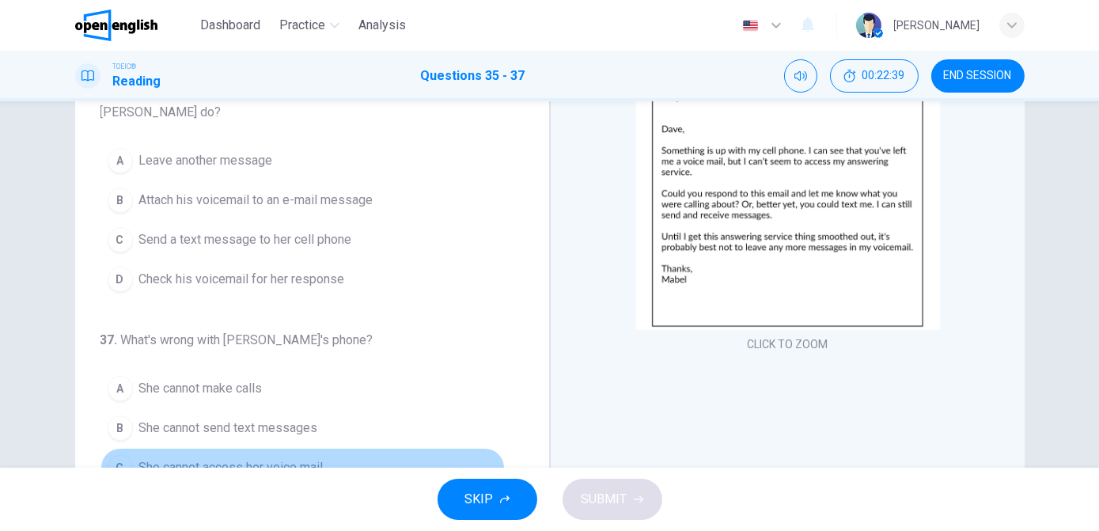
click at [344, 448] on button "C She cannot access her voice mail" at bounding box center [303, 468] width 404 height 40
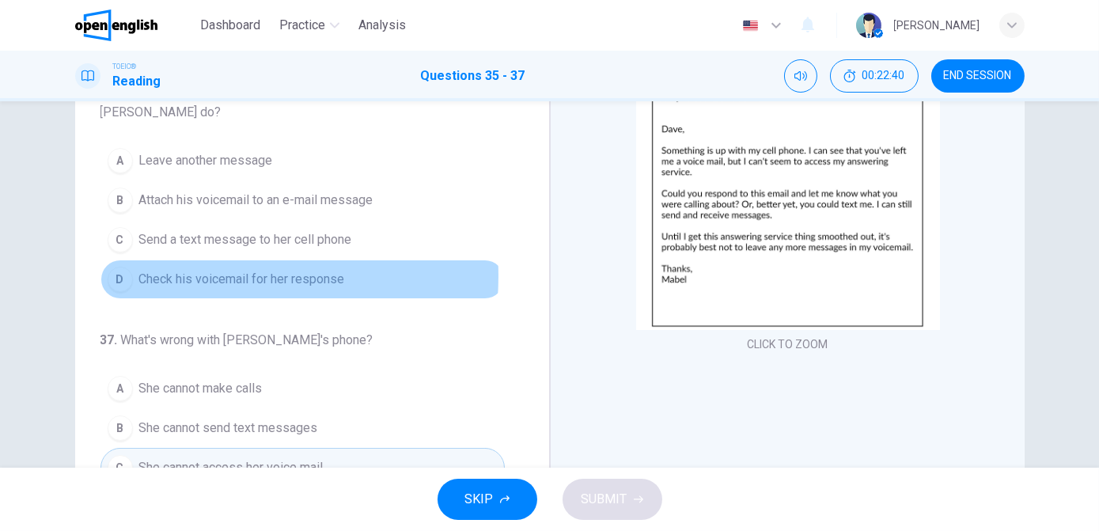
click at [194, 270] on span "Check his voicemail for her response" at bounding box center [242, 279] width 206 height 19
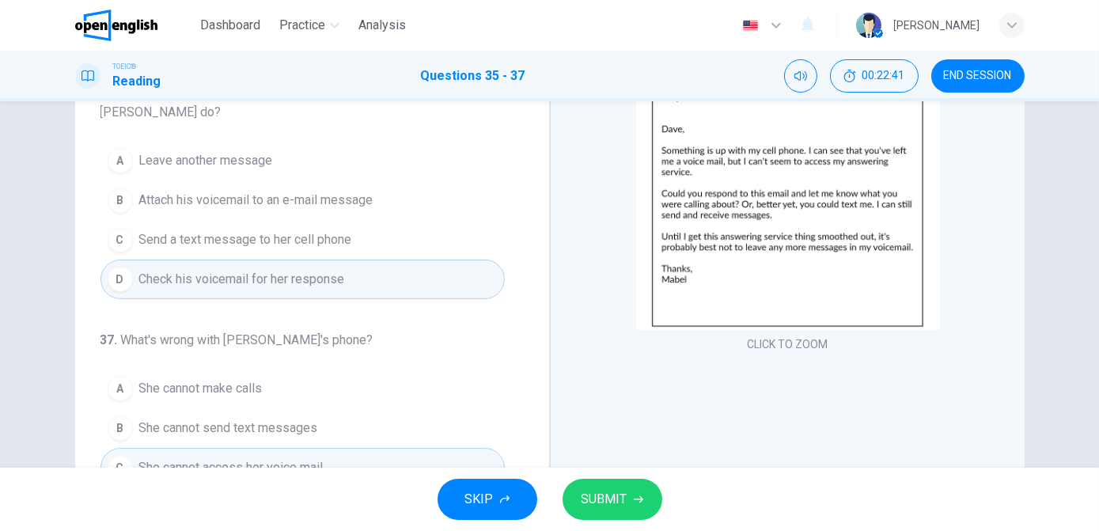
scroll to position [247, 0]
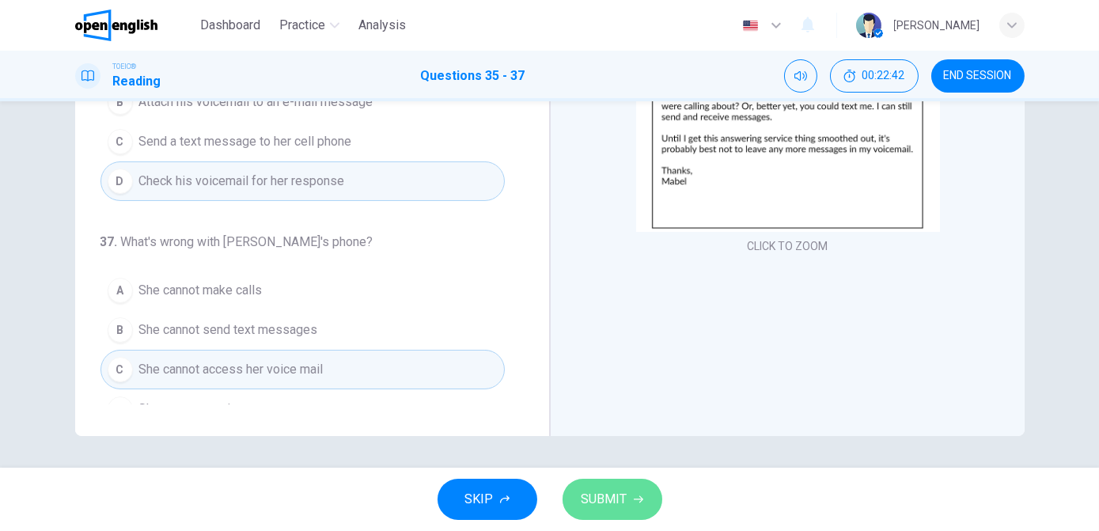
click at [595, 497] on span "SUBMIT" at bounding box center [605, 499] width 46 height 22
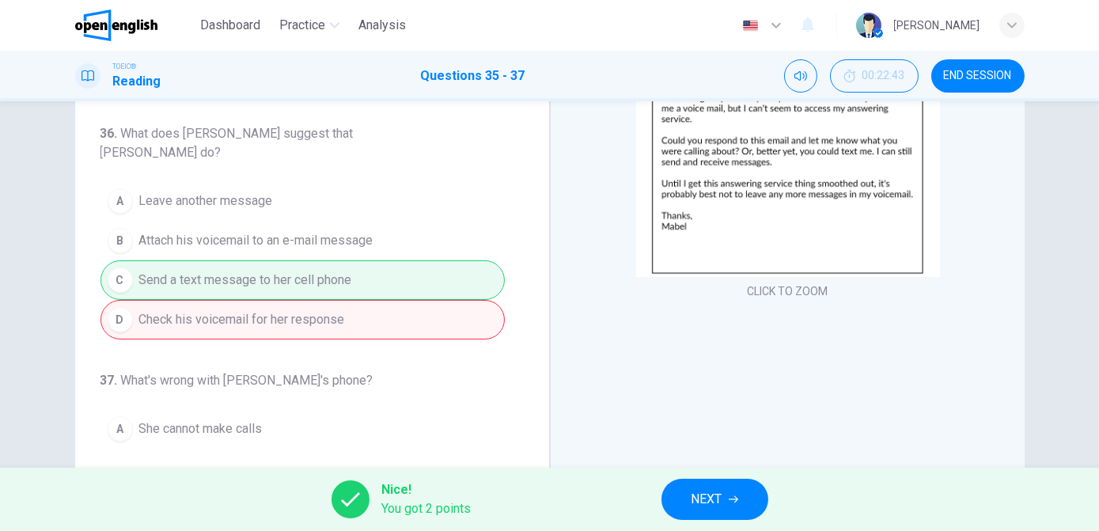
scroll to position [160, 0]
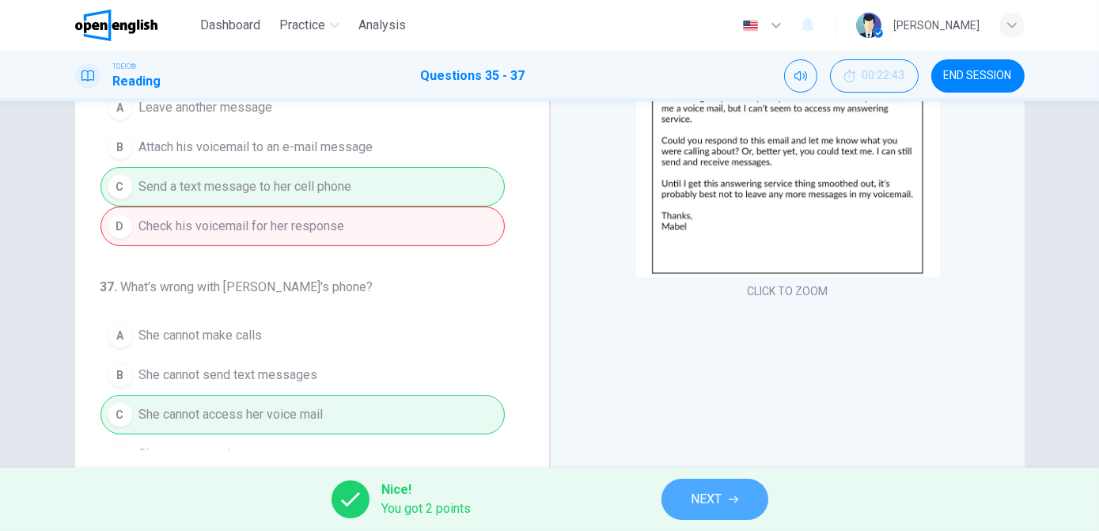
click at [717, 507] on span "NEXT" at bounding box center [707, 499] width 31 height 22
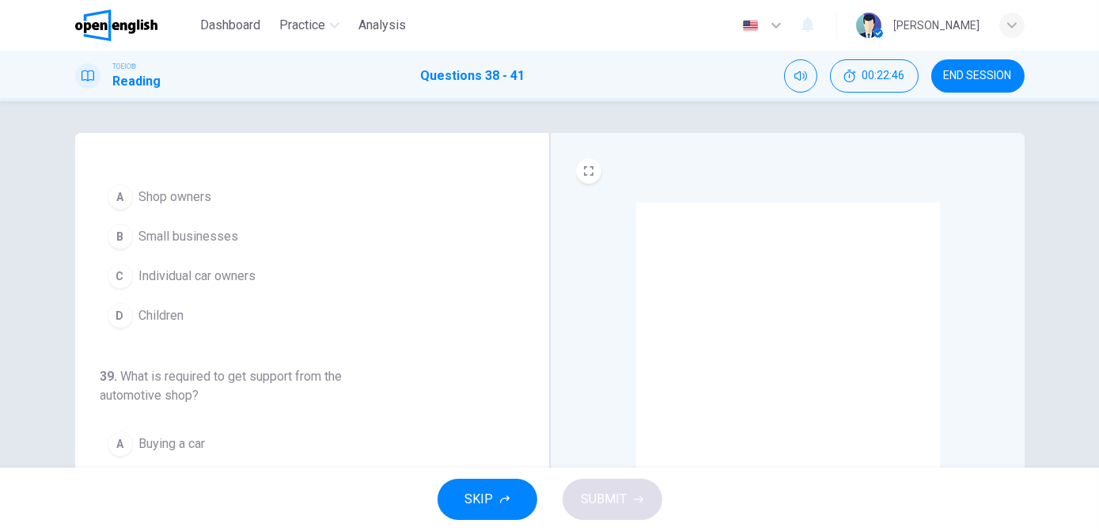
scroll to position [0, 0]
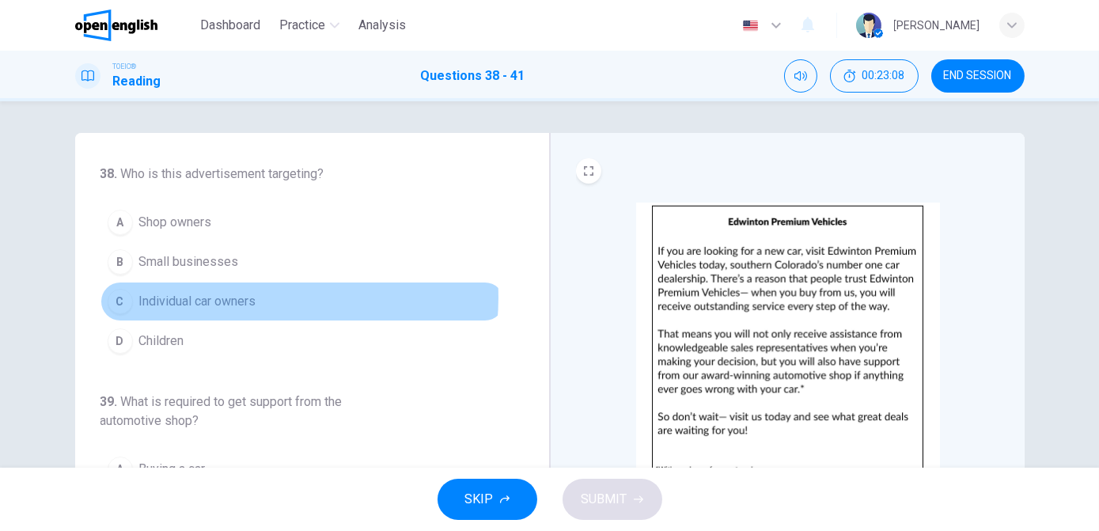
click at [261, 297] on button "C Individual car owners" at bounding box center [303, 302] width 404 height 40
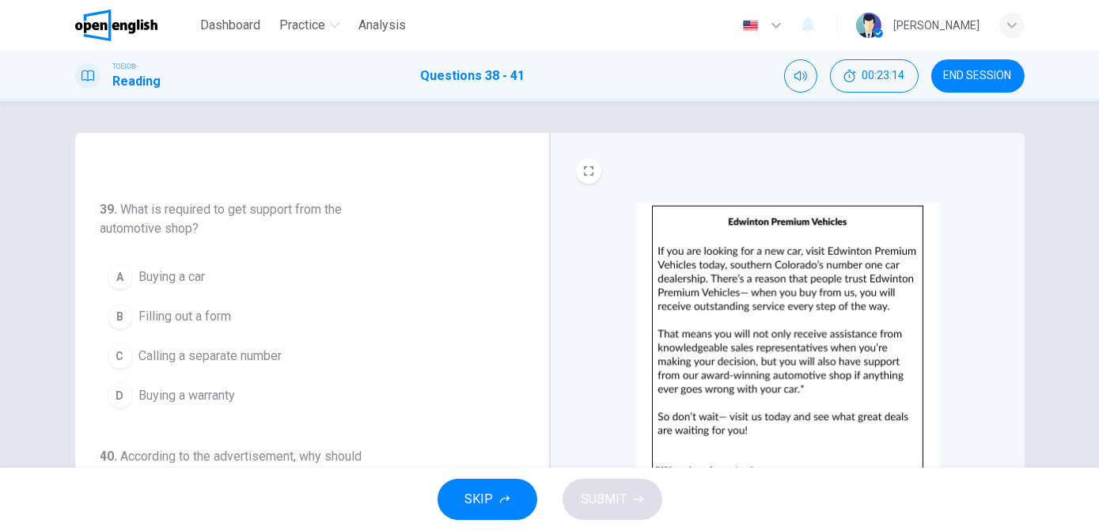
scroll to position [193, 0]
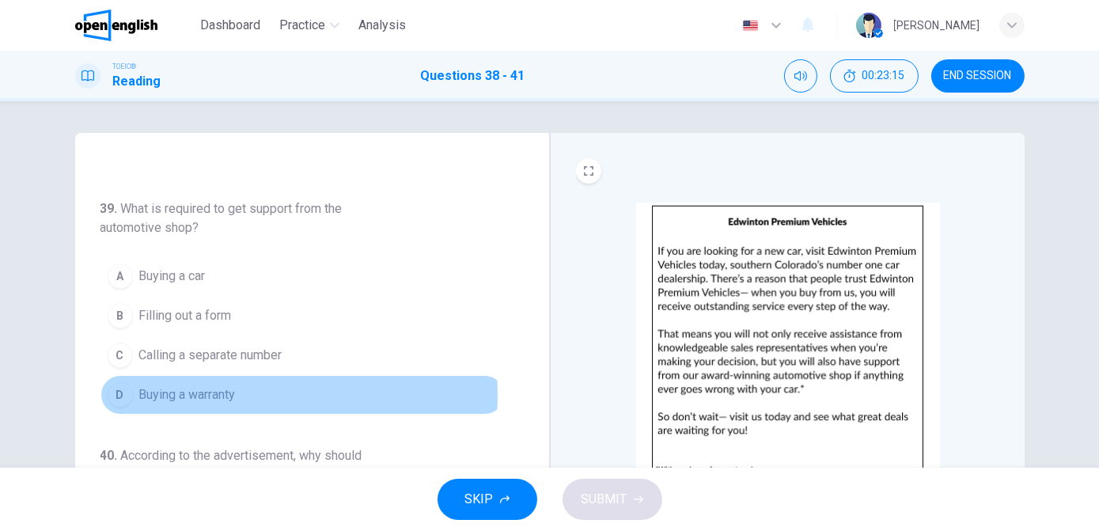
click at [231, 392] on span "Buying a warranty" at bounding box center [187, 394] width 97 height 19
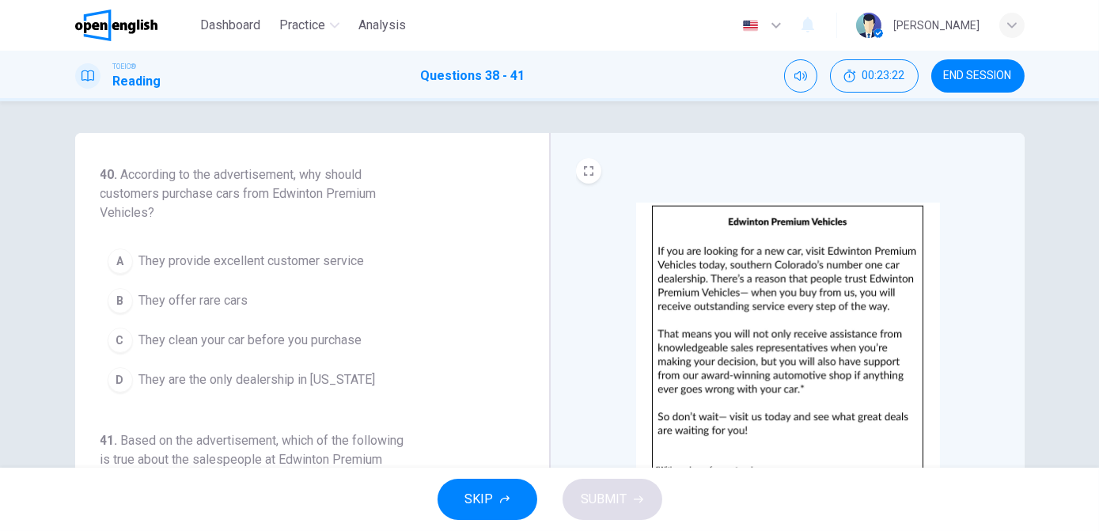
scroll to position [477, 0]
click at [344, 250] on span "They provide excellent customer service" at bounding box center [252, 258] width 226 height 19
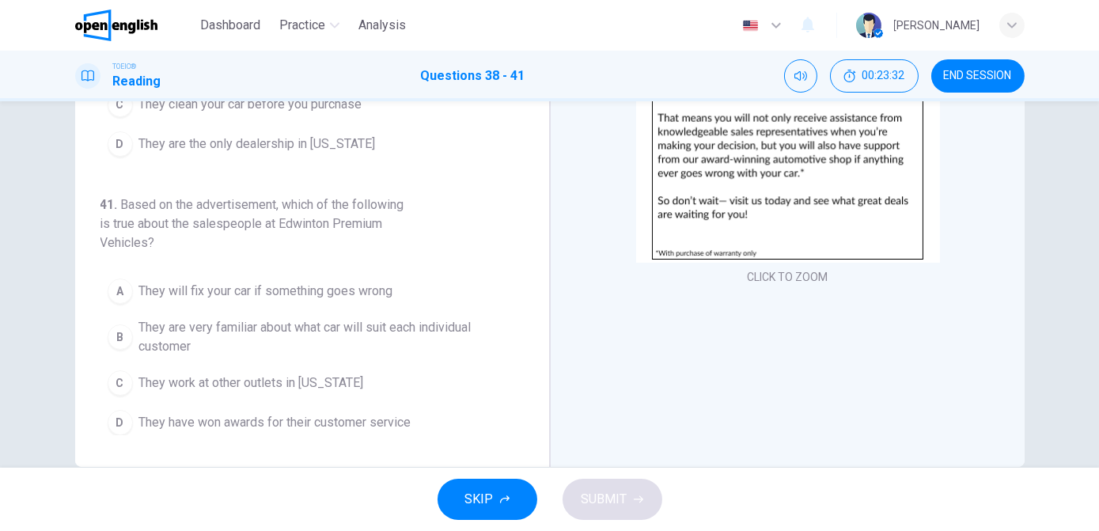
scroll to position [218, 0]
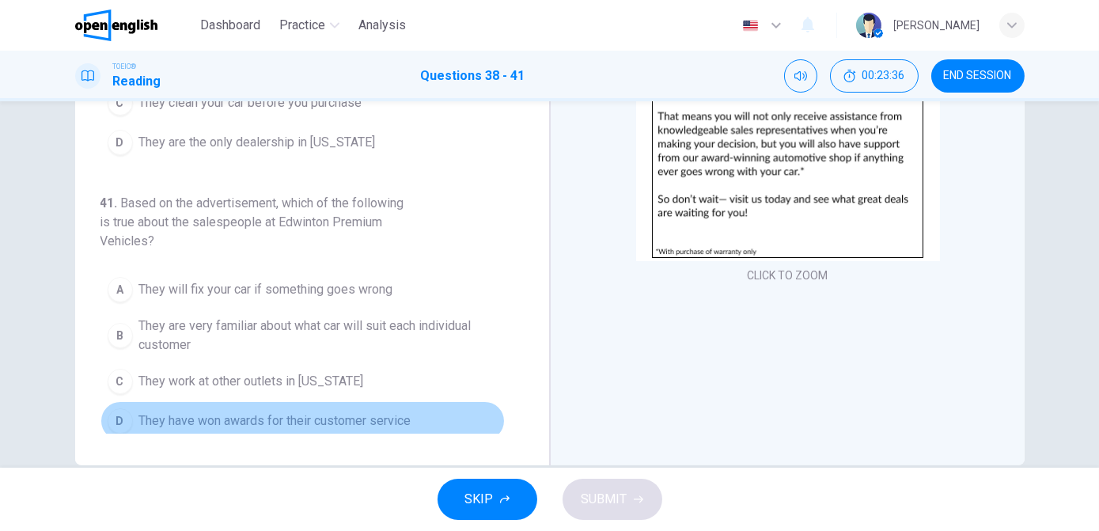
click at [375, 421] on span "They have won awards for their customer service" at bounding box center [275, 421] width 272 height 19
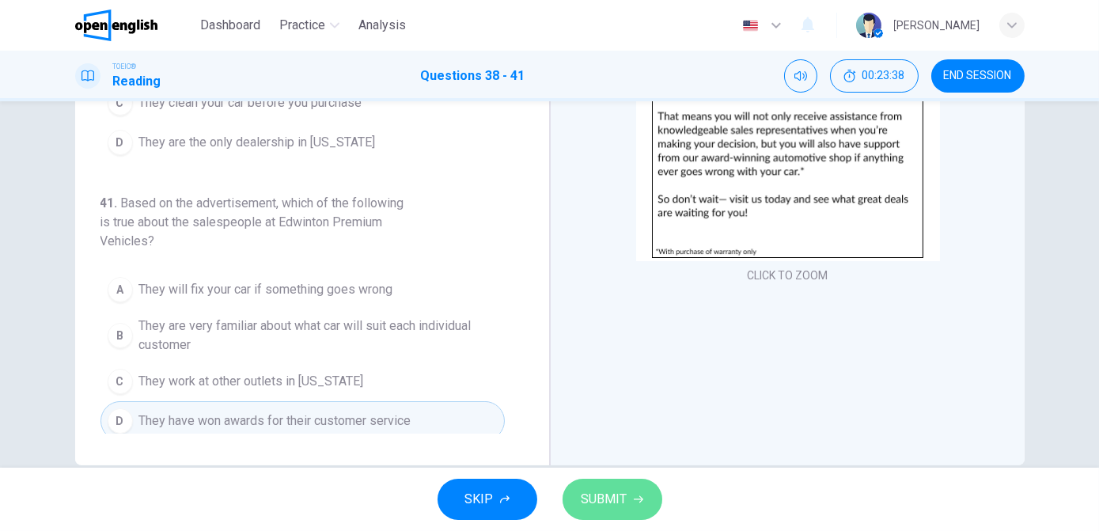
click at [625, 499] on span "SUBMIT" at bounding box center [605, 499] width 46 height 22
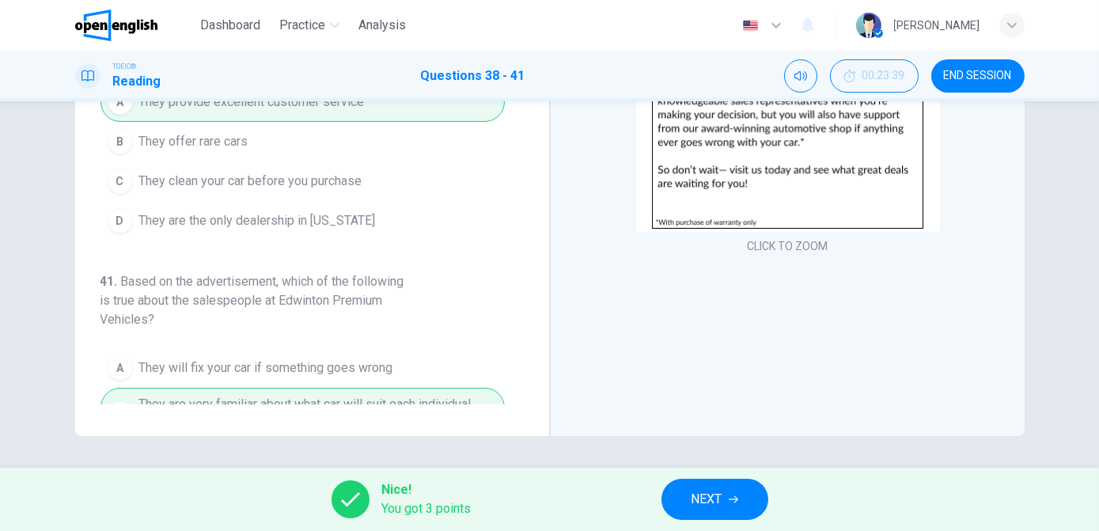
scroll to position [391, 0]
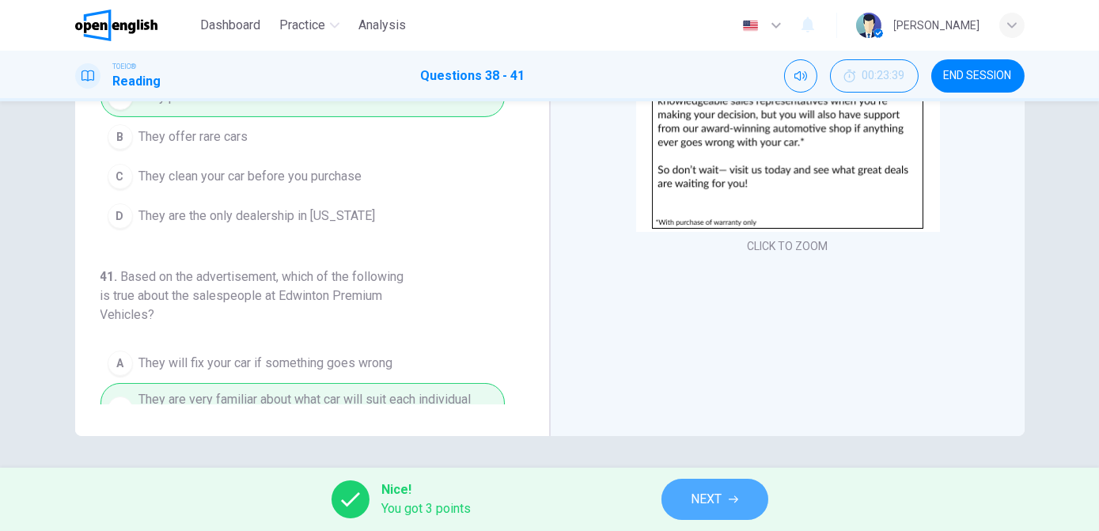
click at [715, 499] on span "NEXT" at bounding box center [707, 499] width 31 height 22
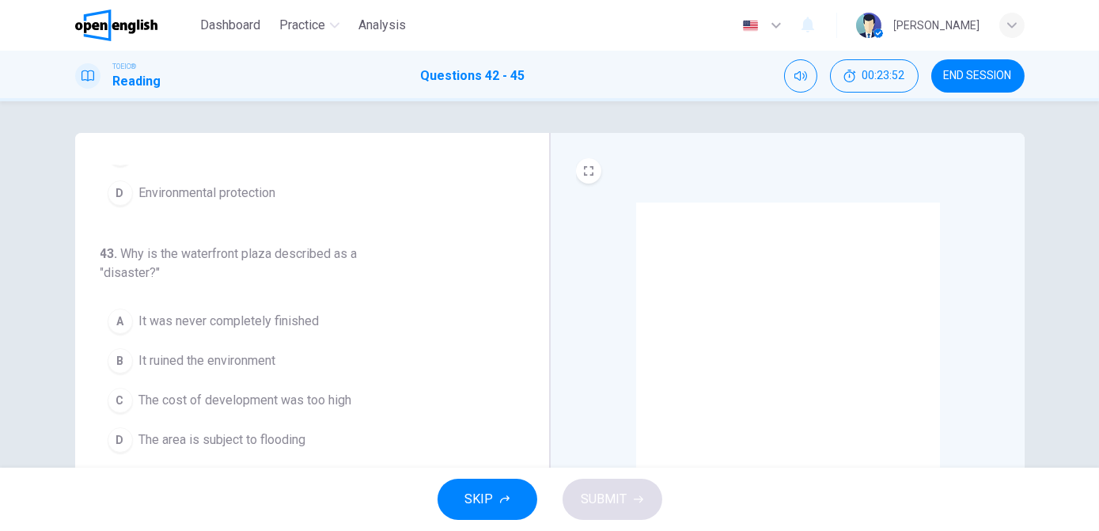
scroll to position [149, 0]
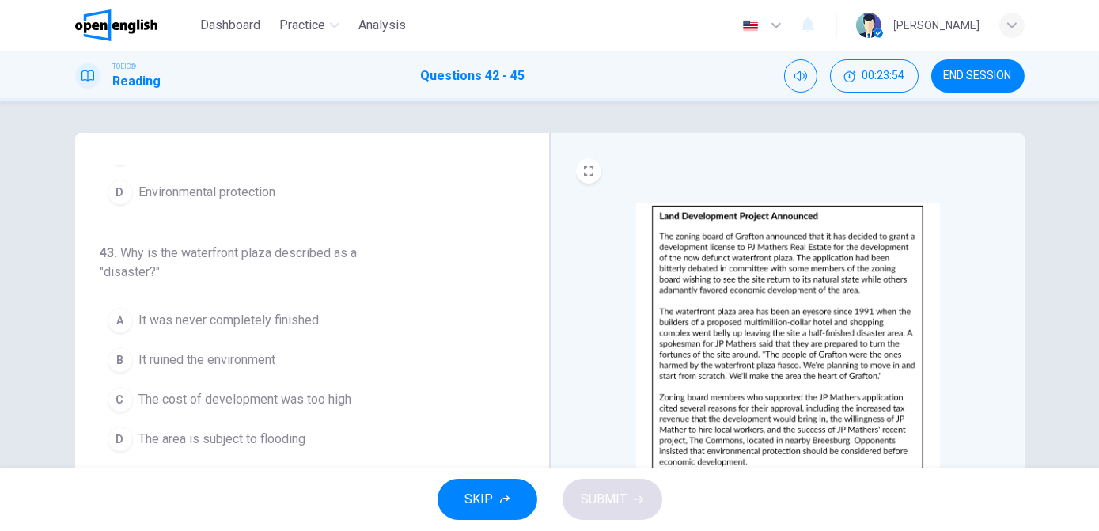
click at [307, 317] on span "It was never completely finished" at bounding box center [229, 320] width 180 height 19
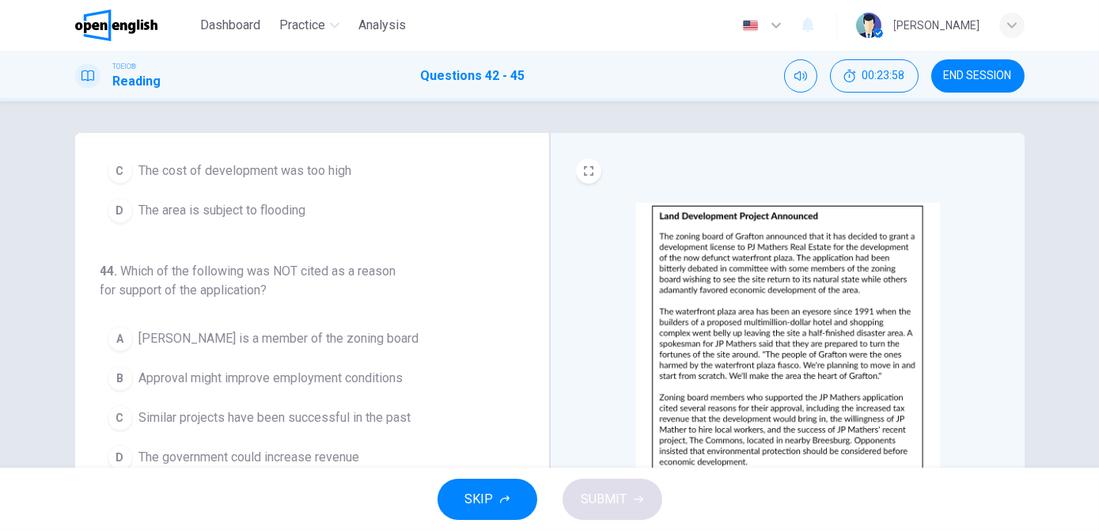
scroll to position [379, 0]
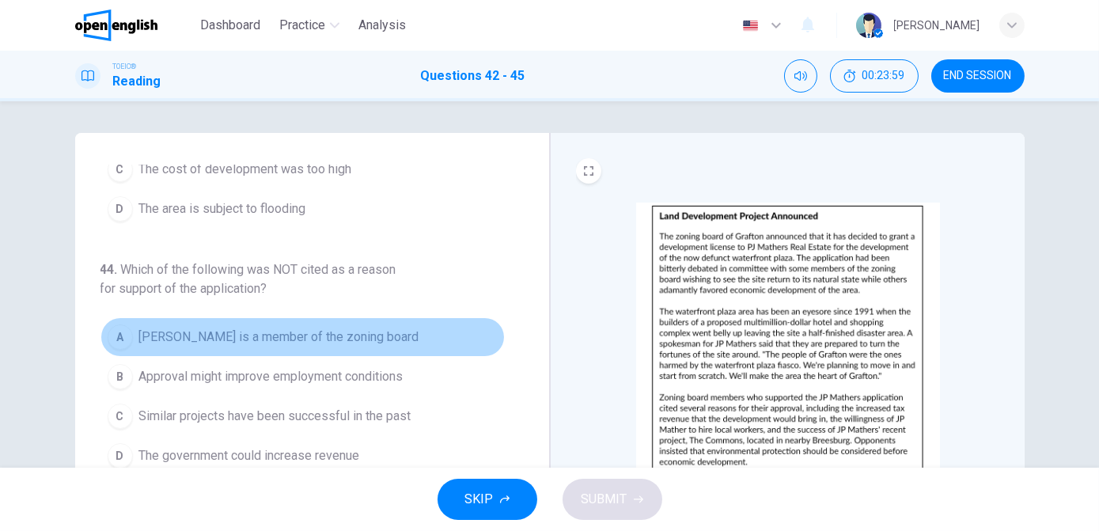
click at [360, 329] on span "[PERSON_NAME] is a member of the zoning board" at bounding box center [279, 337] width 280 height 19
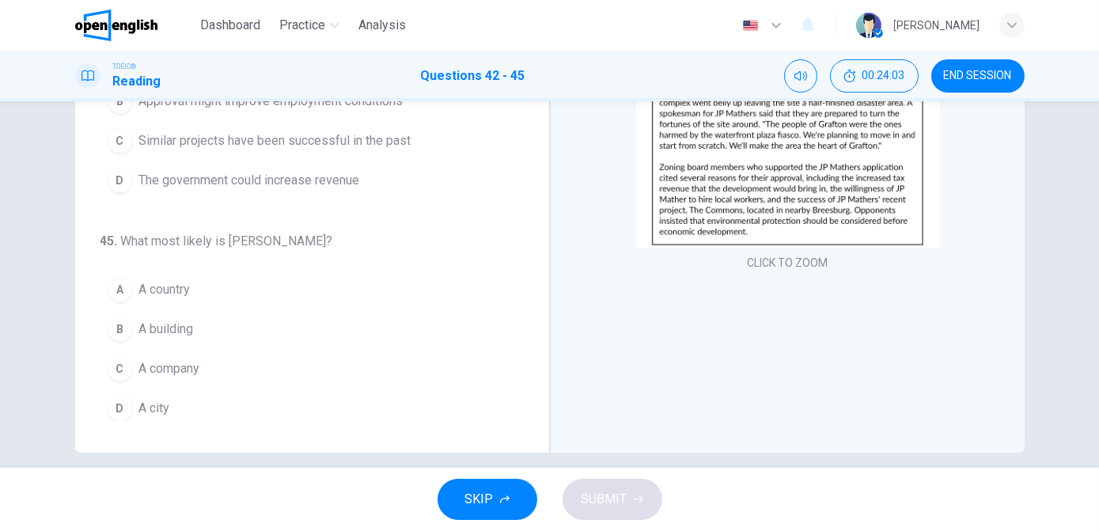
scroll to position [234, 0]
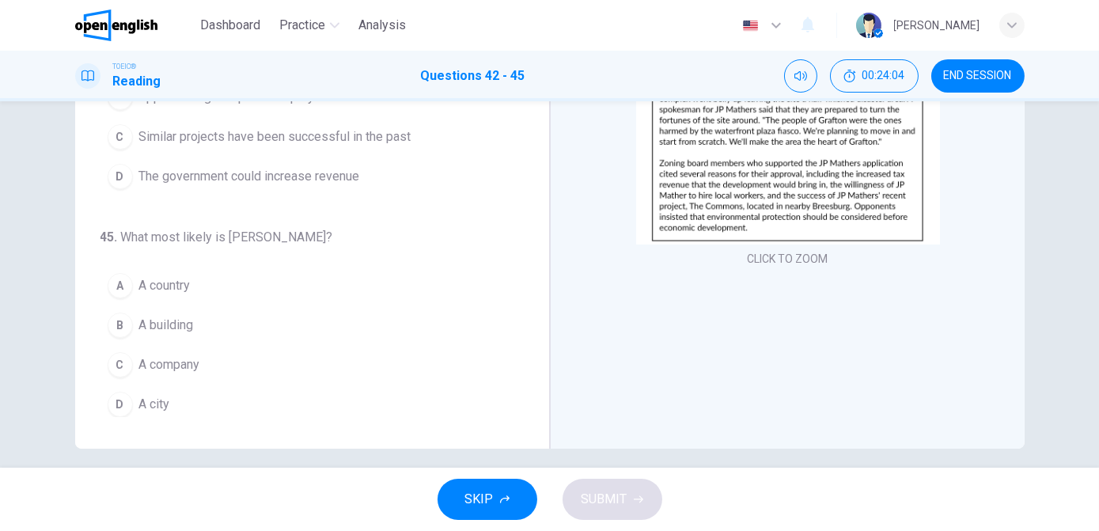
click at [221, 400] on button "D A city" at bounding box center [303, 405] width 404 height 40
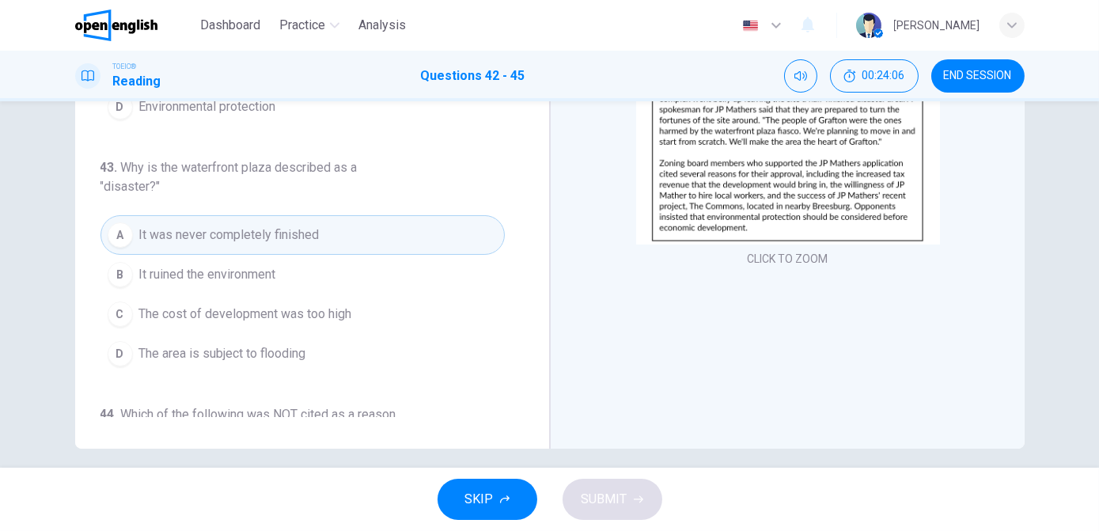
scroll to position [0, 0]
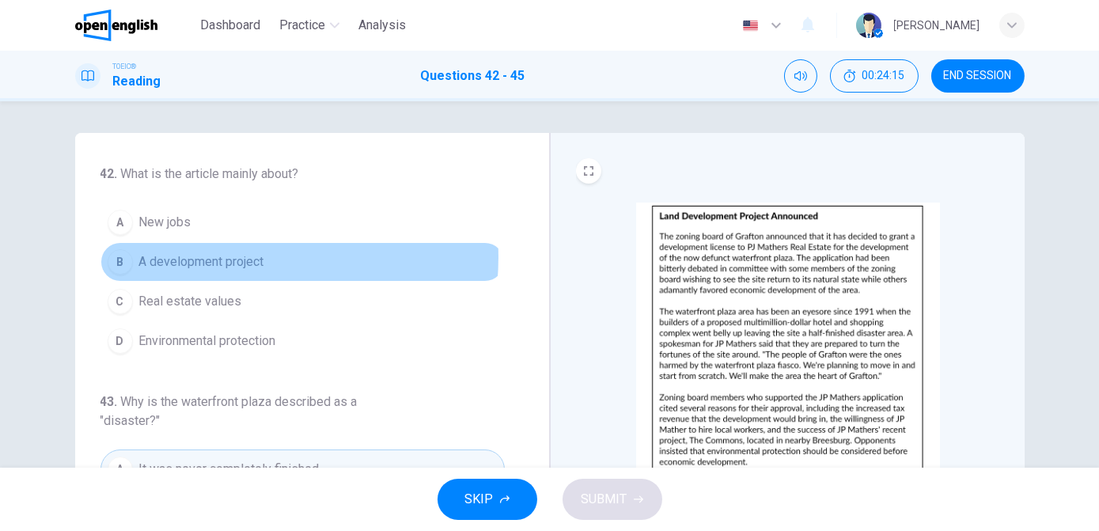
click at [225, 256] on span "A development project" at bounding box center [201, 262] width 125 height 19
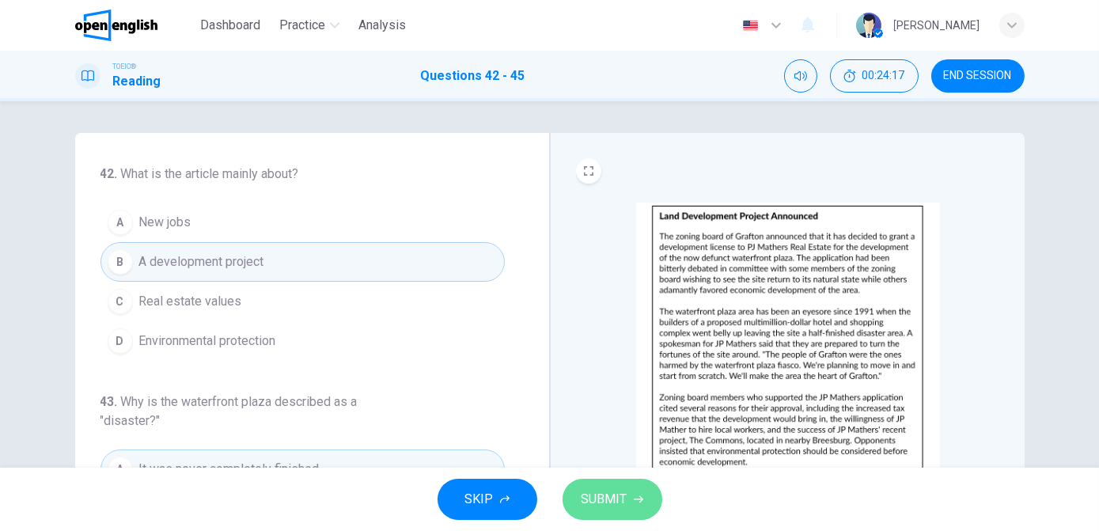
click at [618, 498] on span "SUBMIT" at bounding box center [605, 499] width 46 height 22
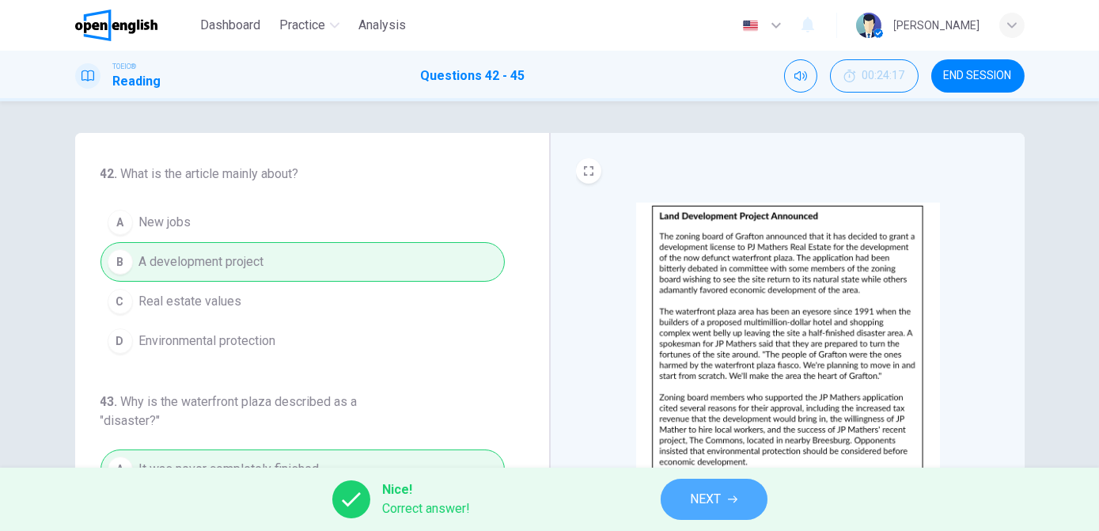
click at [722, 494] on span "NEXT" at bounding box center [706, 499] width 31 height 22
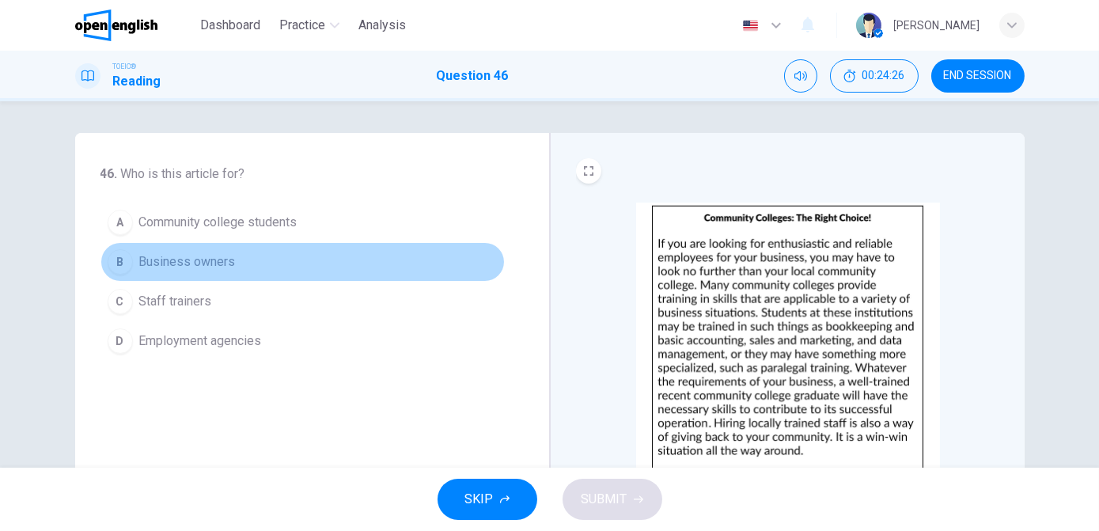
click at [230, 261] on span "Business owners" at bounding box center [187, 262] width 97 height 19
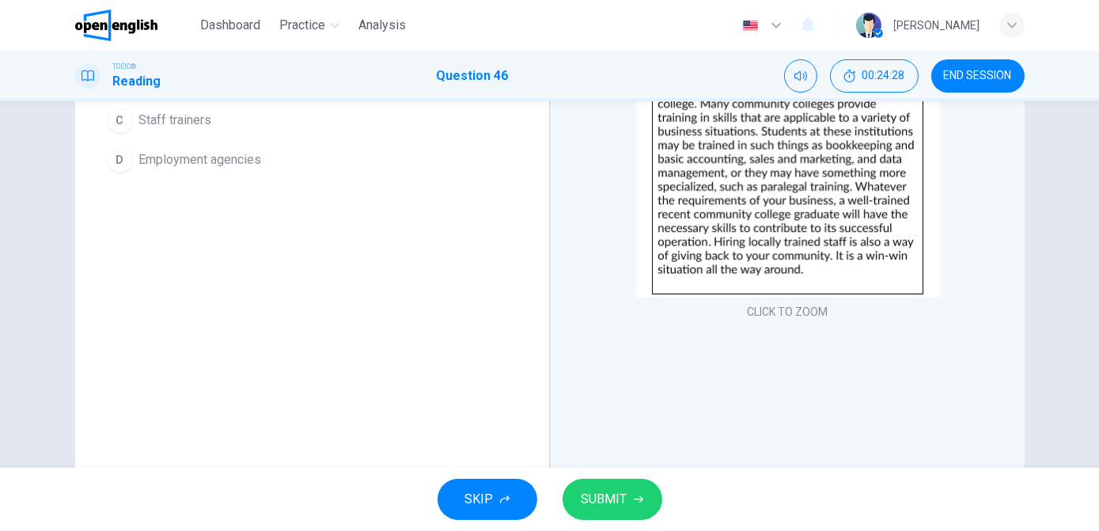
scroll to position [183, 0]
click at [609, 507] on span "SUBMIT" at bounding box center [605, 499] width 46 height 22
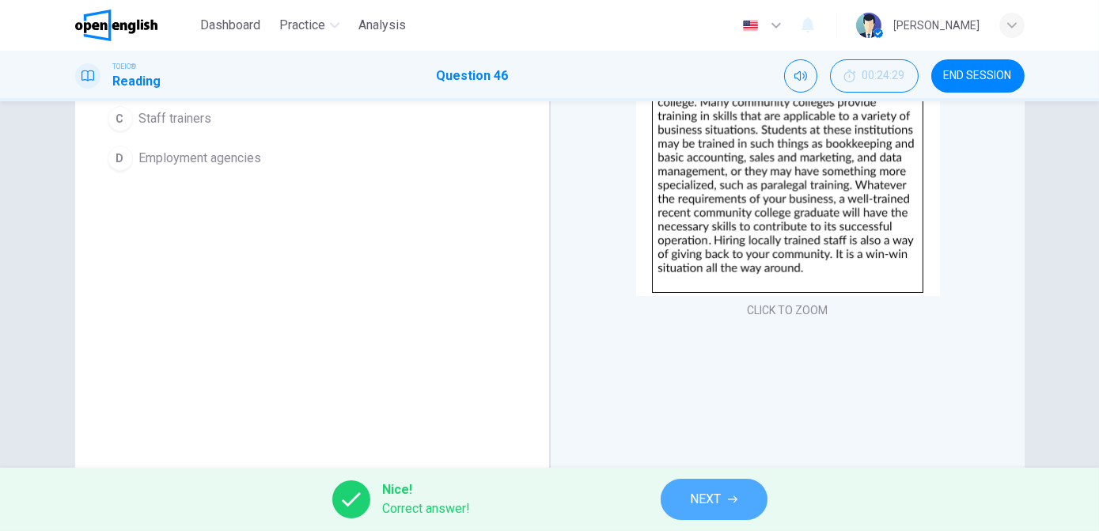
click at [710, 499] on span "NEXT" at bounding box center [706, 499] width 31 height 22
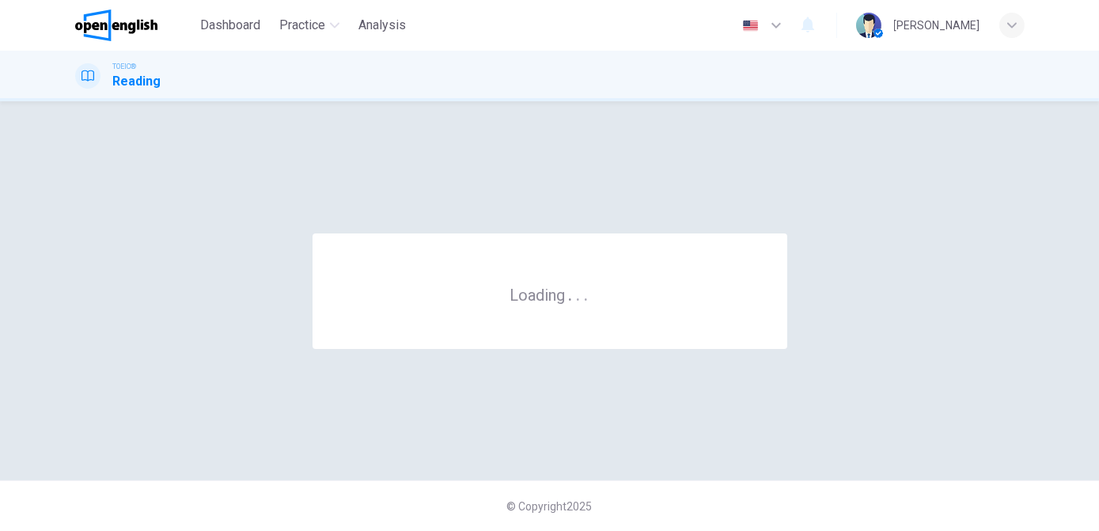
scroll to position [0, 0]
